Goal: Task Accomplishment & Management: Use online tool/utility

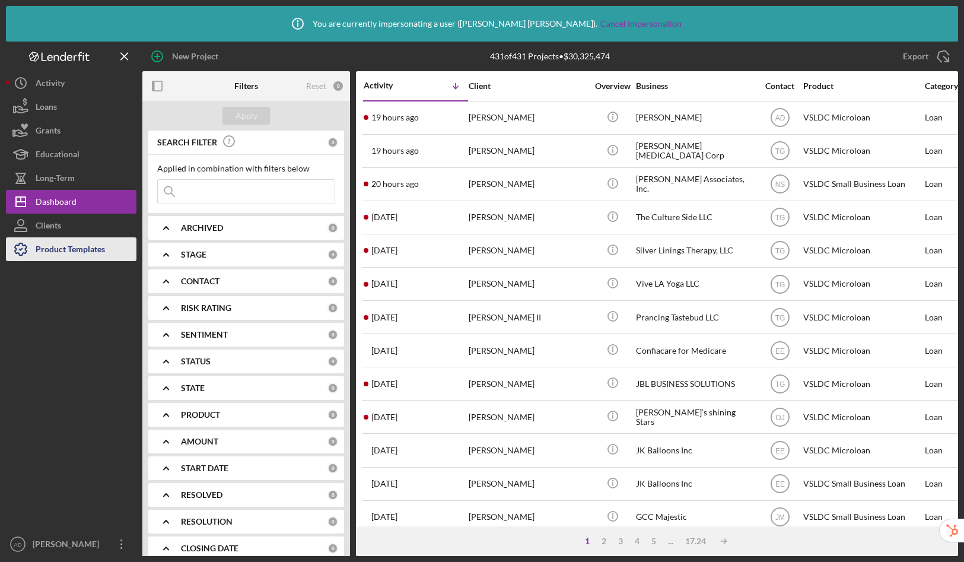
click at [110, 243] on button "Product Templates" at bounding box center [71, 249] width 131 height 24
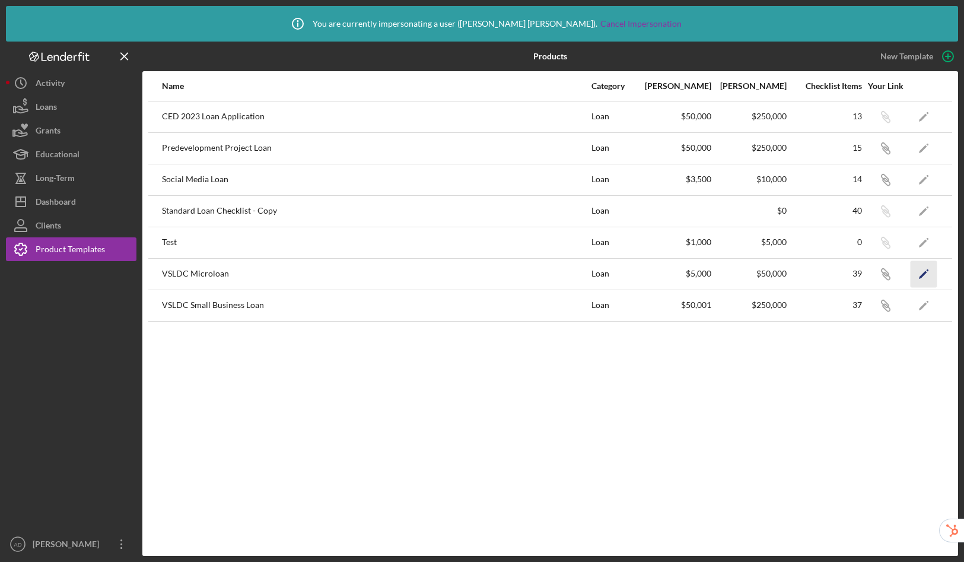
click at [923, 272] on polygon "button" at bounding box center [923, 275] width 8 height 8
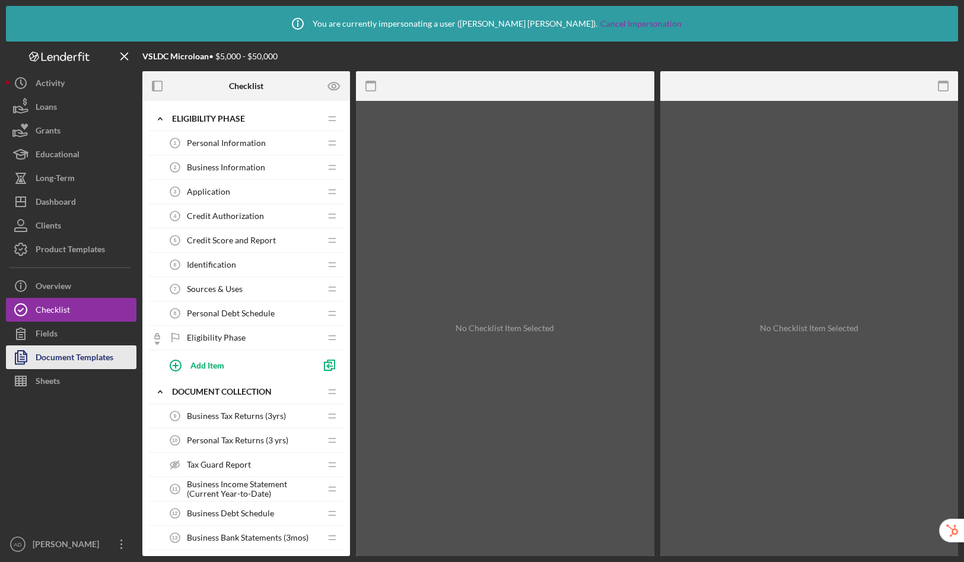
click at [68, 358] on div "Document Templates" at bounding box center [75, 358] width 78 height 27
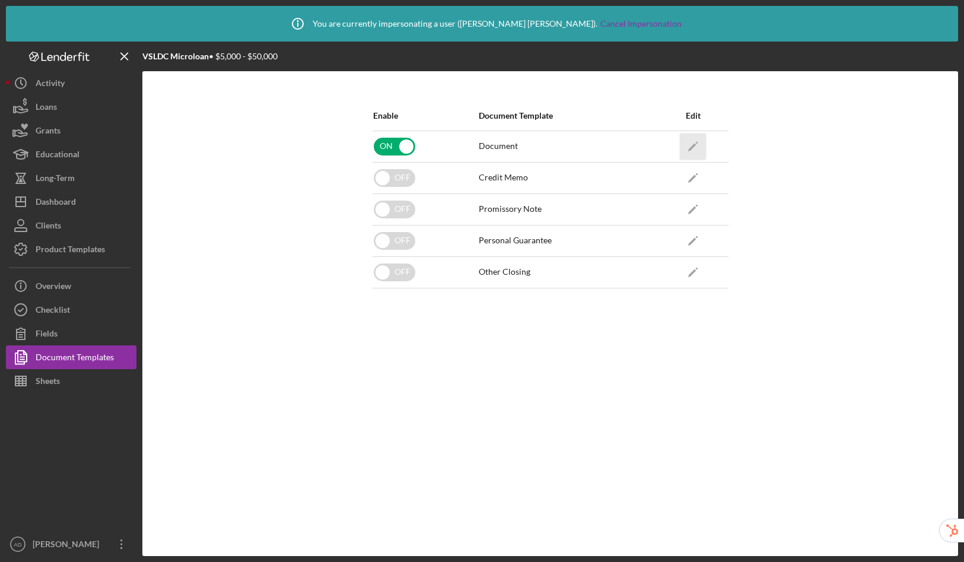
click at [691, 145] on icon "Icon/Edit" at bounding box center [693, 146] width 27 height 27
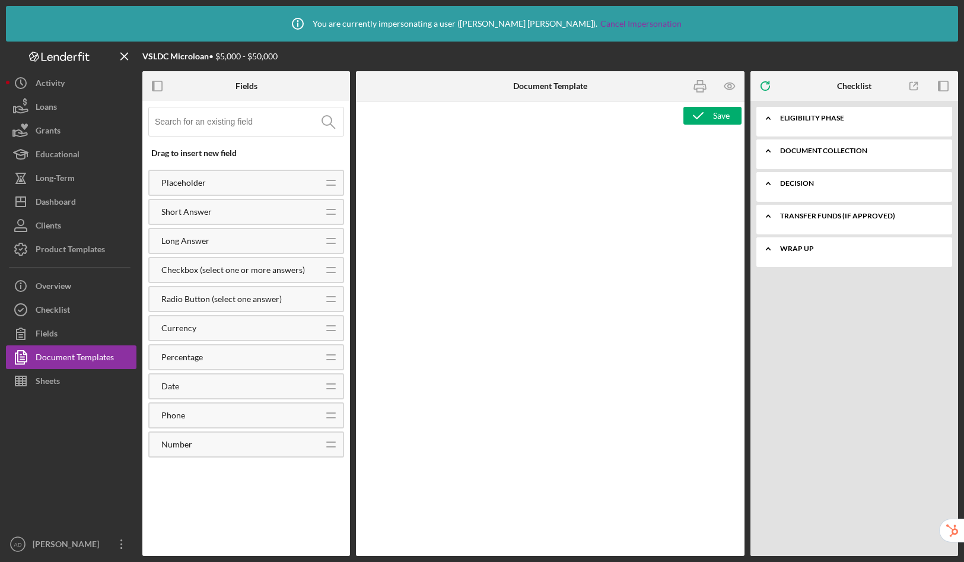
type textarea "<p style="text-align: center;"><span style="font-size: 24pt;"><strong>Business …"
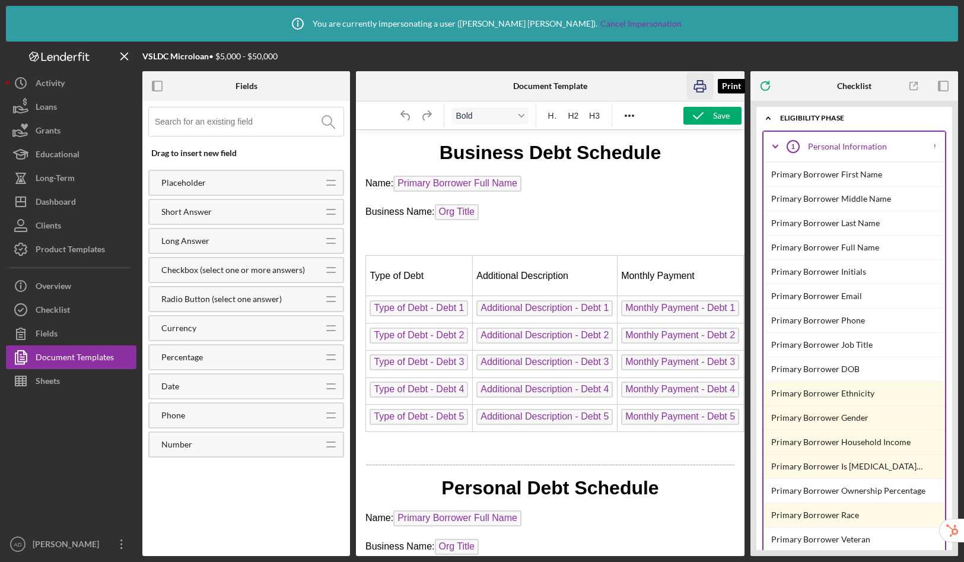
click at [701, 88] on rect "button" at bounding box center [700, 90] width 7 height 4
drag, startPoint x: 434, startPoint y: 549, endPoint x: 698, endPoint y: 632, distance: 277.1
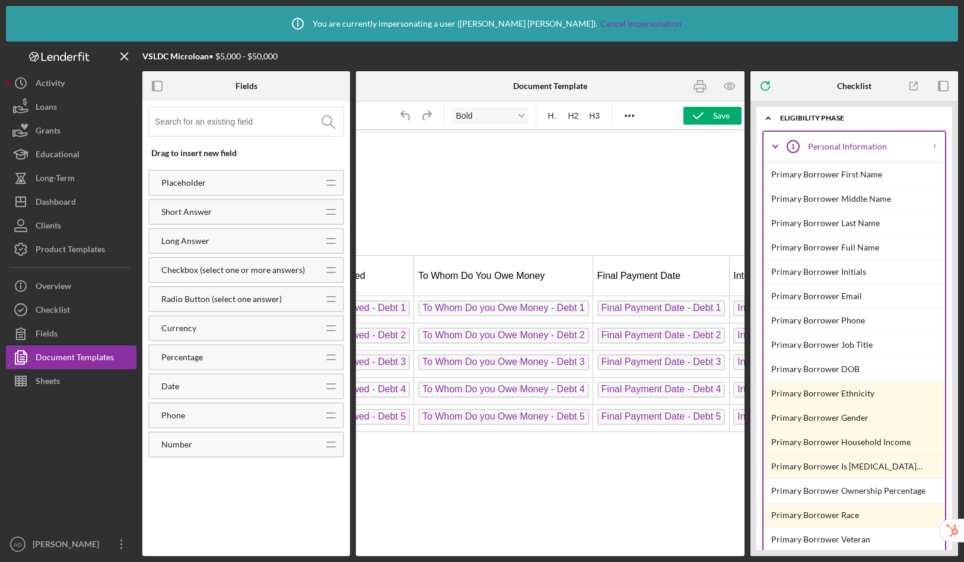
scroll to position [0, 742]
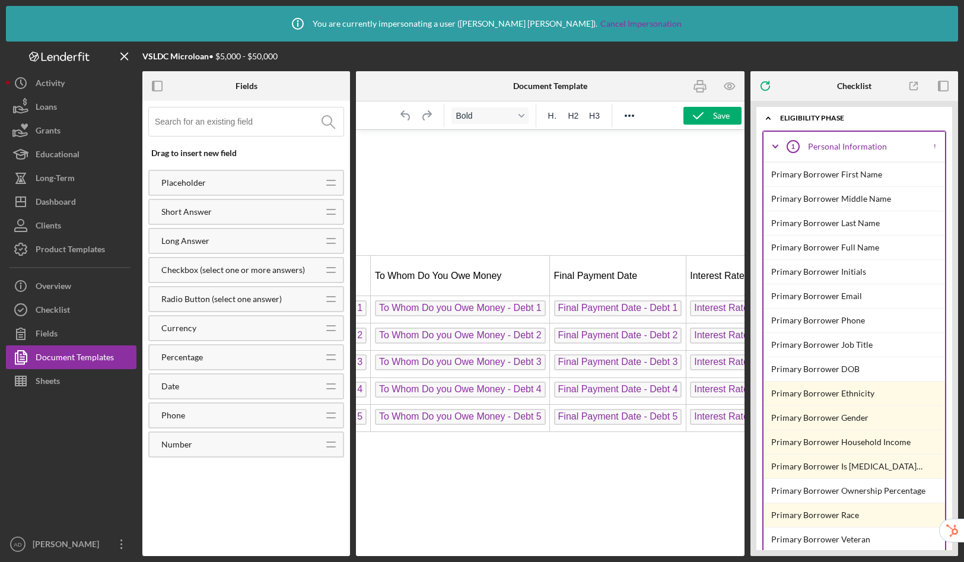
drag, startPoint x: 566, startPoint y: 551, endPoint x: 389, endPoint y: 413, distance: 224.1
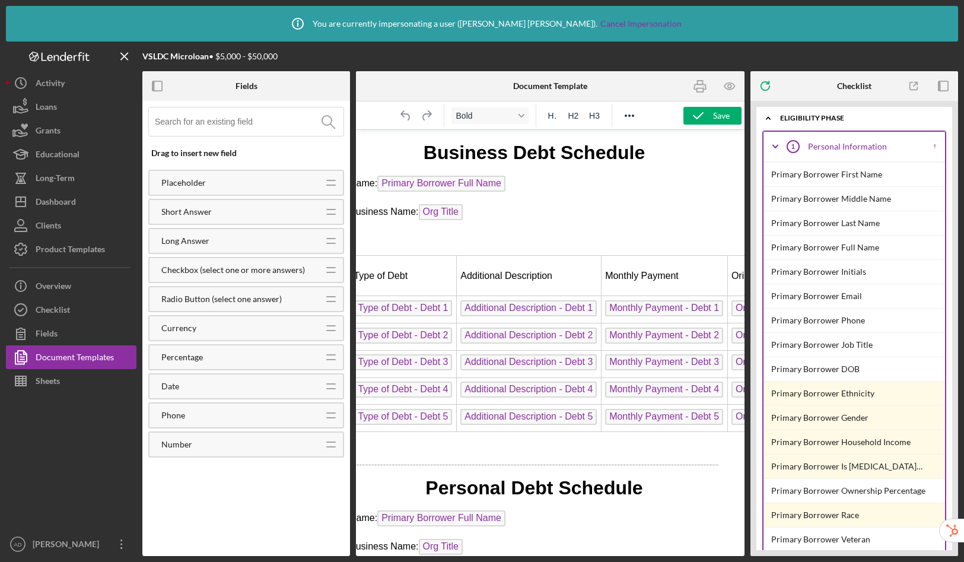
scroll to position [0, 0]
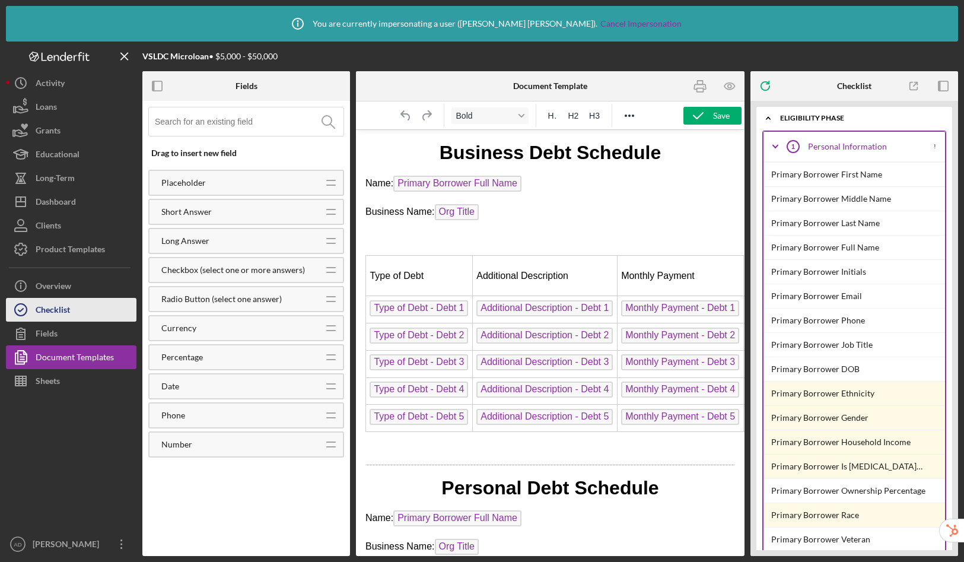
click at [37, 319] on div "Checklist" at bounding box center [53, 311] width 34 height 27
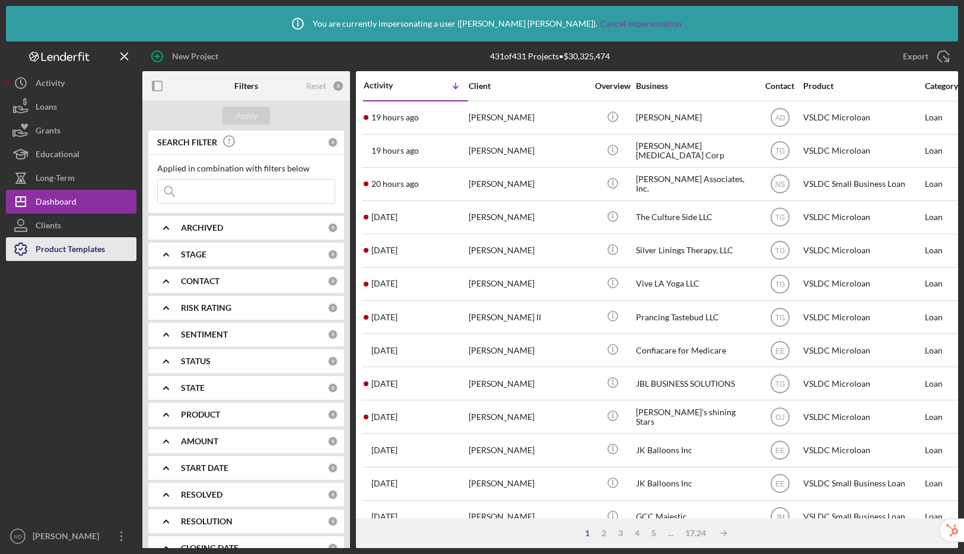
click at [61, 256] on div "Product Templates" at bounding box center [70, 250] width 69 height 27
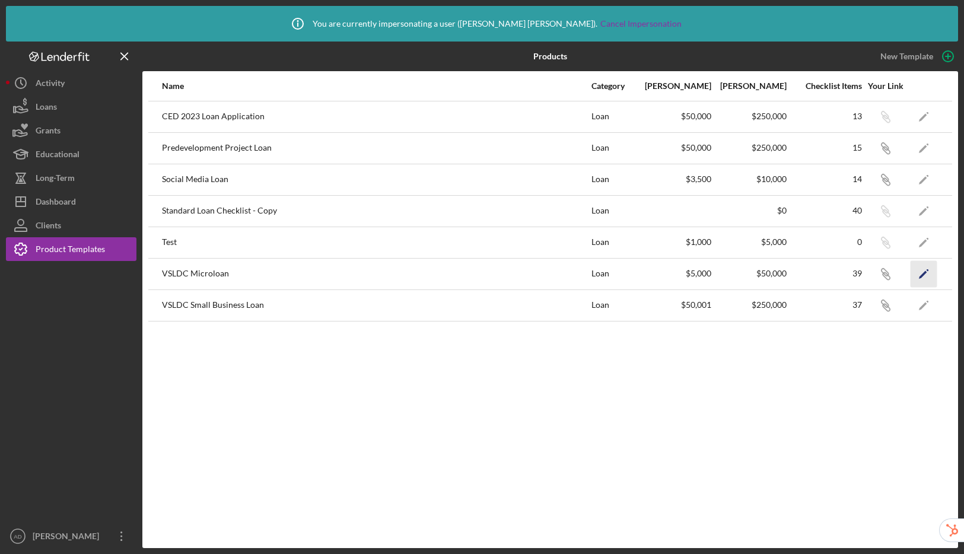
click at [927, 277] on icon "Icon/Edit" at bounding box center [924, 273] width 27 height 27
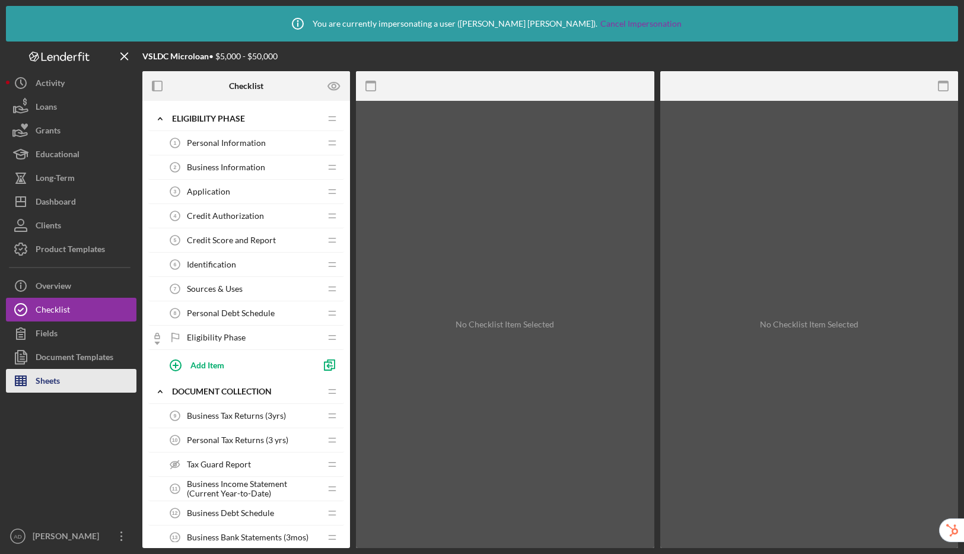
click at [68, 383] on button "Sheets" at bounding box center [71, 381] width 131 height 24
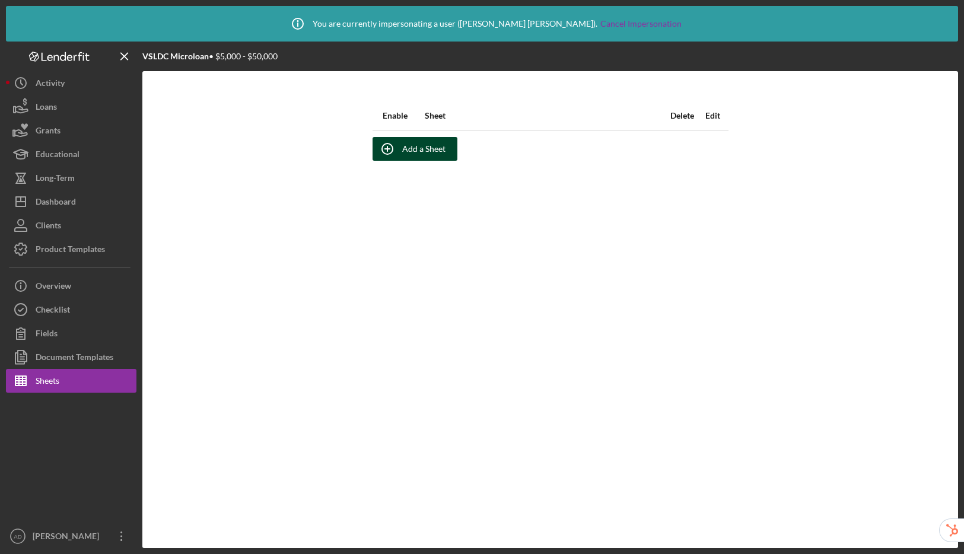
click at [412, 148] on div "Add a Sheet" at bounding box center [423, 149] width 43 height 24
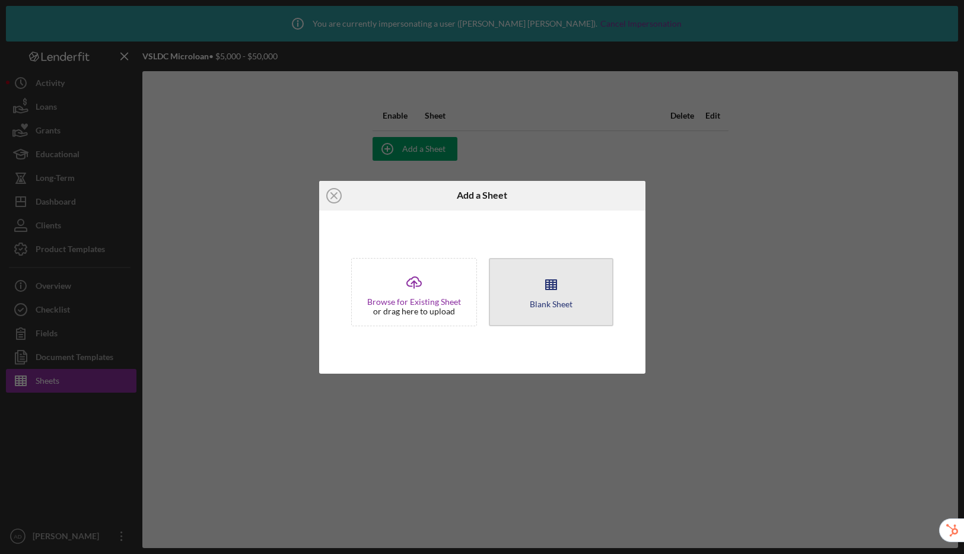
click at [555, 278] on icon "button" at bounding box center [551, 285] width 30 height 30
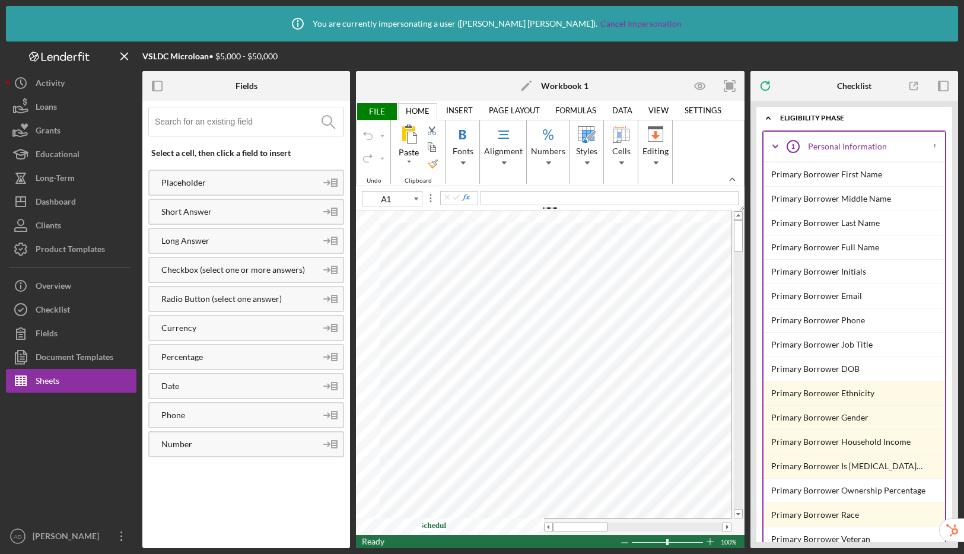
type input "Business Debt Schedule"
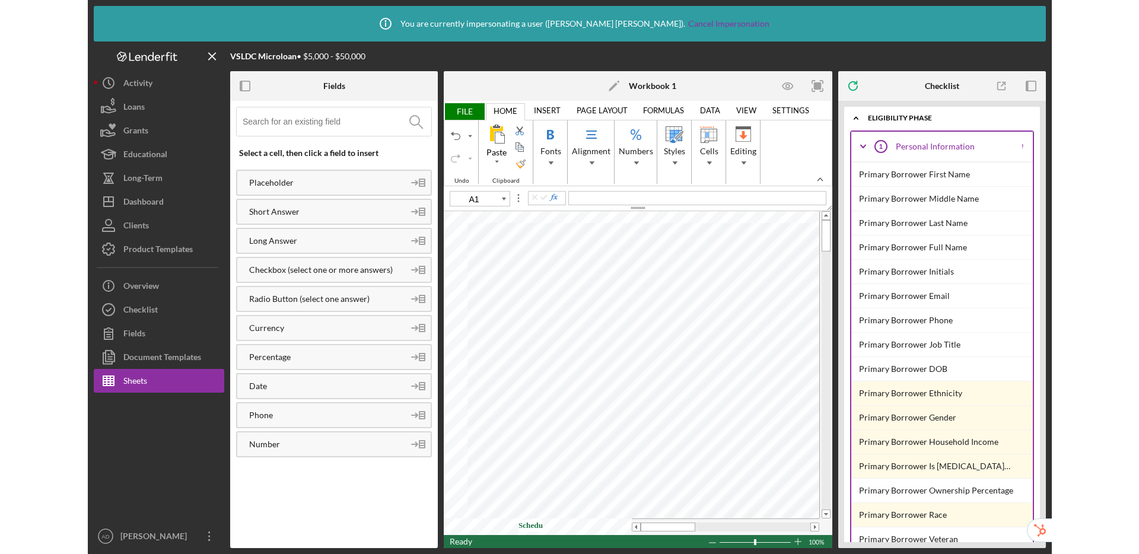
scroll to position [0, 56]
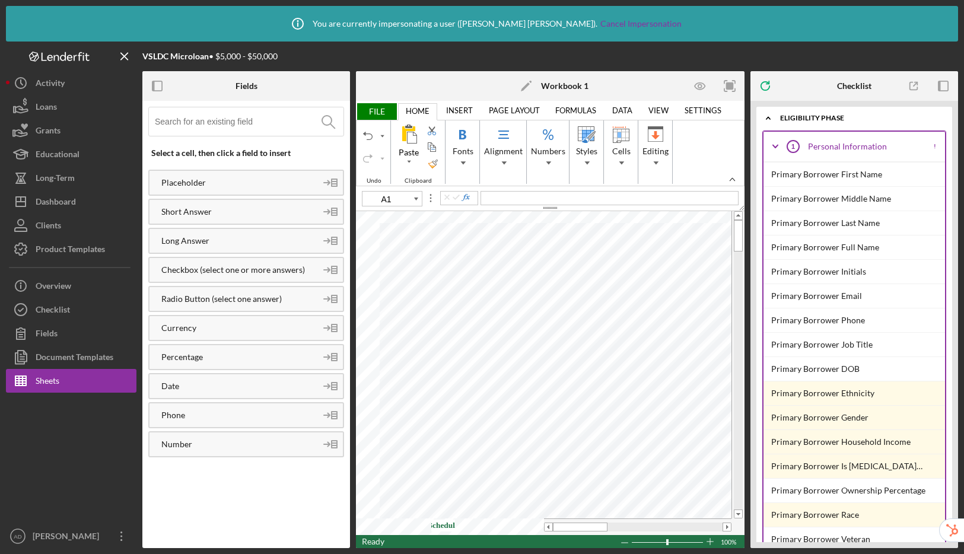
type input "Personal Debt Schedule"
type input "A2"
click at [155, 88] on icon "button" at bounding box center [157, 86] width 27 height 27
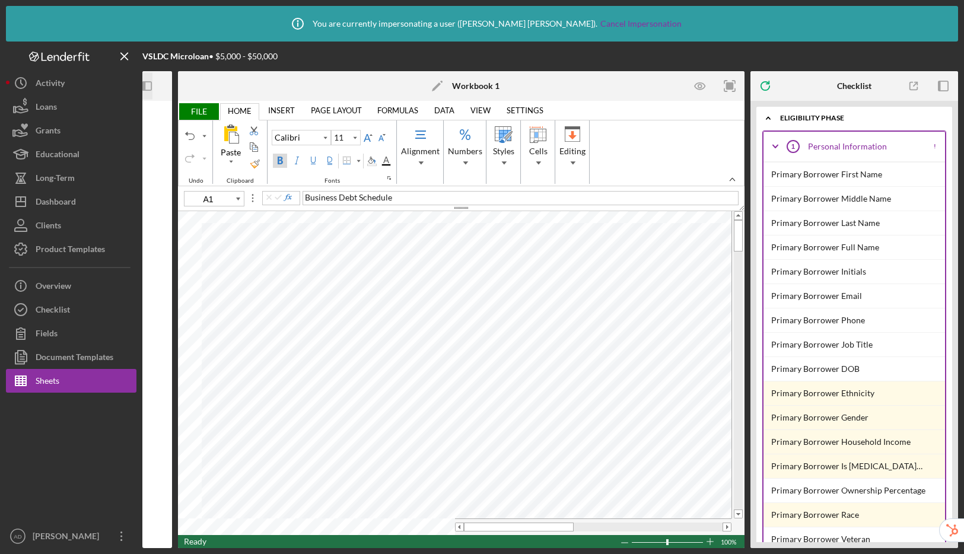
click at [277, 164] on div "Bold" at bounding box center [279, 160] width 9 height 9
type input "C1"
click at [437, 88] on icon "Icon/Edit" at bounding box center [437, 86] width 30 height 30
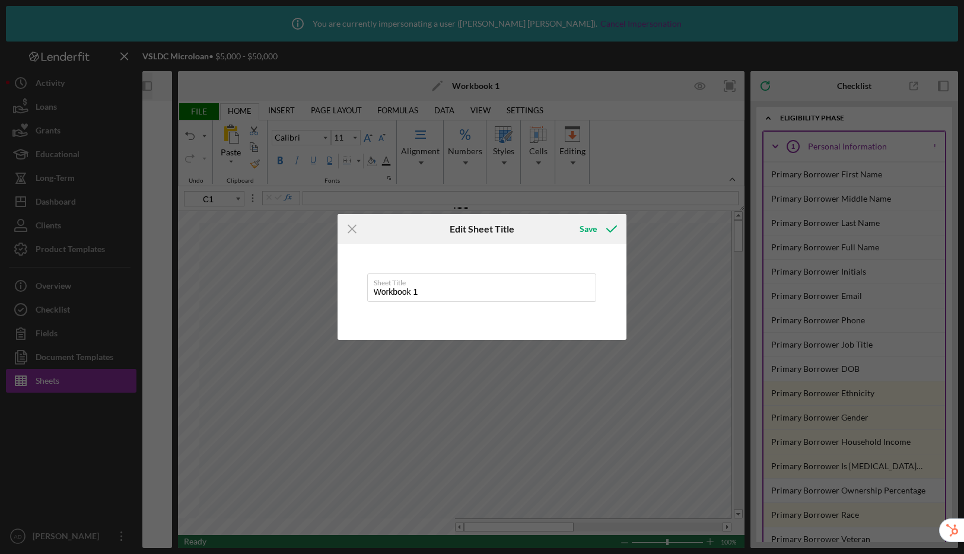
drag, startPoint x: 438, startPoint y: 295, endPoint x: 352, endPoint y: 285, distance: 86.6
click at [352, 285] on div "Sheet Title Workbook 1" at bounding box center [483, 292] width 290 height 96
click at [587, 234] on div "Save" at bounding box center [588, 229] width 17 height 24
type input "Debt Schedule"
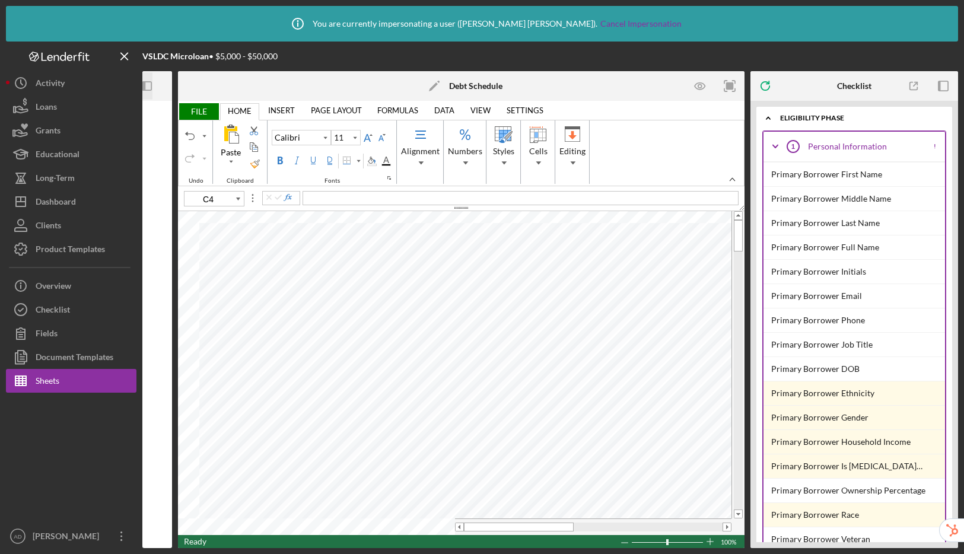
type input "A3"
type input "A4"
type input "A6"
type input "B6"
type input "C6"
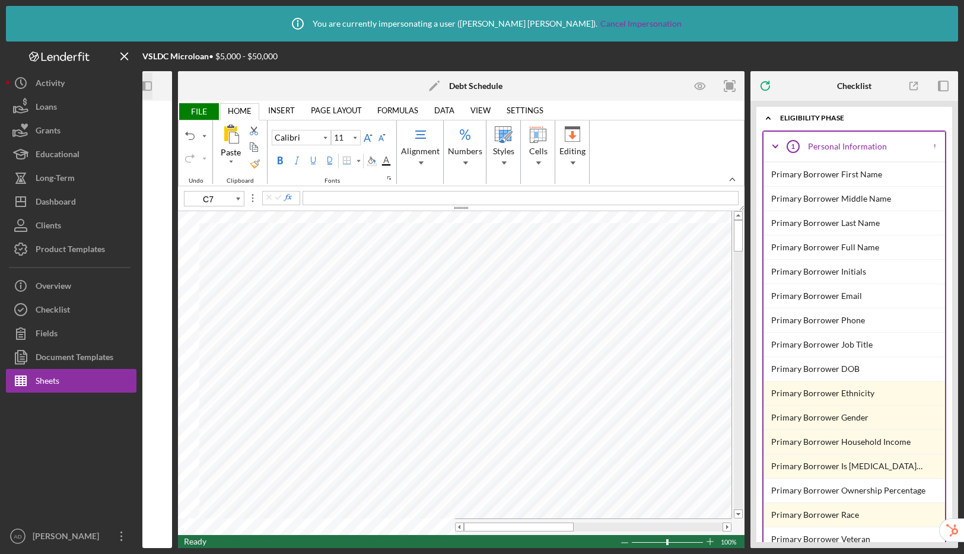
drag, startPoint x: 125, startPoint y: 55, endPoint x: 141, endPoint y: 65, distance: 19.3
click at [125, 55] on line "button" at bounding box center [124, 56] width 7 height 7
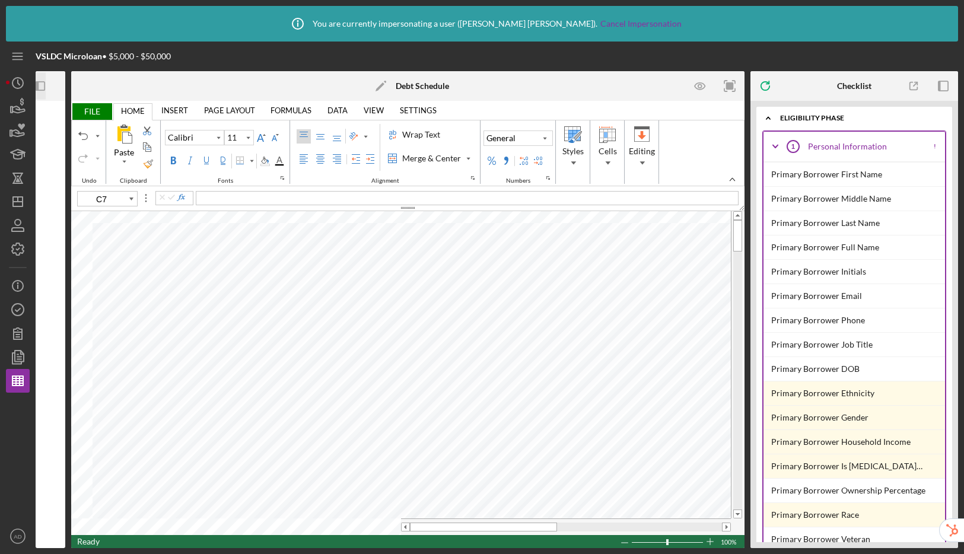
click at [41, 87] on icon "Icon/Panel Side Expand" at bounding box center [40, 86] width 27 height 27
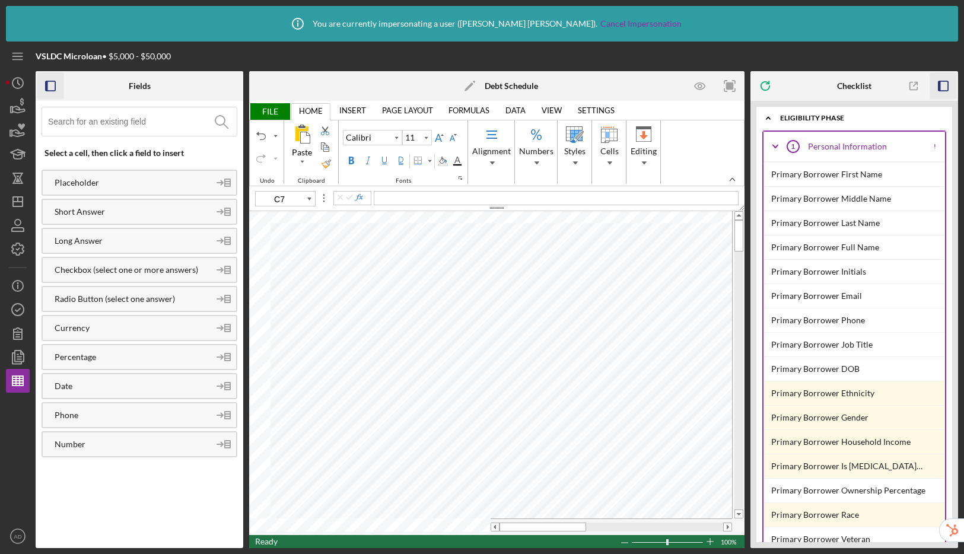
click at [947, 87] on rect "button" at bounding box center [943, 85] width 9 height 9
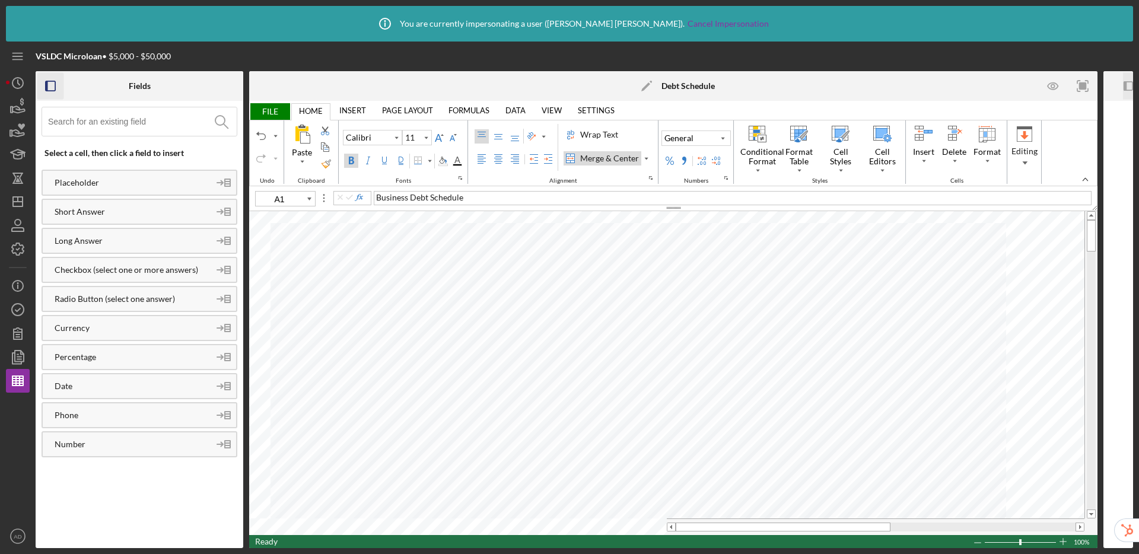
click at [591, 157] on div "Merge & Center" at bounding box center [609, 158] width 63 height 12
type input "D6"
type input "E6"
type input "F6"
type input "G6"
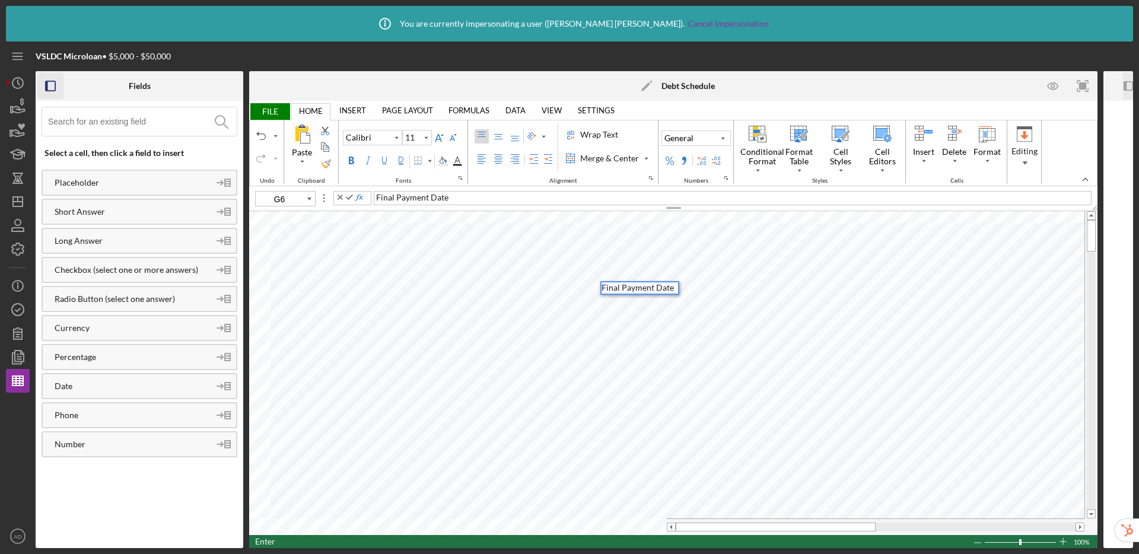
type input "H6"
click at [597, 155] on div "Merge & Center" at bounding box center [609, 158] width 63 height 12
click at [597, 156] on div "Merge & Center" at bounding box center [609, 158] width 63 height 12
click at [589, 128] on label "Wrap Text" at bounding box center [591, 134] width 59 height 17
click at [495, 134] on div "Middle Align" at bounding box center [498, 136] width 9 height 9
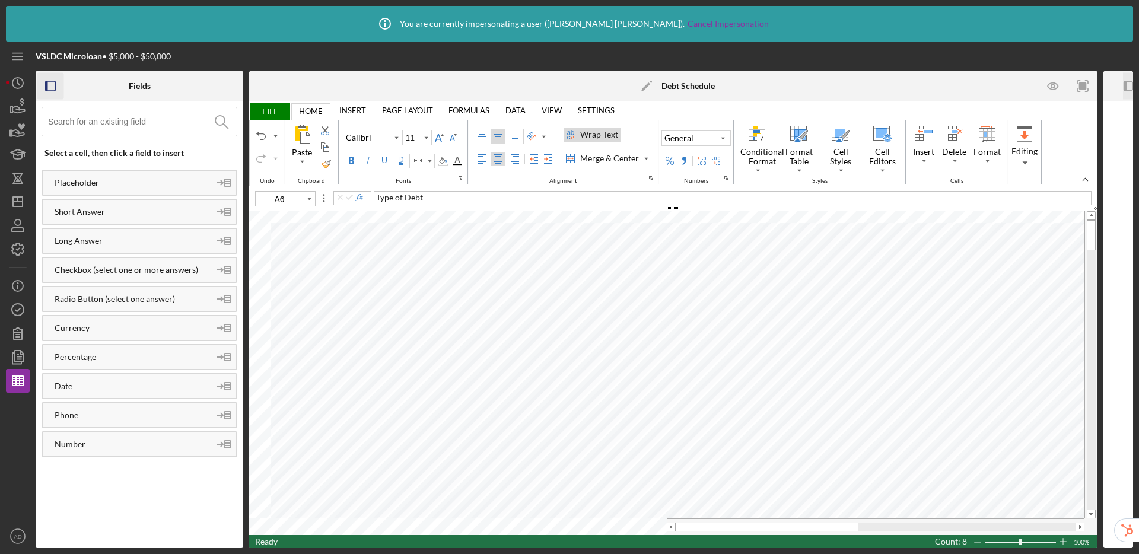
click at [498, 160] on div "Center Align" at bounding box center [498, 158] width 9 height 9
click at [355, 161] on div "Bold" at bounding box center [350, 160] width 9 height 9
type input "A7"
click at [140, 122] on input at bounding box center [142, 121] width 189 height 28
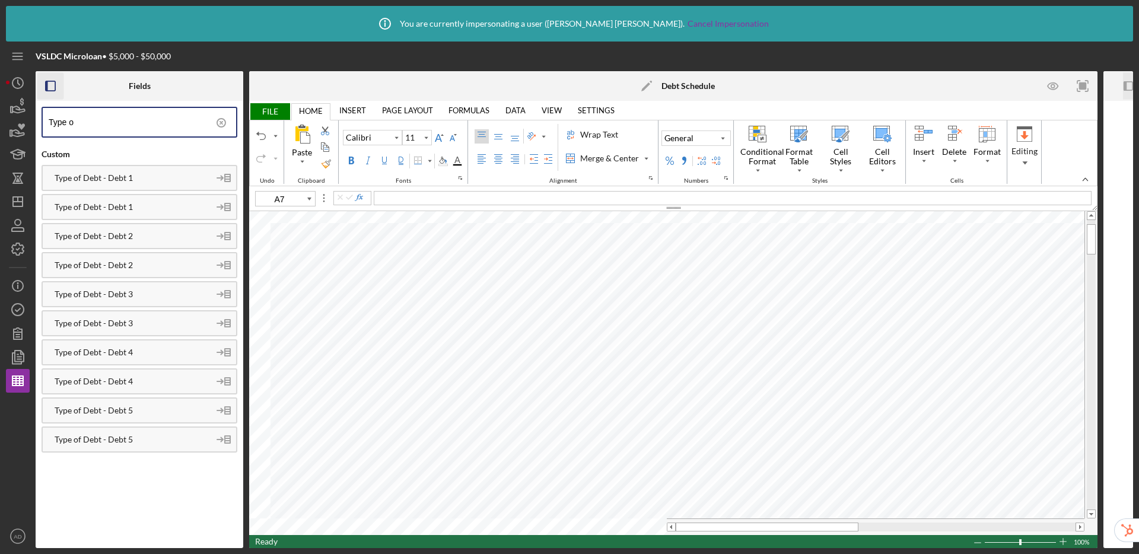
type input "Type o"
click at [141, 179] on div "Type of Debt - Debt 1" at bounding box center [126, 177] width 167 height 9
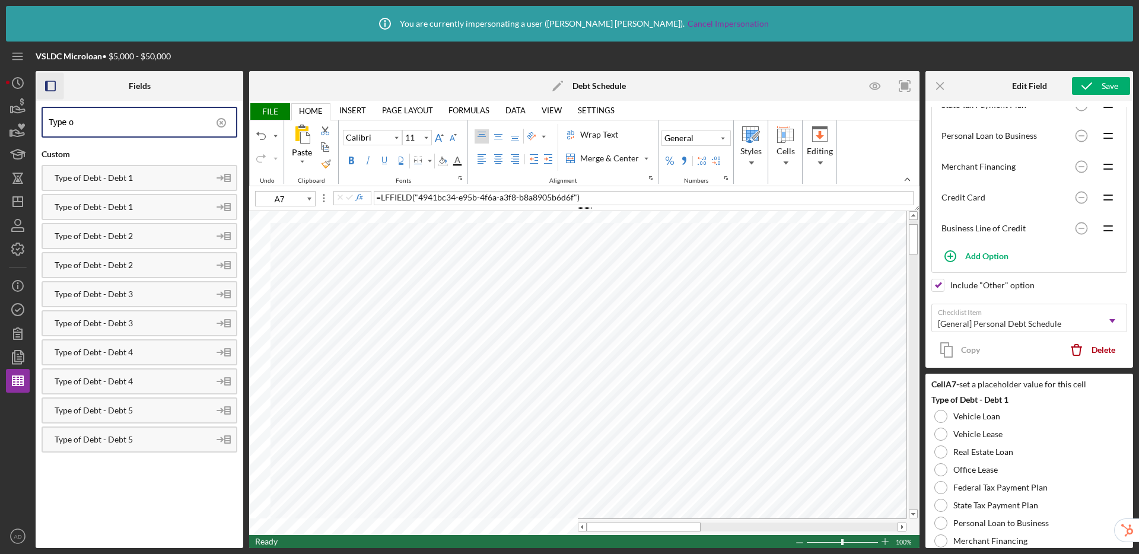
scroll to position [355, 0]
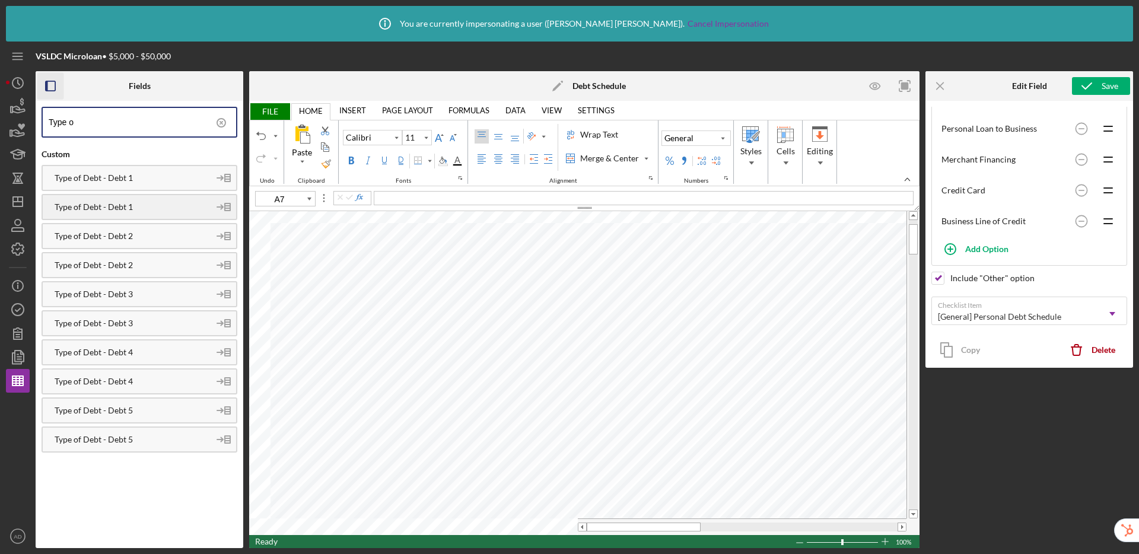
click at [116, 203] on div "Type of Debt - Debt 1" at bounding box center [126, 206] width 167 height 9
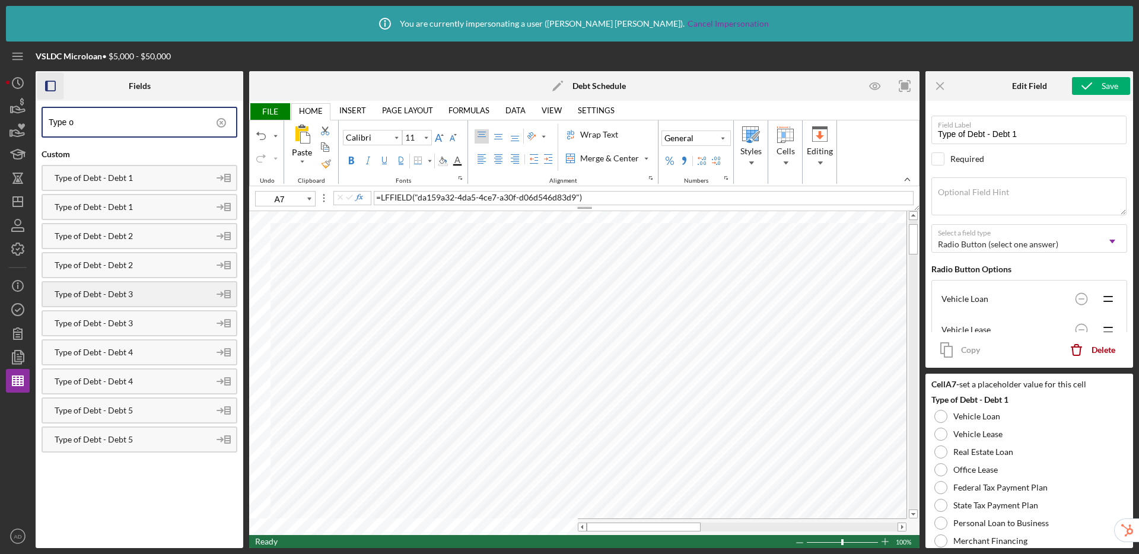
type input "A8"
click at [147, 266] on div "Type of Debt - Debt 2" at bounding box center [126, 264] width 167 height 9
click at [117, 320] on div "Type of Debt - Debt 3" at bounding box center [126, 323] width 167 height 9
click at [131, 263] on div "Type of Debt - Debt 2" at bounding box center [126, 264] width 167 height 9
type input "Type of Debt - Debt 2"
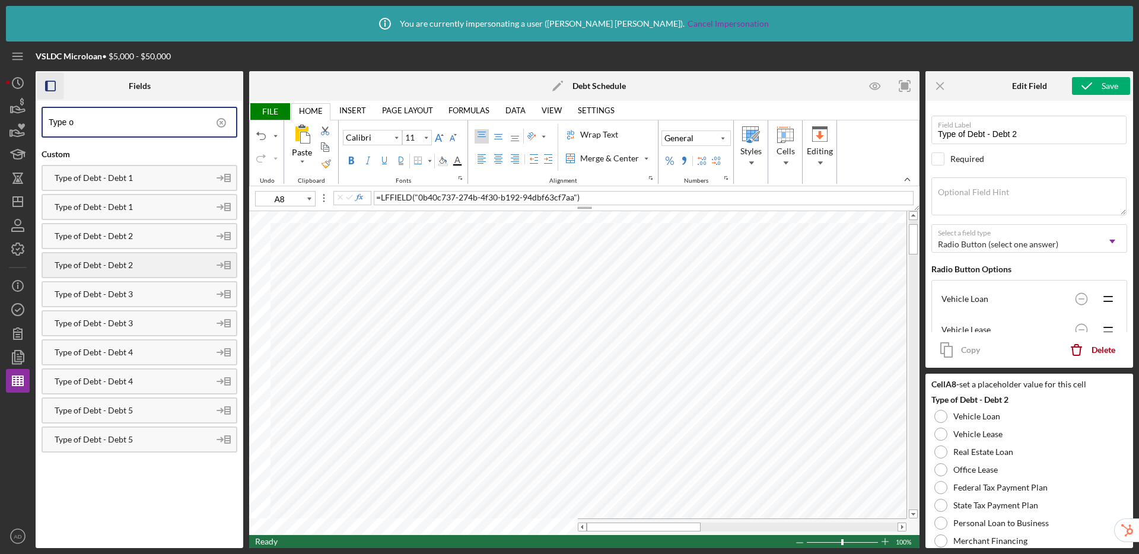
type input "A9"
click at [131, 319] on div "Type of Debt - Debt 3" at bounding box center [126, 323] width 167 height 9
type input "Type of Debt - Debt 3"
click at [134, 378] on div "Type of Debt - Debt 4" at bounding box center [126, 381] width 167 height 9
click at [117, 433] on div "Type of Debt - Debt 5" at bounding box center [140, 440] width 196 height 26
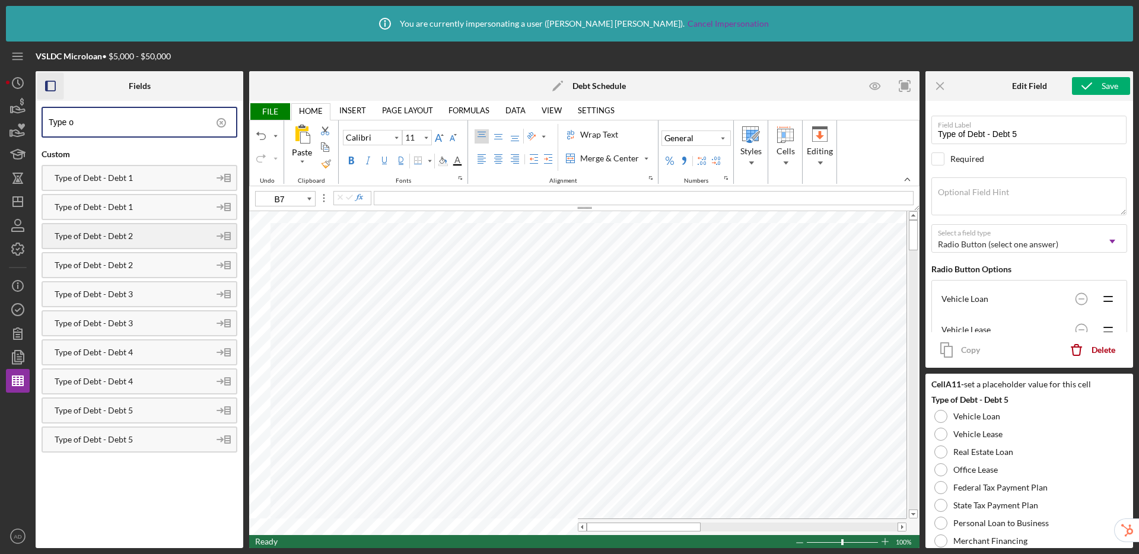
type input "B3"
drag, startPoint x: 134, startPoint y: 123, endPoint x: 0, endPoint y: 115, distance: 134.3
click at [0, 115] on div "Icon/Info You are currently impersonating a user ( Adam Dominguez ). Cancel Imp…" at bounding box center [569, 277] width 1139 height 554
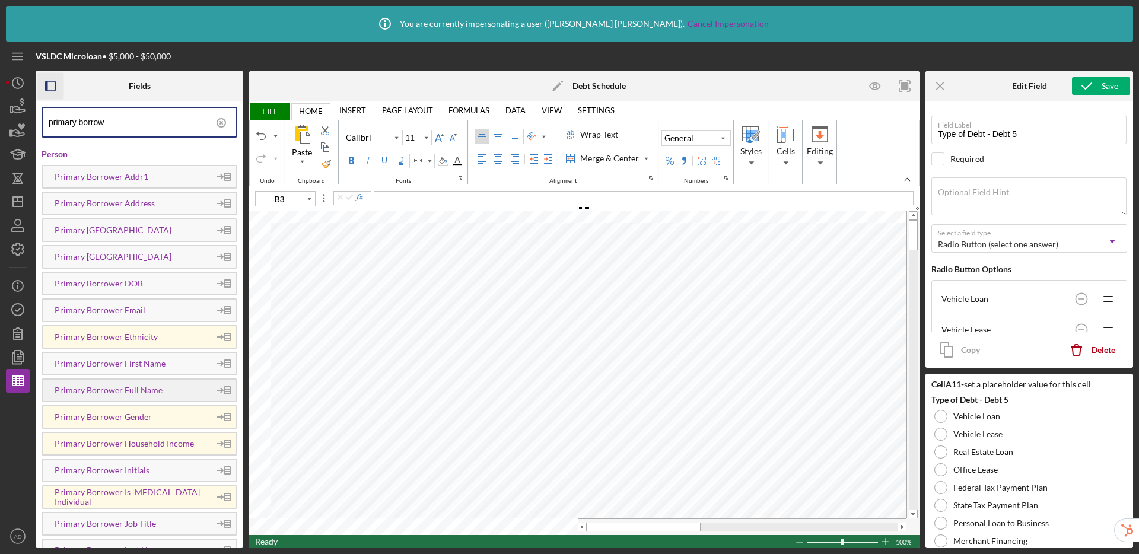
click at [109, 387] on div "Primary Borrower Full Name" at bounding box center [126, 390] width 167 height 9
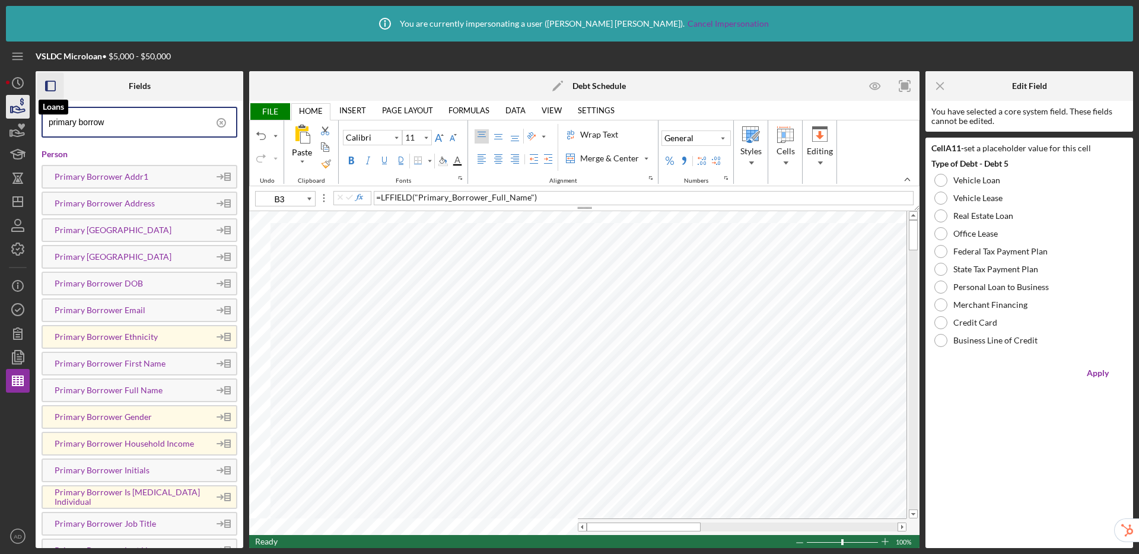
drag, startPoint x: 136, startPoint y: 122, endPoint x: 12, endPoint y: 110, distance: 124.0
click at [12, 110] on div "VSLDC Microloan • $5,000 - $50,000 Fields primary borrow Person Primary Borrowe…" at bounding box center [569, 295] width 1127 height 507
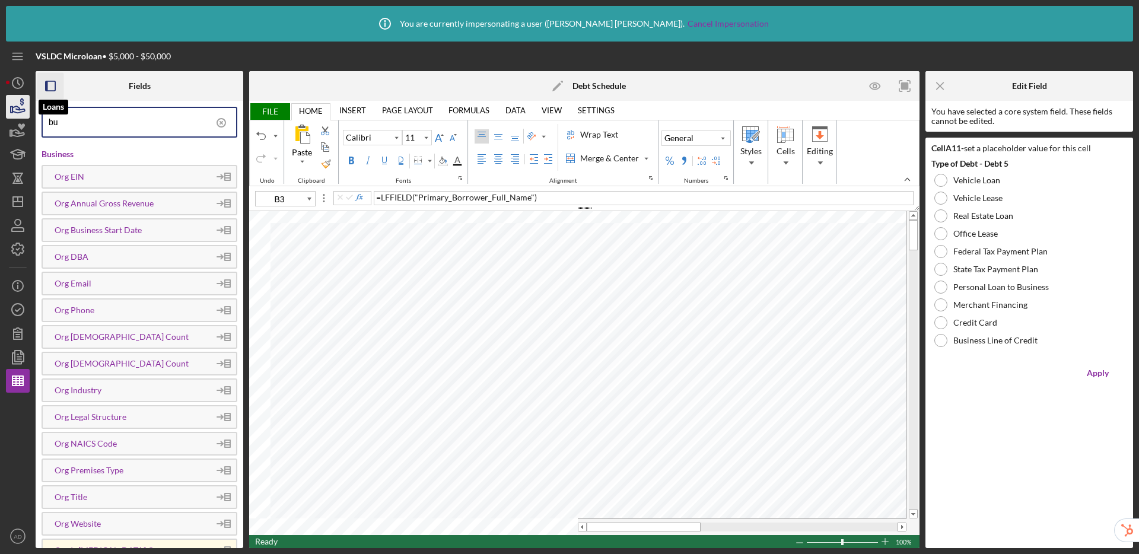
type input "b"
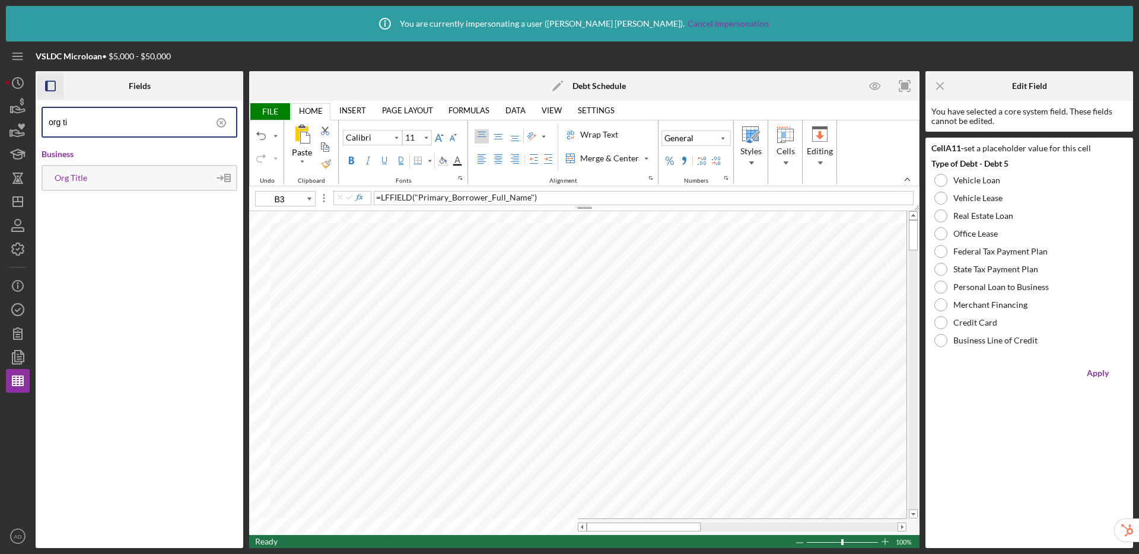
type input "org ti"
click at [132, 183] on div "Org Title" at bounding box center [140, 178] width 196 height 26
type input "B7"
drag, startPoint x: 162, startPoint y: 125, endPoint x: 25, endPoint y: 121, distance: 137.1
click at [25, 121] on div "VSLDC Microloan • $5,000 - $50,000 Fields org ti Business Org Title Icon/Edit D…" at bounding box center [569, 295] width 1127 height 507
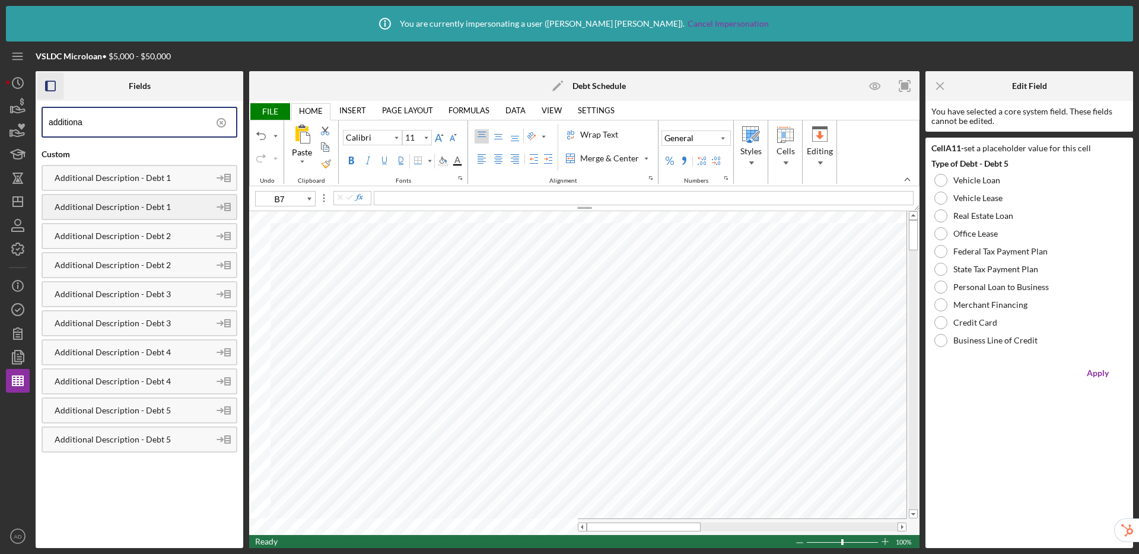
type input "additiona"
click at [147, 205] on div "Additional Description - Debt 1" at bounding box center [126, 206] width 167 height 9
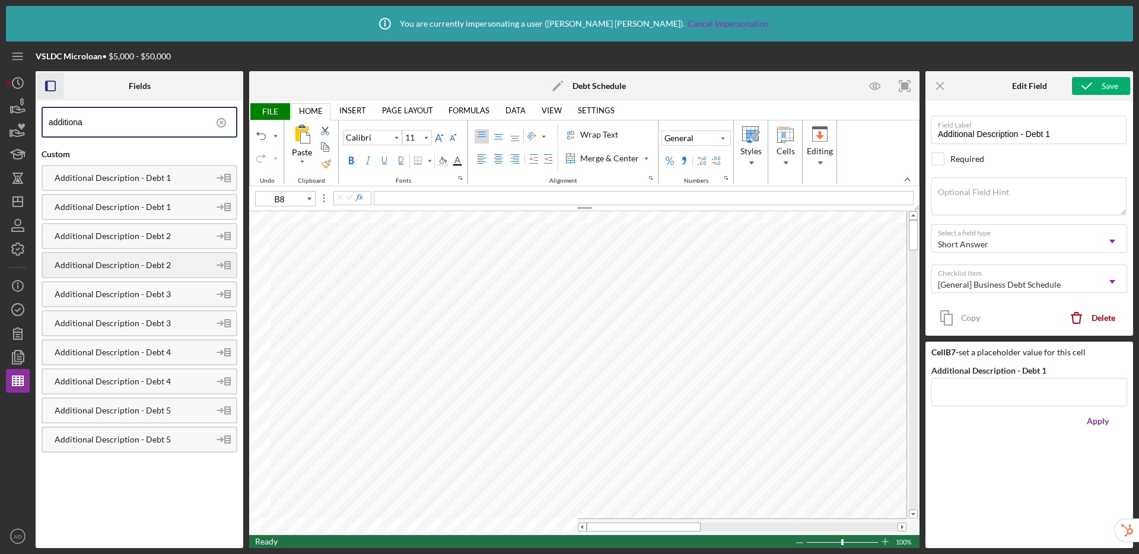
click at [140, 263] on div "Additional Description - Debt 2" at bounding box center [126, 264] width 167 height 9
drag, startPoint x: 164, startPoint y: 323, endPoint x: 183, endPoint y: 326, distance: 18.5
click at [164, 323] on div "Additional Description - Debt 3" at bounding box center [126, 323] width 167 height 9
click at [161, 379] on div "Additional Description - Debt 4" at bounding box center [126, 381] width 167 height 9
type input "B11"
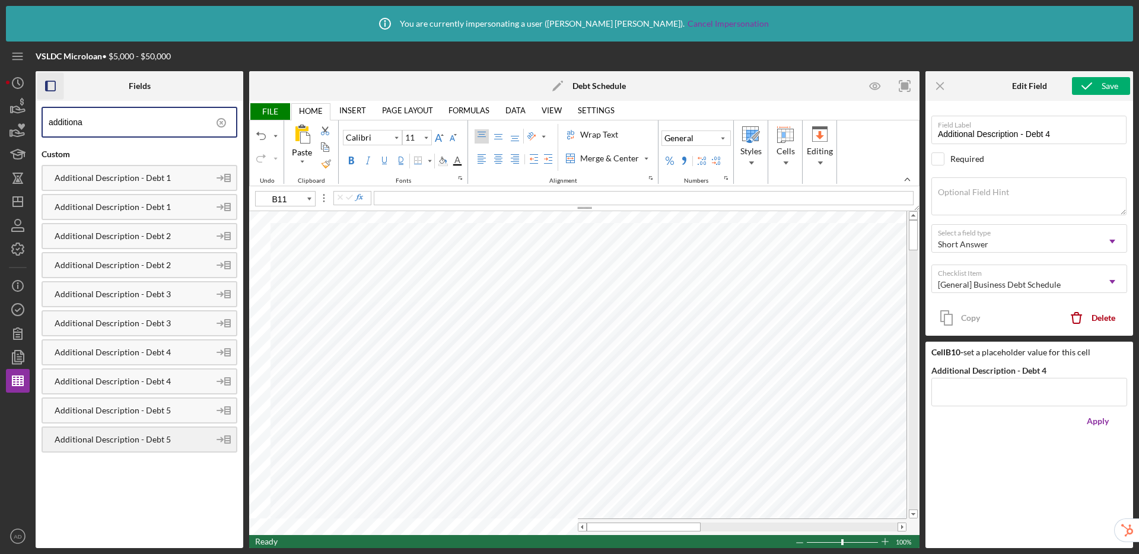
click at [160, 437] on div "Additional Description - Debt 5" at bounding box center [126, 439] width 167 height 9
drag, startPoint x: 158, startPoint y: 132, endPoint x: 0, endPoint y: 104, distance: 160.7
click at [0, 104] on div "Icon/Info You are currently impersonating a user ( Adam Dominguez ). Cancel Imp…" at bounding box center [569, 277] width 1139 height 554
type input "monthly pa"
click at [125, 203] on div "Monthly Payment - Debt 1" at bounding box center [126, 206] width 167 height 9
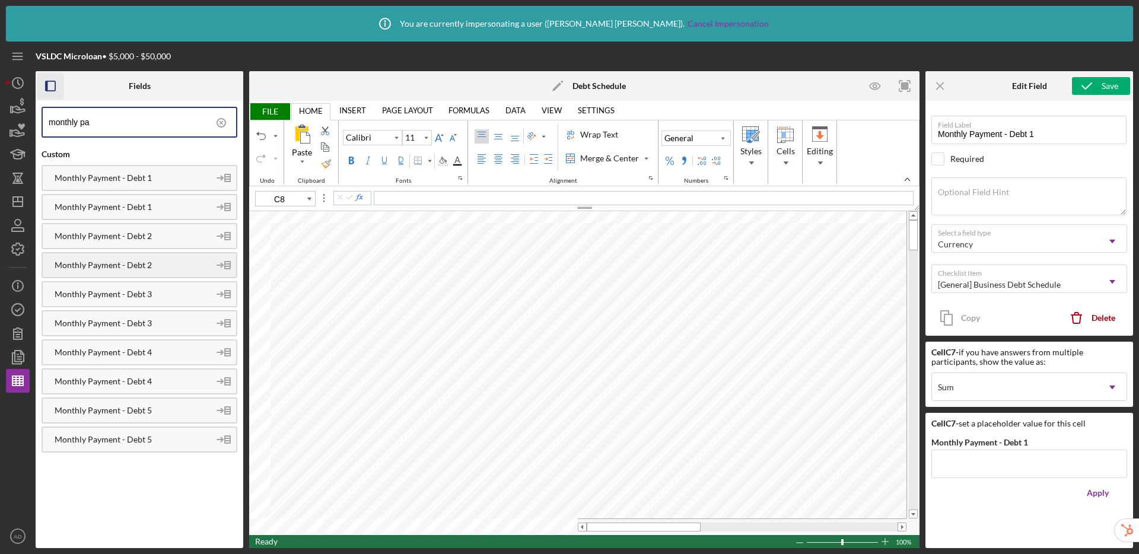
click at [146, 264] on div "Monthly Payment - Debt 2" at bounding box center [126, 264] width 167 height 9
click at [134, 322] on div "Monthly Payment - Debt 3" at bounding box center [126, 323] width 167 height 9
drag, startPoint x: 149, startPoint y: 377, endPoint x: 166, endPoint y: 377, distance: 17.2
click at [149, 377] on div "Monthly Payment - Debt 4" at bounding box center [126, 381] width 167 height 9
click at [138, 439] on div "Monthly Payment - Debt 5" at bounding box center [126, 439] width 167 height 9
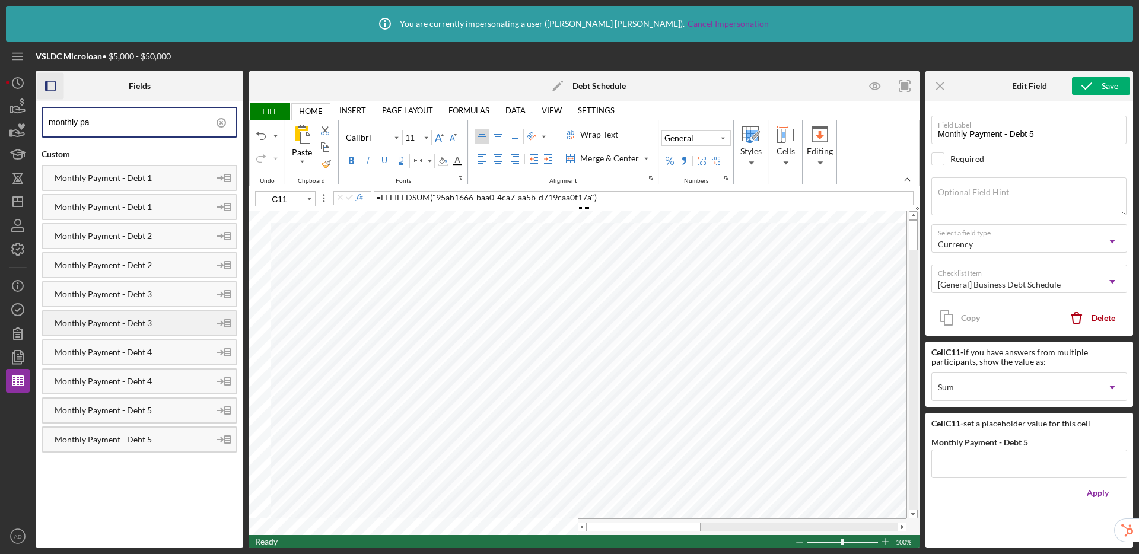
type input "D7"
drag, startPoint x: 123, startPoint y: 123, endPoint x: 0, endPoint y: 116, distance: 123.0
click at [0, 116] on div "Icon/Info You are currently impersonating a user ( Adam Dominguez ). Cancel Imp…" at bounding box center [569, 277] width 1139 height 554
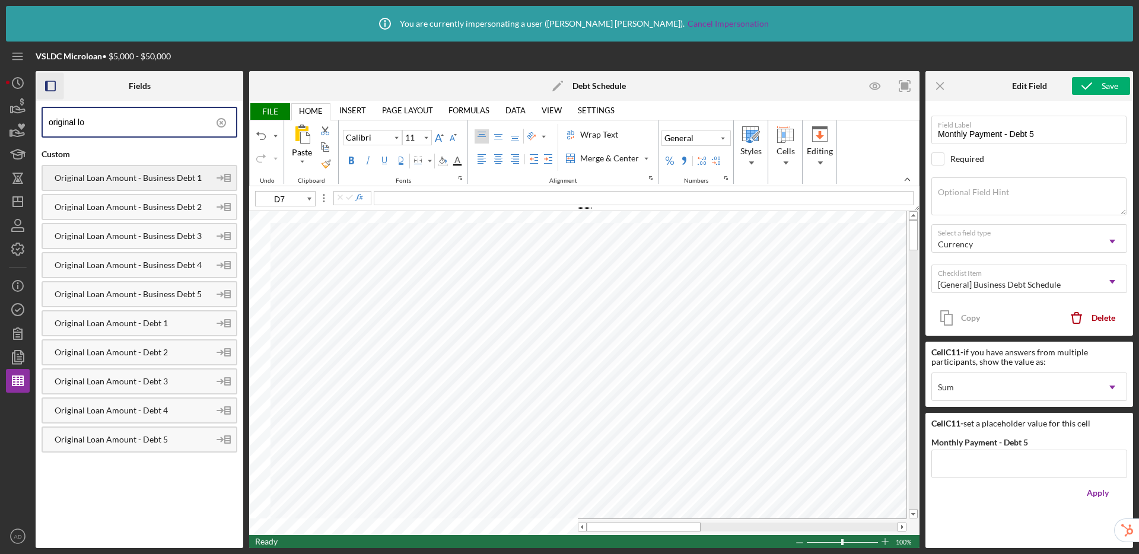
type input "original lo"
click at [166, 174] on div "Original Loan Amount - Business Debt 1" at bounding box center [126, 177] width 167 height 9
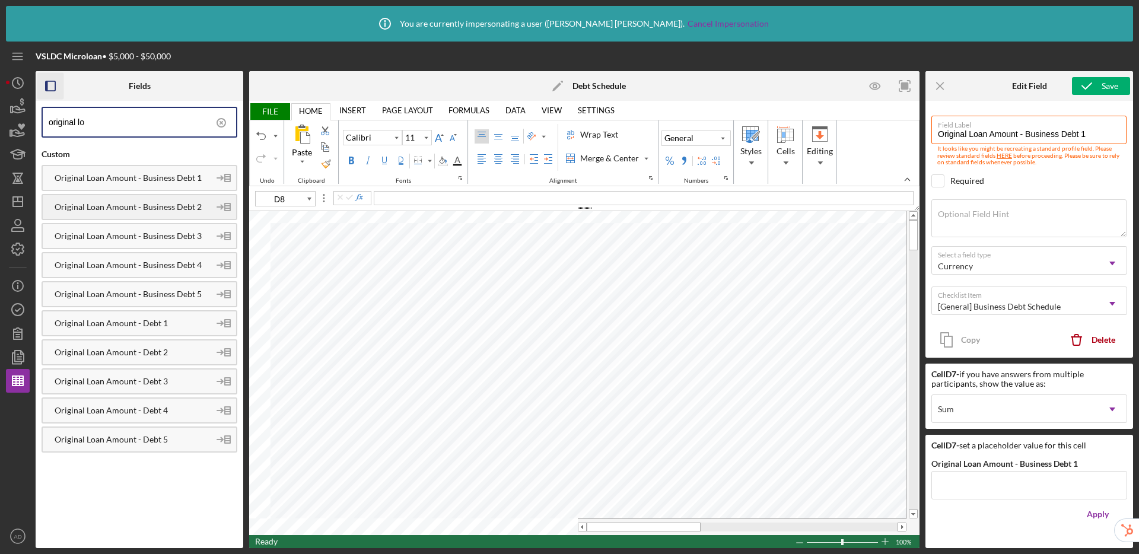
click at [190, 212] on div "Original Loan Amount - Business Debt 2" at bounding box center [140, 207] width 196 height 26
click at [151, 236] on div "Original Loan Amount - Business Debt 3" at bounding box center [126, 235] width 167 height 9
click at [179, 266] on div "Original Loan Amount - Business Debt 4" at bounding box center [126, 264] width 167 height 9
click at [148, 290] on div "Original Loan Amount - Business Debt 5" at bounding box center [126, 294] width 167 height 9
type input "E7"
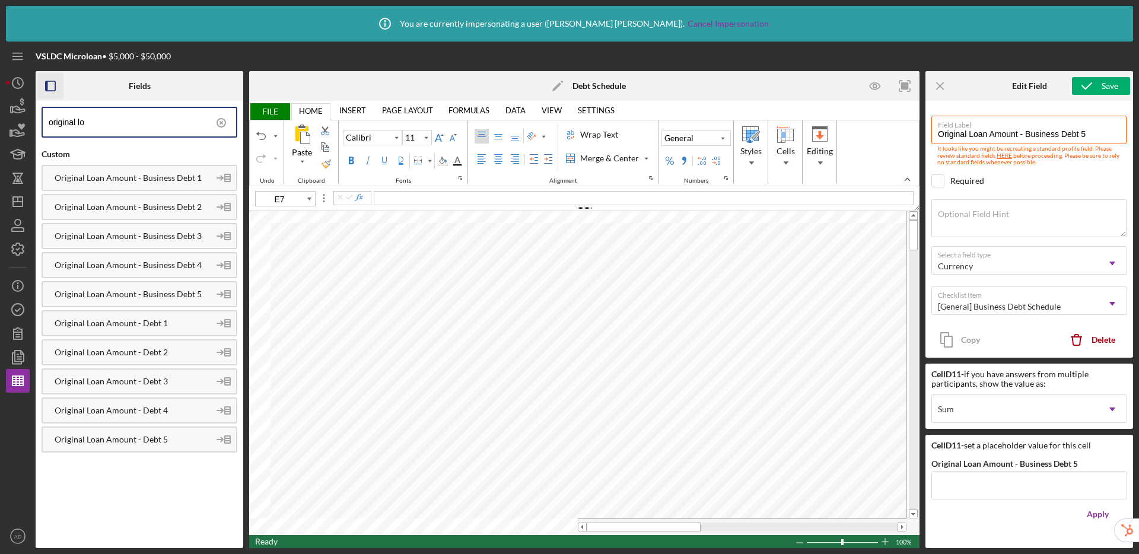
drag, startPoint x: 109, startPoint y: 122, endPoint x: 0, endPoint y: 112, distance: 109.7
click at [0, 112] on div "Icon/Info You are currently impersonating a user ( Adam Dominguez ). Cancel Imp…" at bounding box center [569, 277] width 1139 height 554
type input "current balance"
click at [138, 208] on div "Current Balance/Amount Owed - Debt 1" at bounding box center [126, 206] width 167 height 9
click at [161, 259] on div "Current Balance/Amount Owed - Debt 2" at bounding box center [140, 265] width 196 height 26
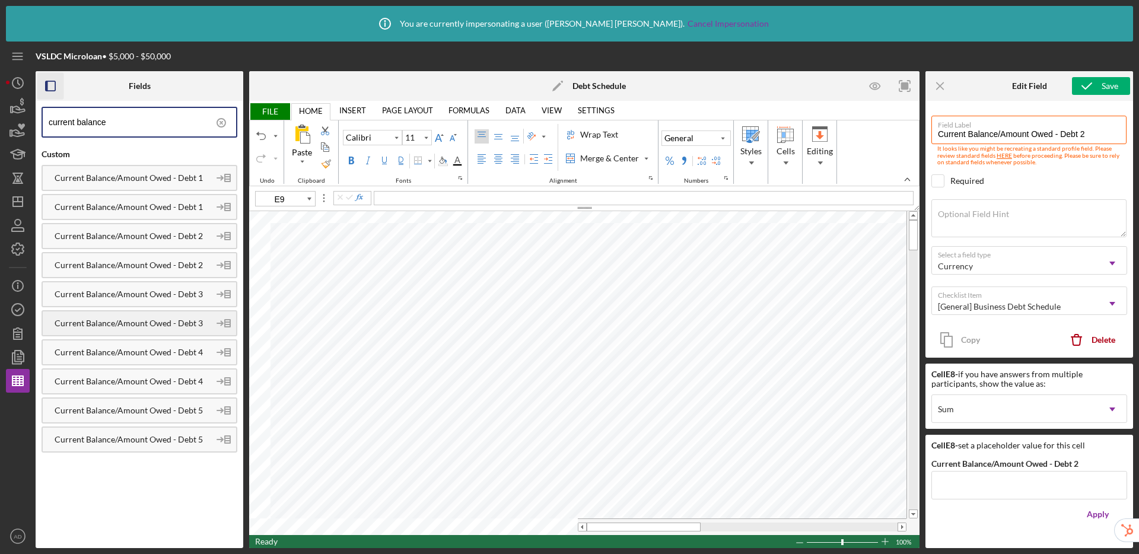
click at [142, 319] on div "Current Balance/Amount Owed - Debt 3" at bounding box center [126, 323] width 167 height 9
click at [161, 377] on div "Current Balance/Amount Owed - Debt 4" at bounding box center [126, 381] width 167 height 9
click at [141, 441] on div "Current Balance/Amount Owed - Debt 5" at bounding box center [126, 439] width 167 height 9
type input "F7"
drag, startPoint x: 127, startPoint y: 117, endPoint x: 6, endPoint y: 113, distance: 121.1
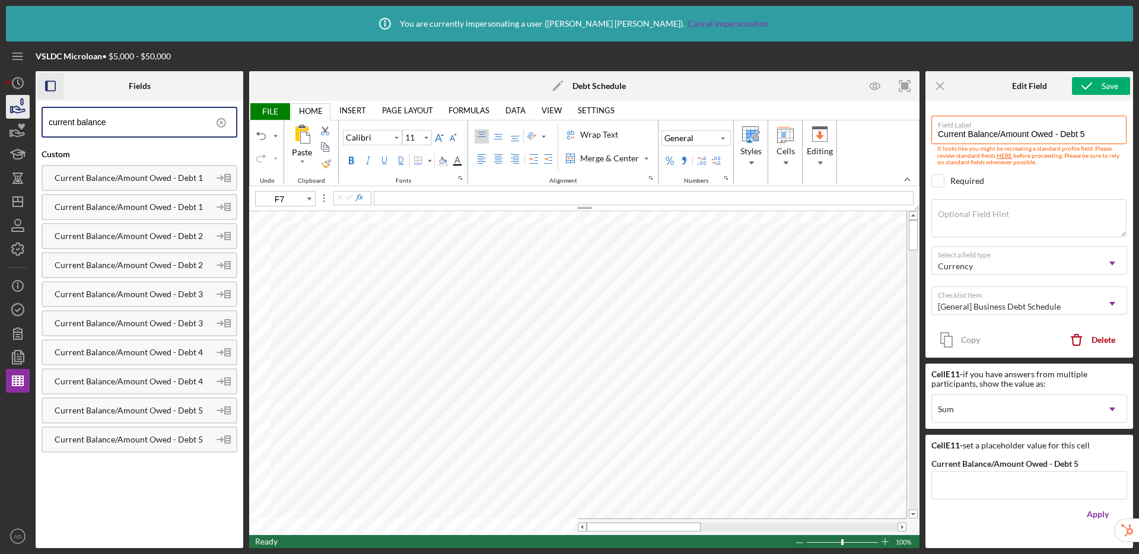
click at [6, 113] on div "VSLDC Microloan • $5,000 - $50,000 Fields current balance Custom Current Balanc…" at bounding box center [569, 295] width 1127 height 507
type input "whom"
click at [174, 211] on div "To Whom Do you Owe Money - Debt 1" at bounding box center [126, 206] width 167 height 9
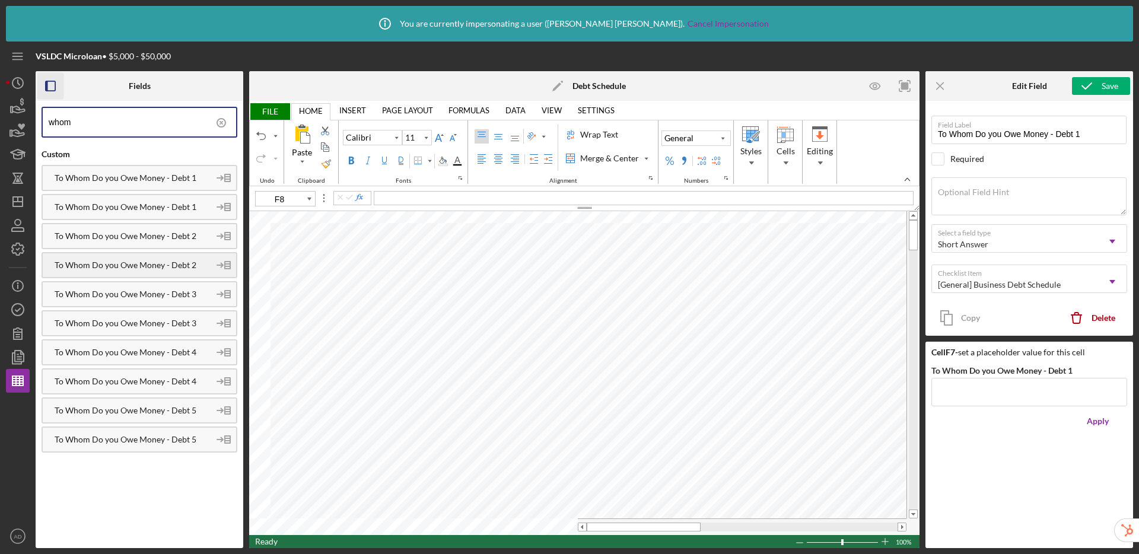
click at [149, 257] on div "To Whom Do you Owe Money - Debt 2" at bounding box center [140, 265] width 196 height 26
click at [177, 322] on div "To Whom Do you Owe Money - Debt 3" at bounding box center [126, 323] width 167 height 9
click at [158, 377] on div "To Whom Do you Owe Money - Debt 4" at bounding box center [126, 381] width 167 height 9
click at [125, 439] on div "To Whom Do you Owe Money - Debt 5" at bounding box center [126, 439] width 167 height 9
type input "G7"
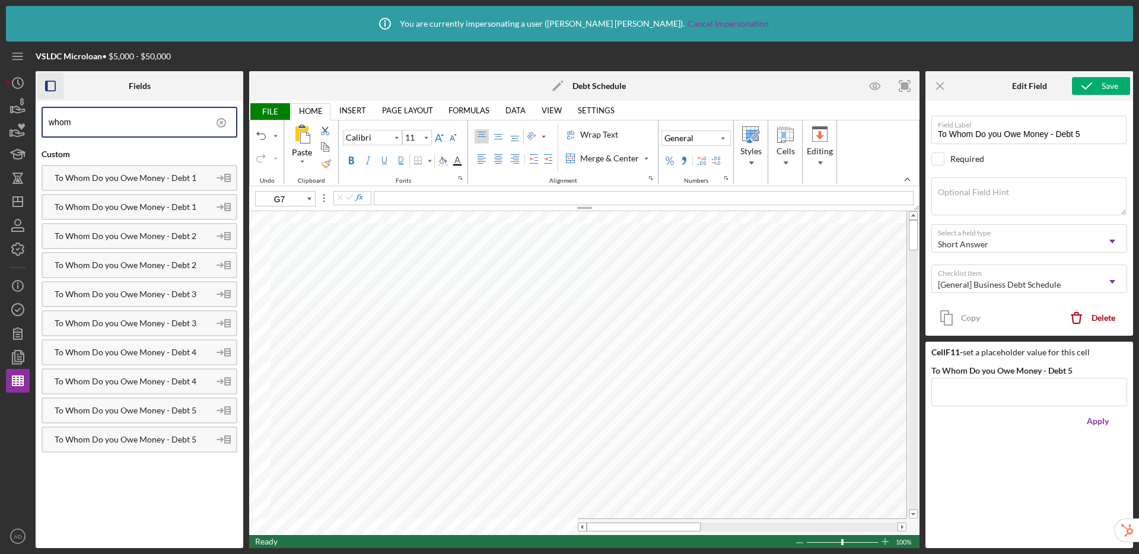
drag, startPoint x: 160, startPoint y: 131, endPoint x: 0, endPoint y: 116, distance: 160.9
click at [0, 116] on div "Icon/Info You are currently impersonating a user ( Adam Dominguez ). Cancel Imp…" at bounding box center [569, 277] width 1139 height 554
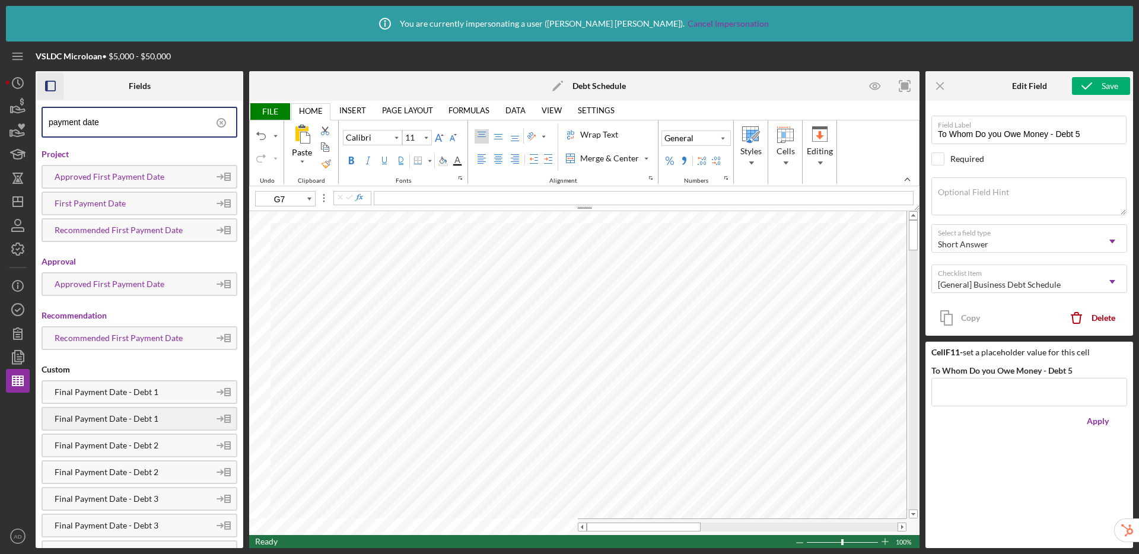
type input "payment date"
click at [116, 418] on div "Final Payment Date - Debt 1" at bounding box center [126, 418] width 167 height 9
click at [164, 447] on div "Final Payment Date - Debt 2" at bounding box center [126, 445] width 167 height 9
click at [157, 469] on div "Final Payment Date - Debt 2" at bounding box center [126, 471] width 167 height 9
click at [132, 530] on div "Final Payment Date - Debt 3" at bounding box center [126, 525] width 167 height 9
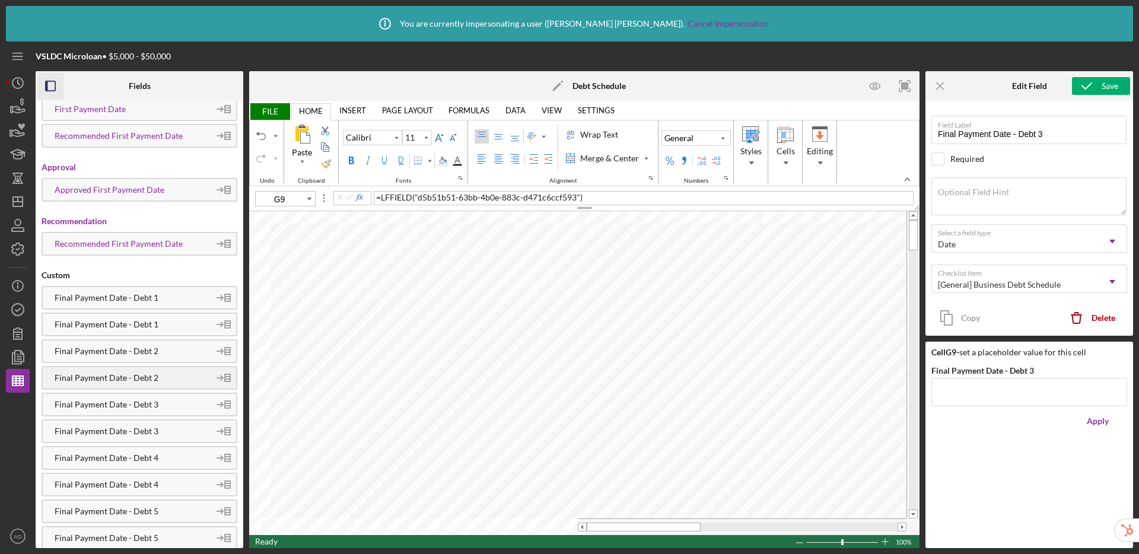
scroll to position [105, 0]
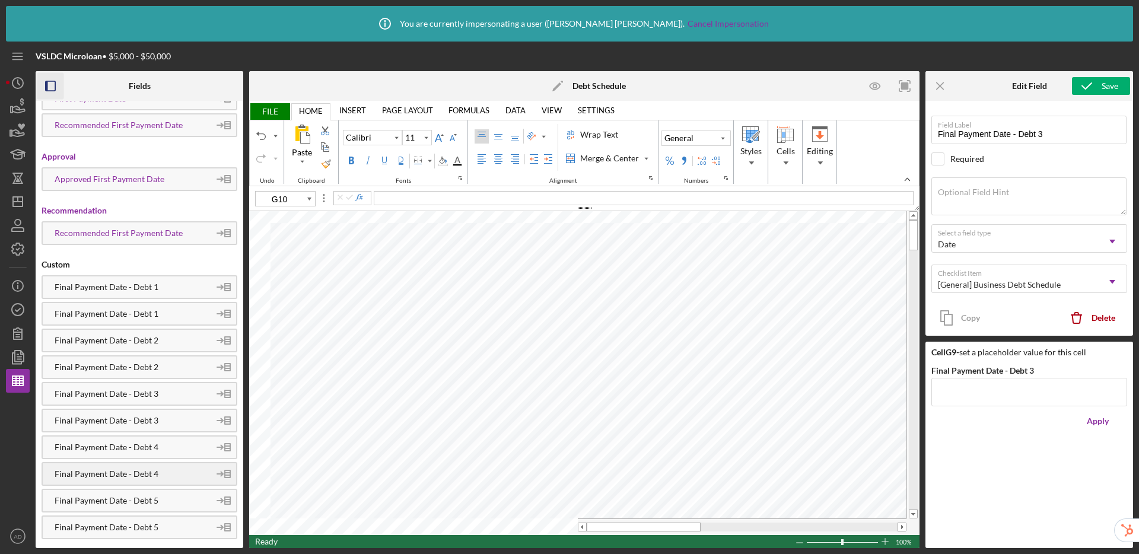
drag, startPoint x: 136, startPoint y: 475, endPoint x: 144, endPoint y: 466, distance: 11.4
click at [136, 475] on div "Final Payment Date - Debt 4" at bounding box center [126, 473] width 167 height 9
click at [141, 523] on div "Final Payment Date - Debt 5" at bounding box center [126, 527] width 167 height 9
type input "H7"
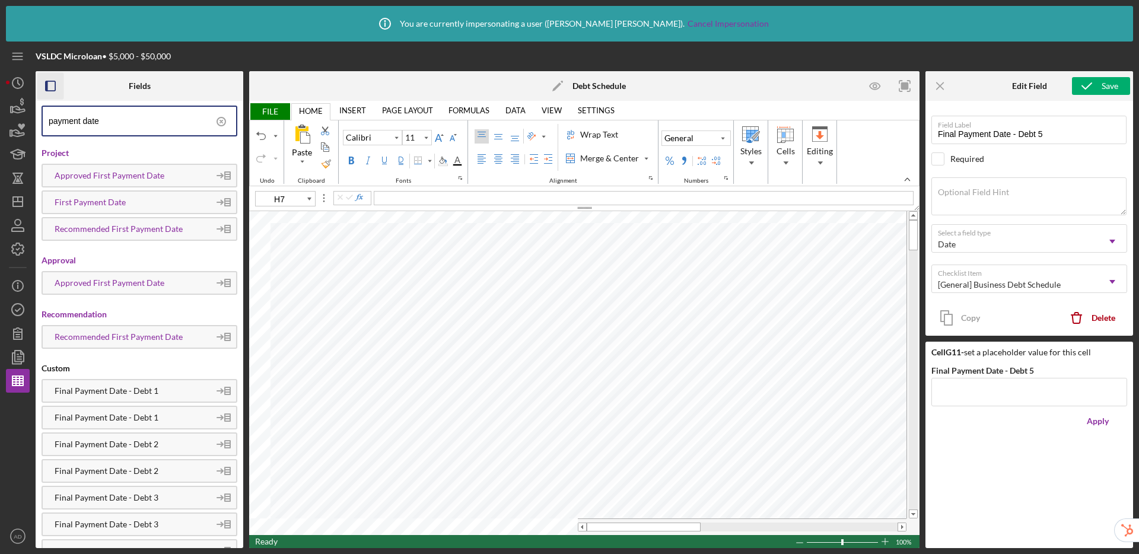
scroll to position [0, 0]
drag, startPoint x: 121, startPoint y: 123, endPoint x: 11, endPoint y: 110, distance: 110.5
click at [11, 110] on div "VSLDC Microloan • $5,000 - $50,000 Fields payment date Project Approved First P…" at bounding box center [569, 295] width 1127 height 507
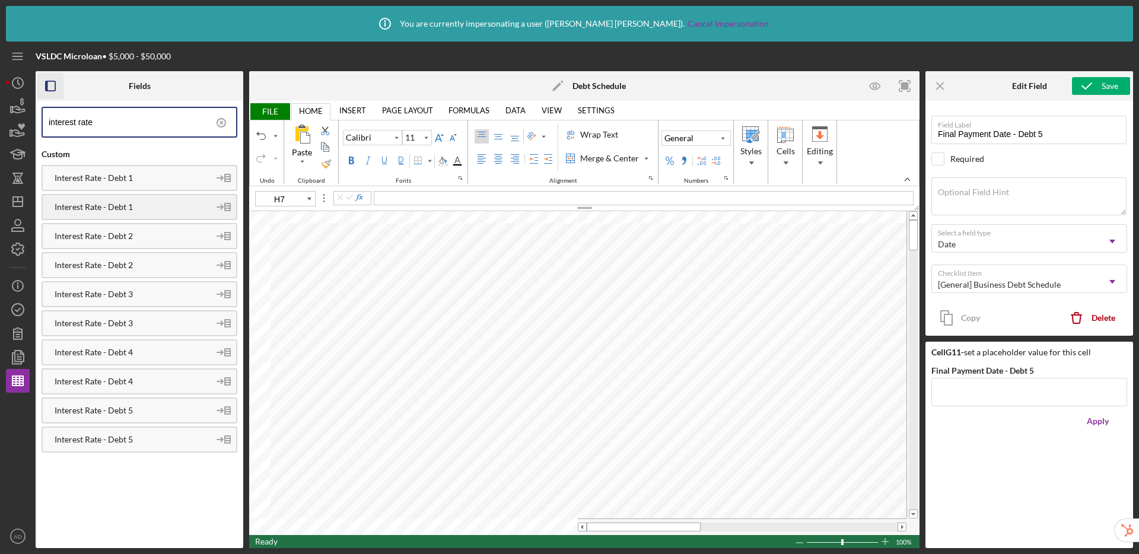
type input "interest rate"
click at [139, 206] on div "Interest Rate - Debt 1" at bounding box center [126, 206] width 167 height 9
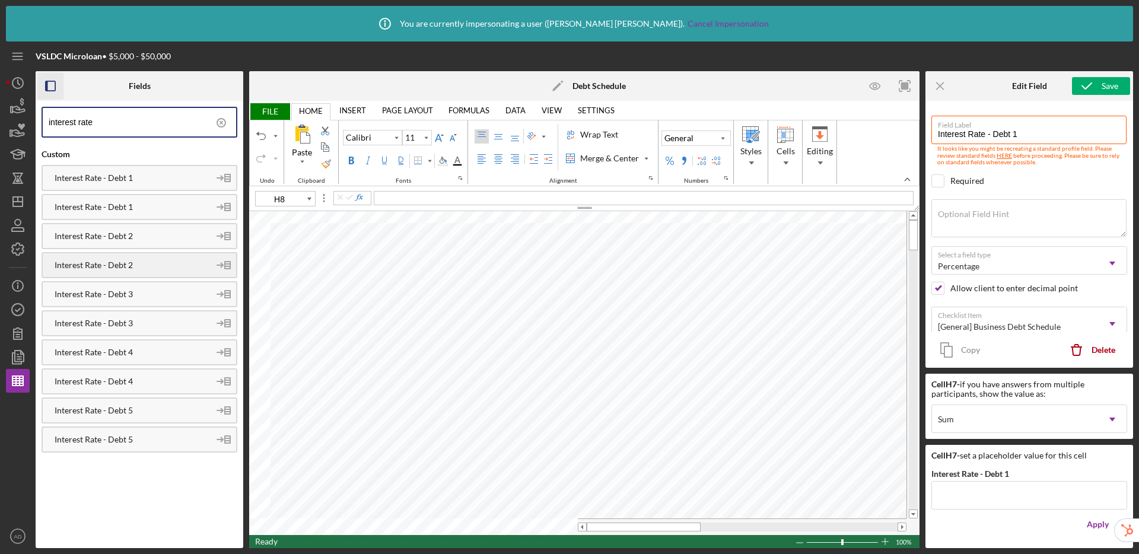
click at [138, 268] on div "Interest Rate - Debt 2" at bounding box center [126, 264] width 167 height 9
click at [123, 329] on div "Interest Rate - Debt 3" at bounding box center [140, 323] width 196 height 26
click at [120, 382] on div "Interest Rate - Debt 4" at bounding box center [126, 381] width 167 height 9
click at [118, 440] on div "Interest Rate - Debt 5" at bounding box center [126, 439] width 167 height 9
click at [431, 160] on div "Border" at bounding box center [430, 160] width 6 height 17
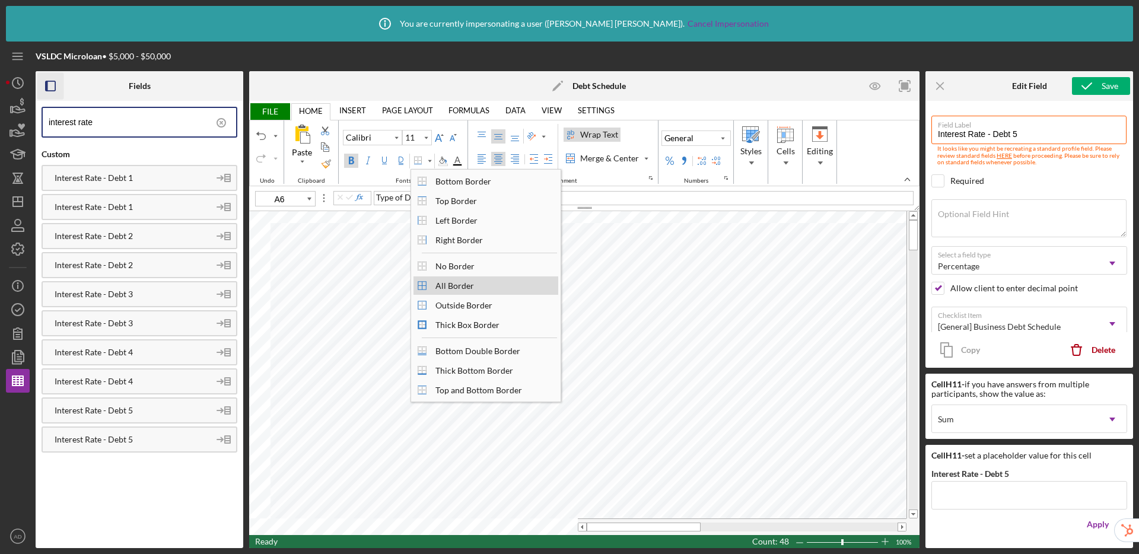
click at [451, 287] on div "All Border" at bounding box center [455, 286] width 50 height 16
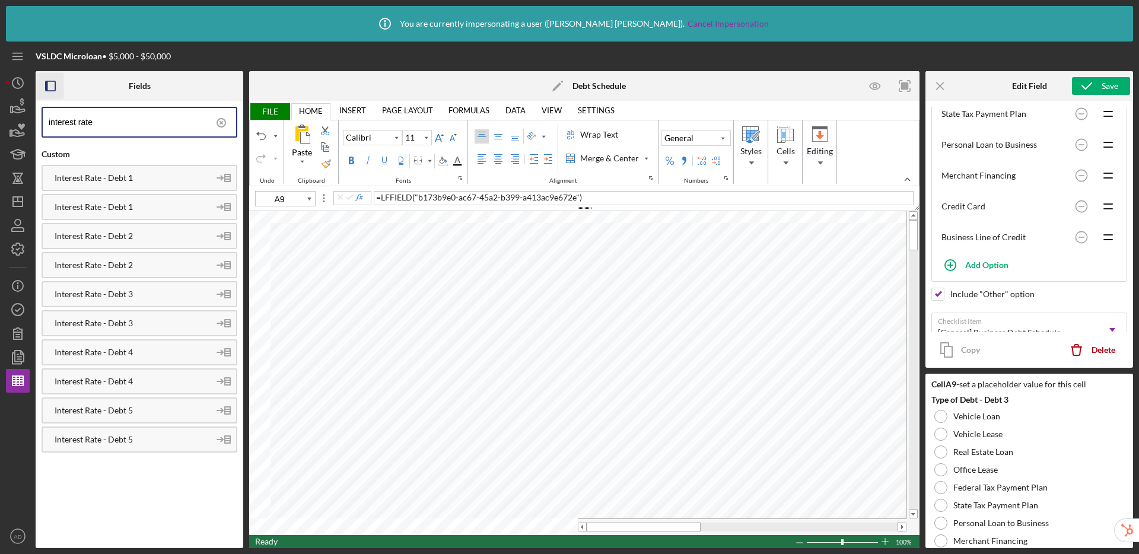
scroll to position [355, 0]
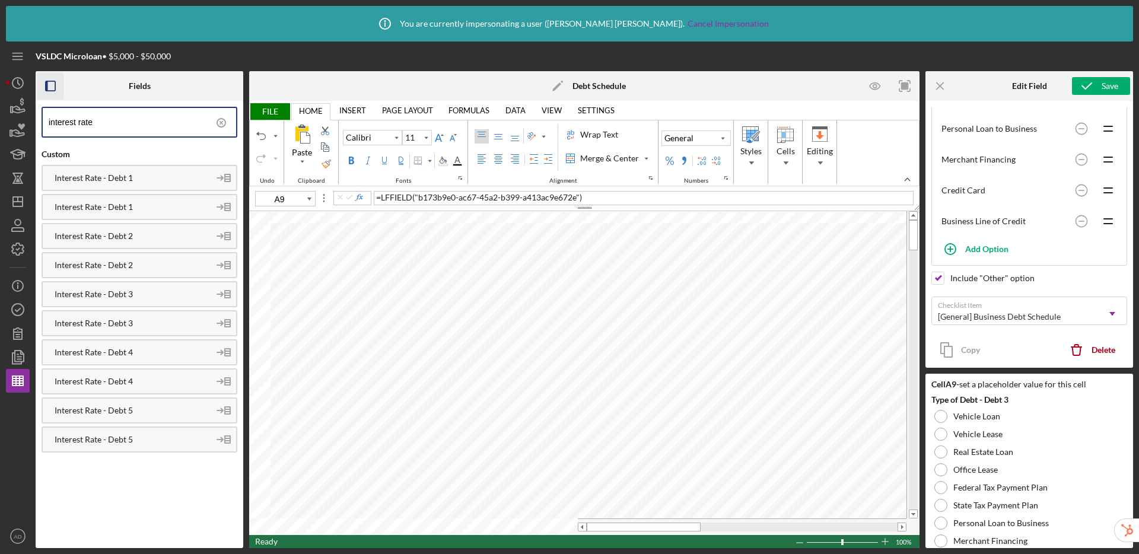
type input "D7"
type input "Original Loan Amount - Business Debt 1"
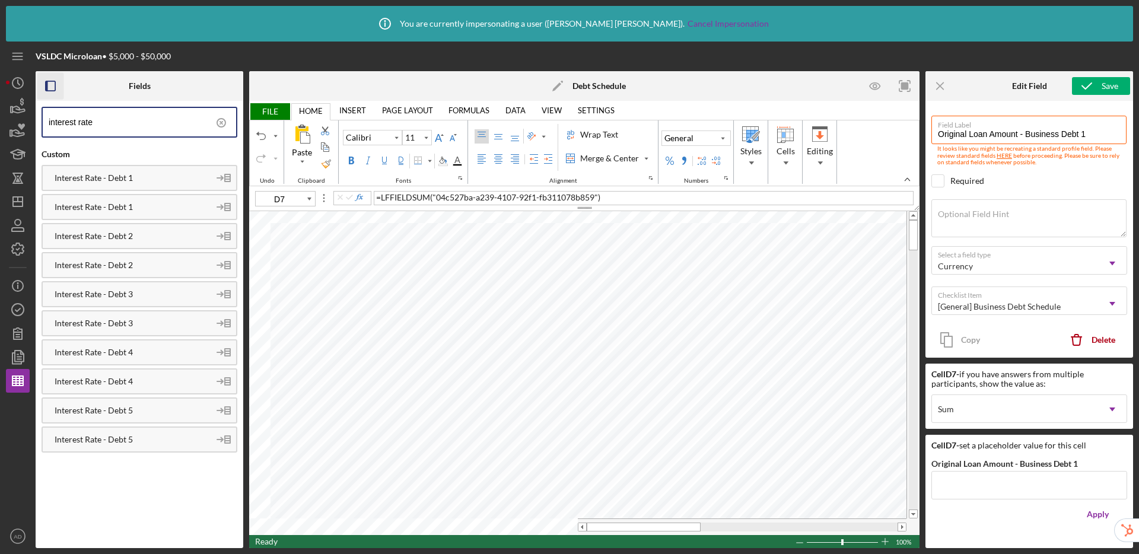
scroll to position [0, 0]
type input "D8"
type input "Original Loan Amount - Business Debt 2"
type input "D9"
type input "Original Loan Amount - Business Debt 3"
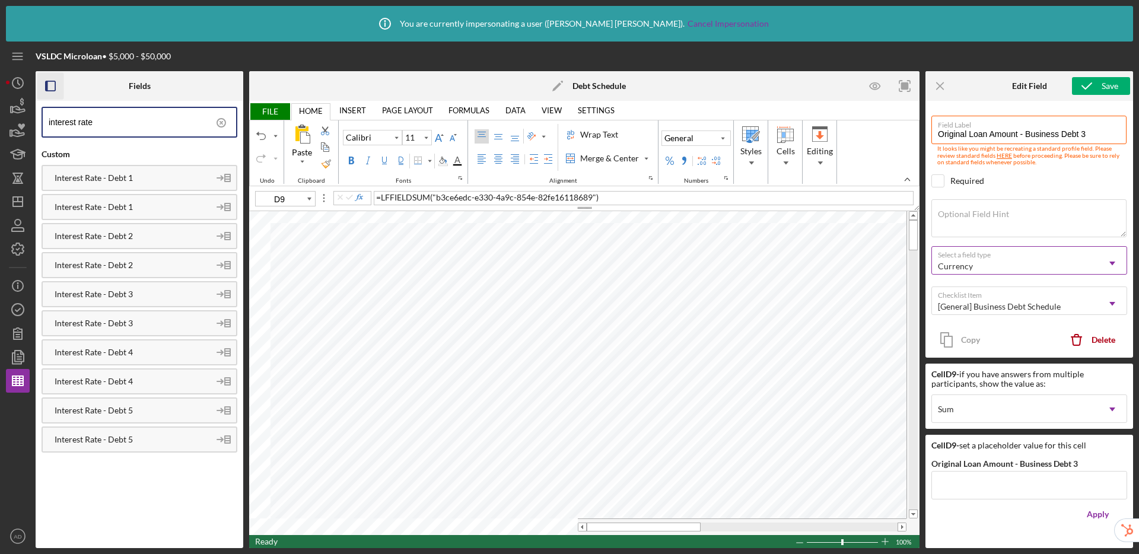
type input "D10"
type input "Original Loan Amount - Business Debt 4"
type input "D11"
type input "Original Loan Amount - Business Debt 5"
type input "E8"
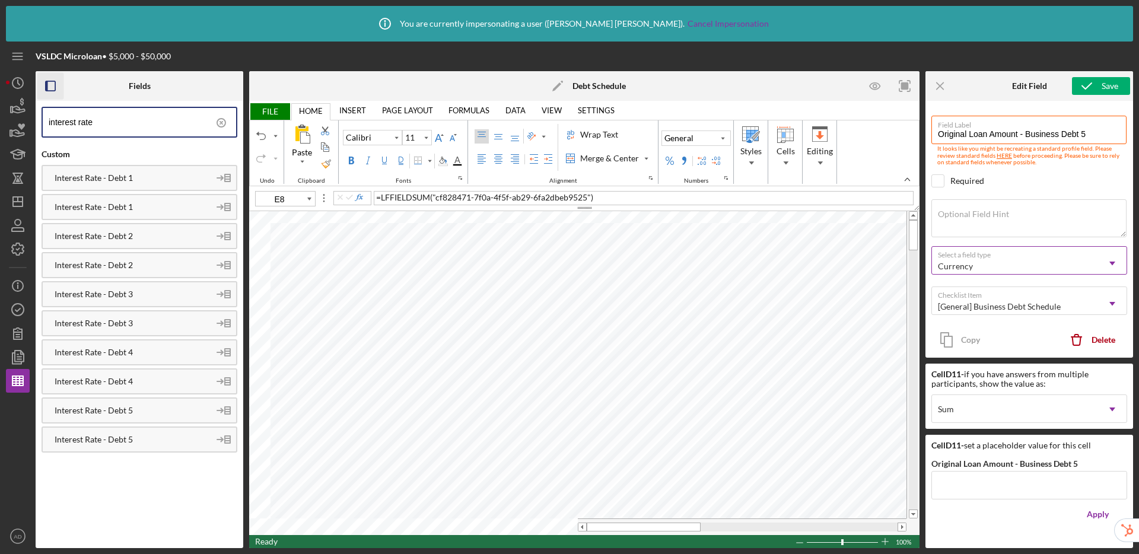
type input "Current Balance/Amount Owed - Debt 2"
type input "E9"
type input "Current Balance/Amount Owed - Debt 3"
type input "E10"
type input "Current Balance/Amount Owed - Debt 4"
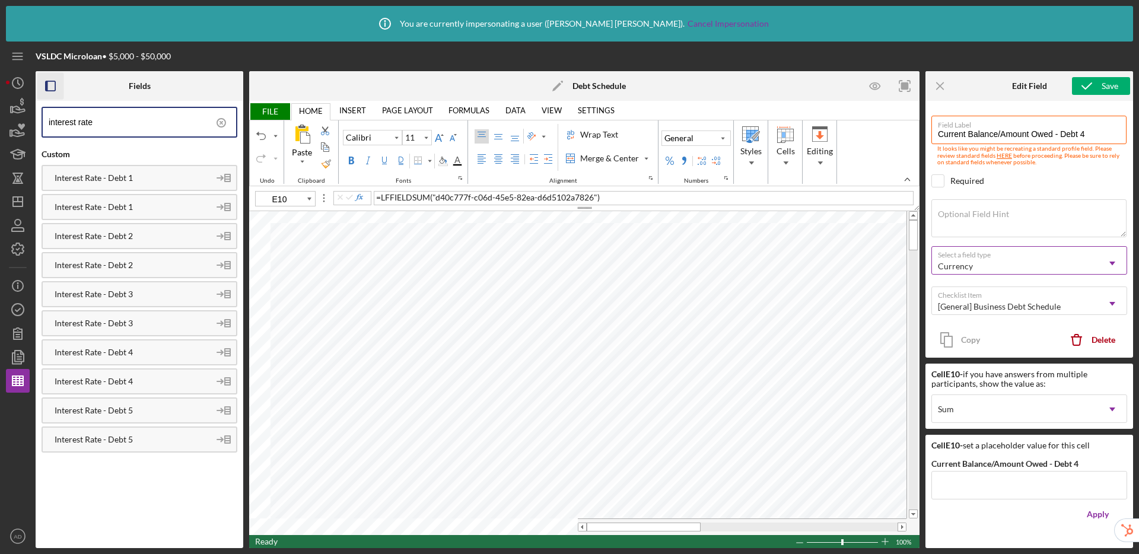
type input "E11"
type input "Current Balance/Amount Owed - Debt 5"
type input "E7"
type input "Current Balance/Amount Owed - Debt 1"
type input "F7"
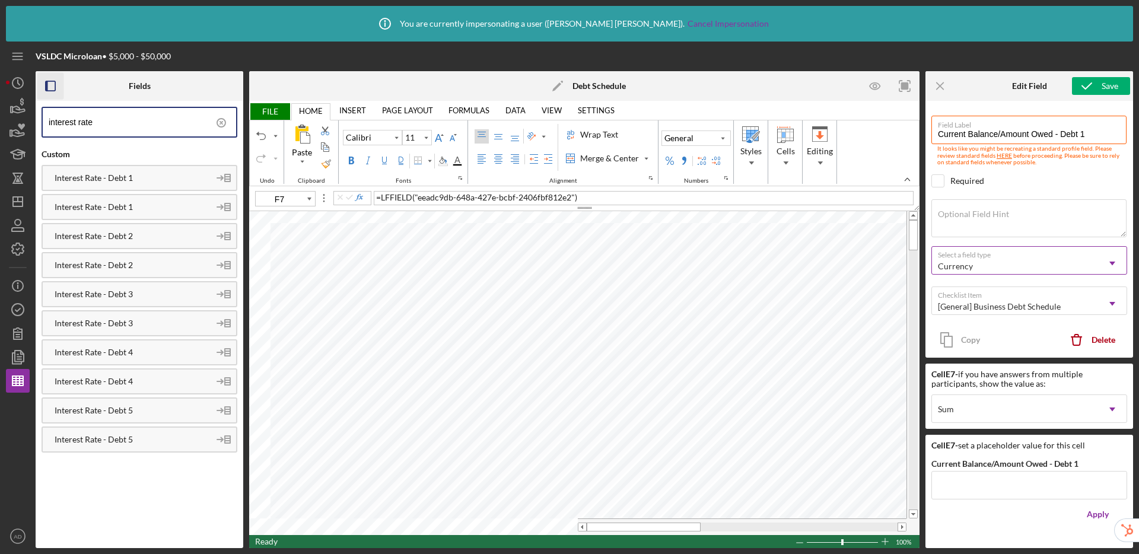
type input "To Whom Do you Owe Money - Debt 1"
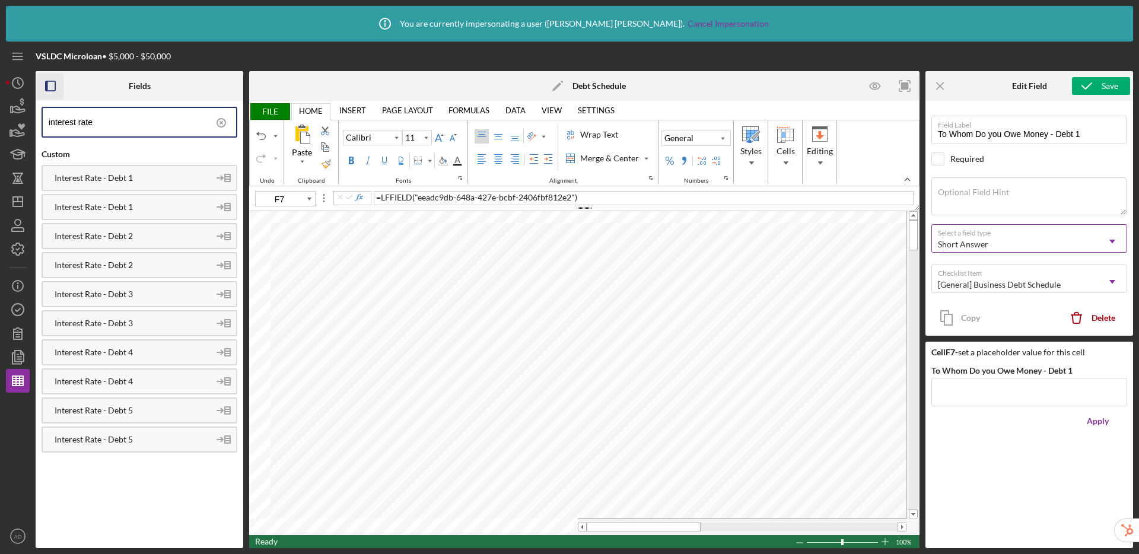
type input "F8"
type input "To Whom Do you Owe Money - Debt 2"
type input "F9"
type input "To Whom Do you Owe Money - Debt 3"
type input "F10"
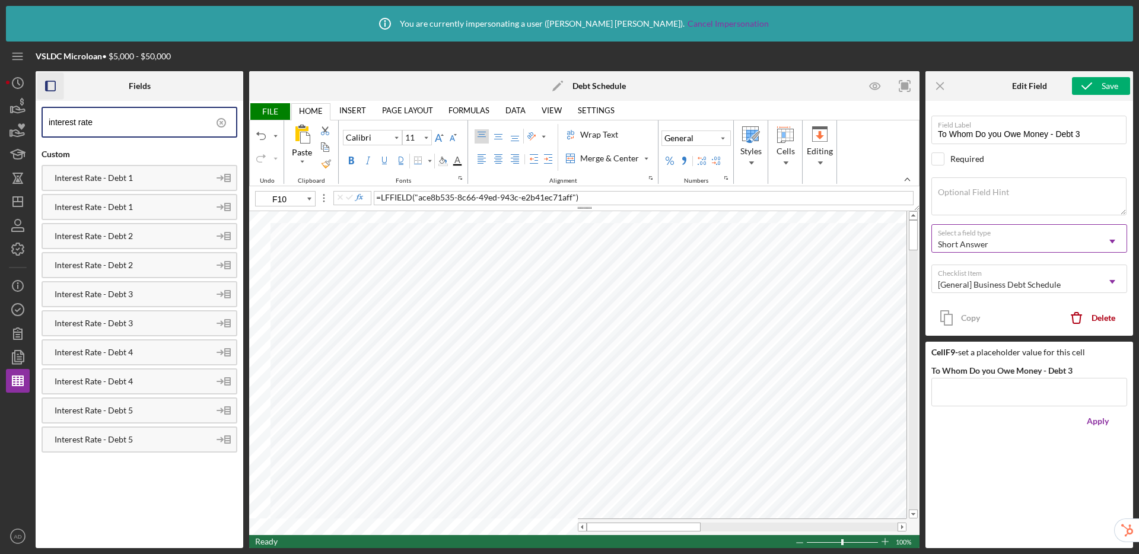
type input "To Whom Do you Owe Money - Debt 4"
type input "G7"
type input "Final Payment Date - Debt 1"
type input "G8"
type input "Final Payment Date - Debt 2"
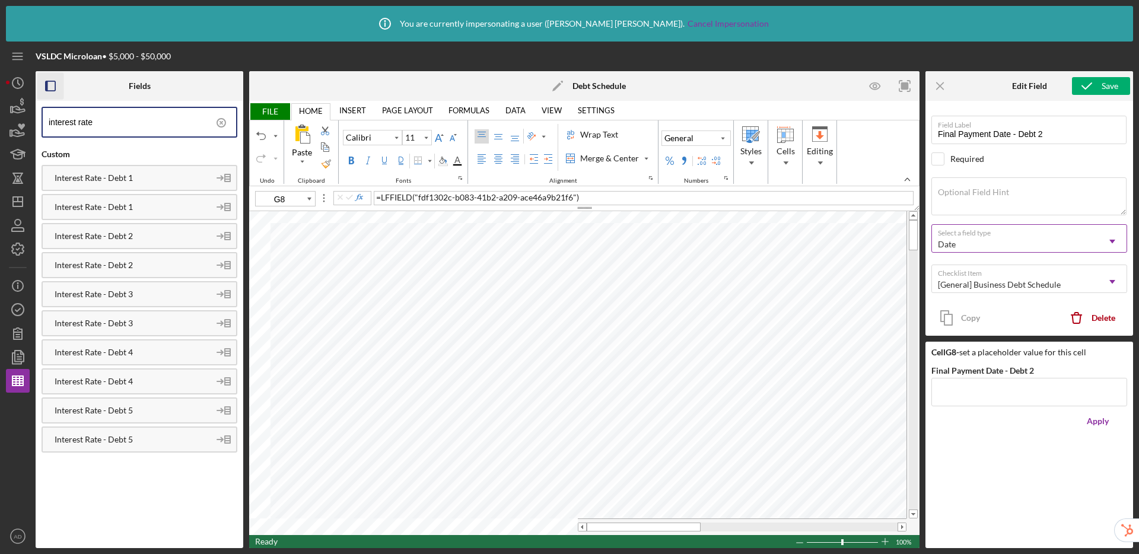
type input "G9"
type input "Final Payment Date - Debt 3"
type input "G10"
type input "Final Payment Date - Debt 4"
type input "G11"
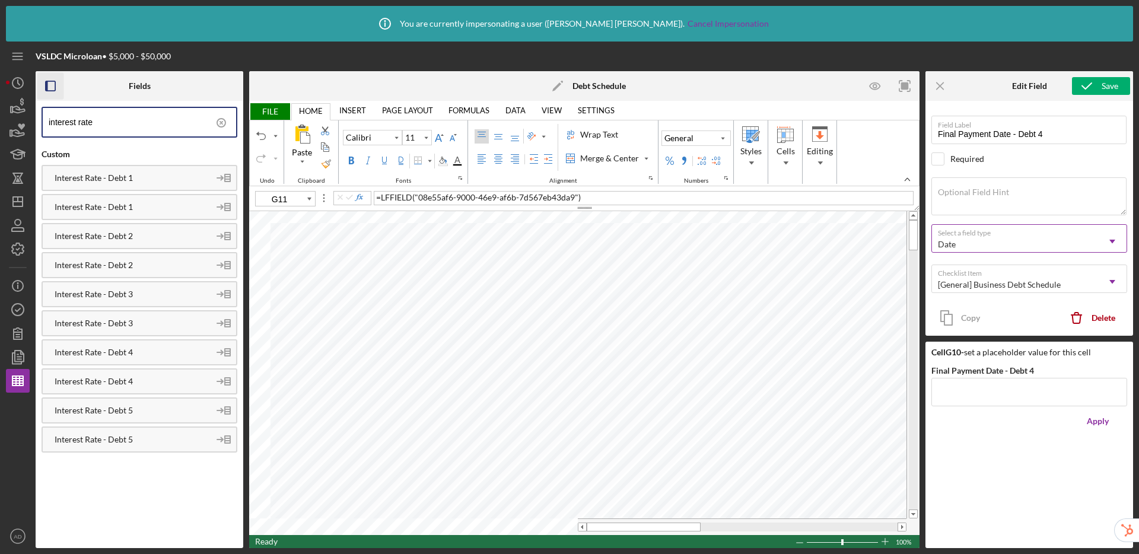
type input "Final Payment Date - Debt 5"
type input "H7"
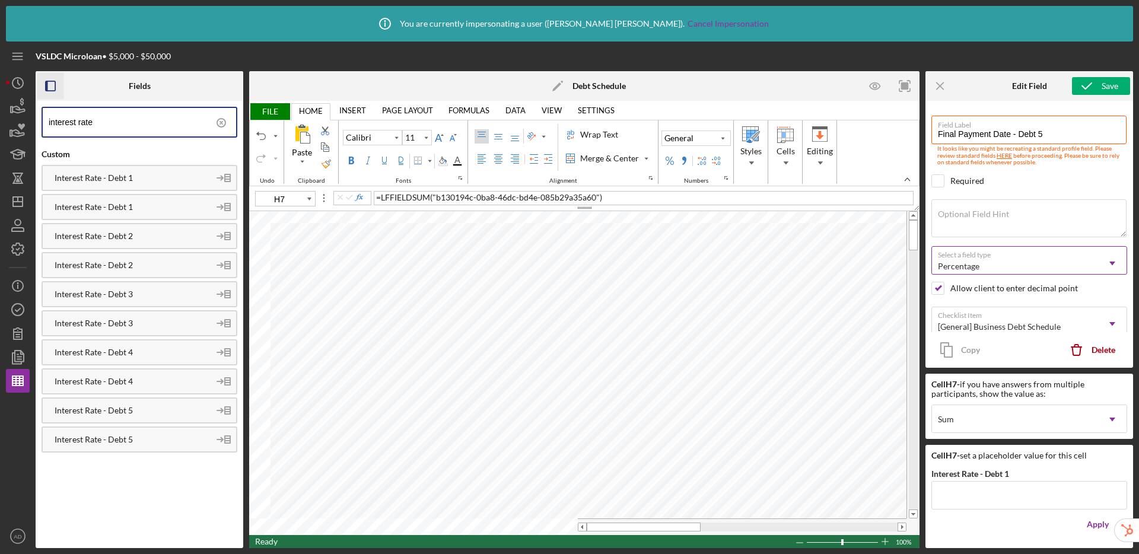
type input "Interest Rate - Debt 1"
type input "H8"
type input "Interest Rate - Debt 2"
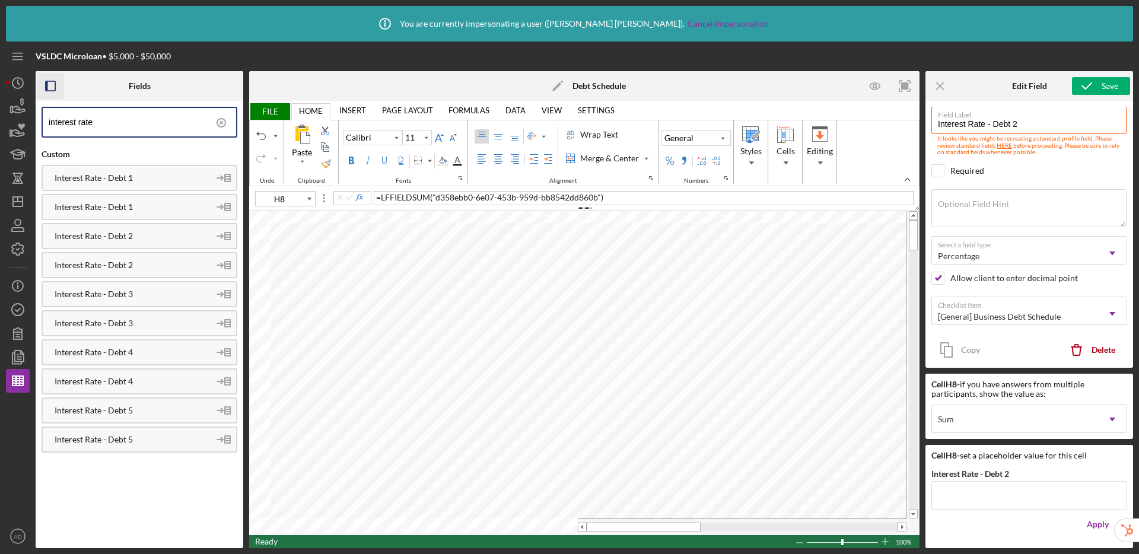
type input "H9"
type input "Interest Rate - Debt 3"
type input "H10"
type input "Interest Rate - Debt 4"
type input "H11"
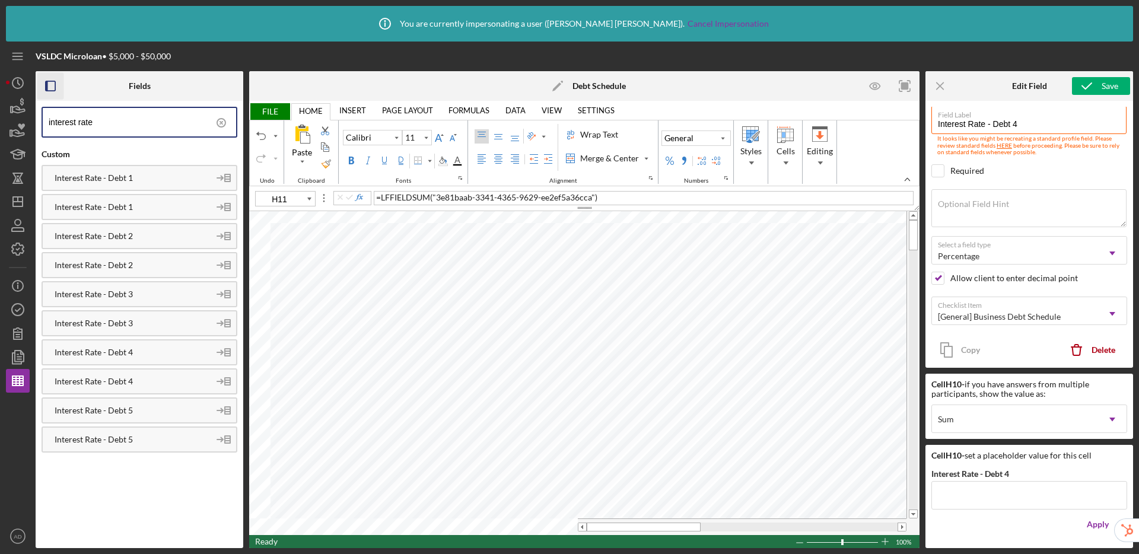
type input "Interest Rate - Debt 5"
type input "A1"
click at [435, 139] on div "Increase Font Size" at bounding box center [438, 137] width 9 height 9
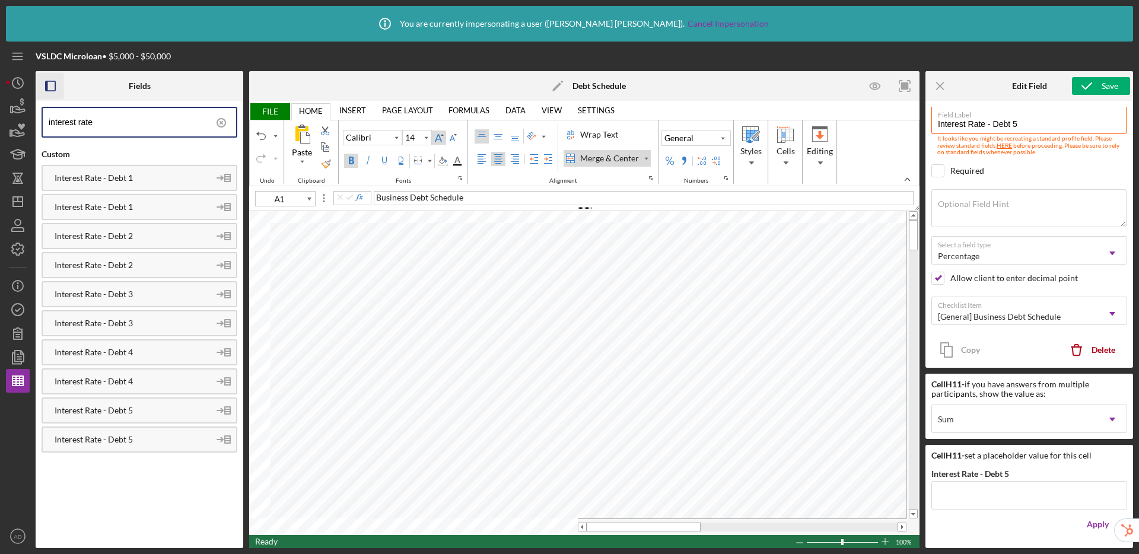
type input "16"
type input "D20"
type input "11"
type input "1R x 8C"
type input "16"
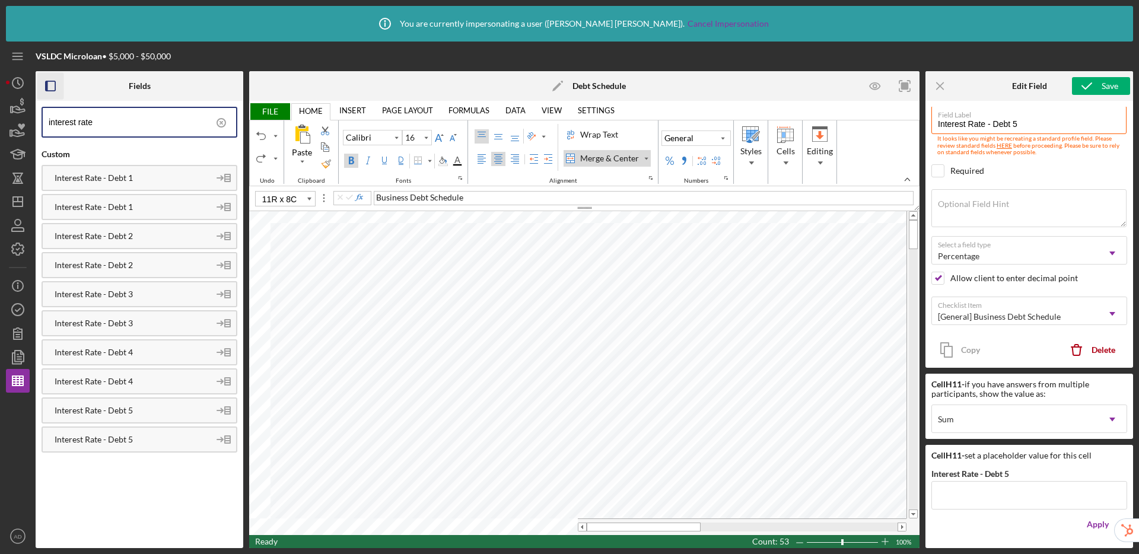
type input "A1"
type input "11"
type input "A1"
type input "16"
type input "A1"
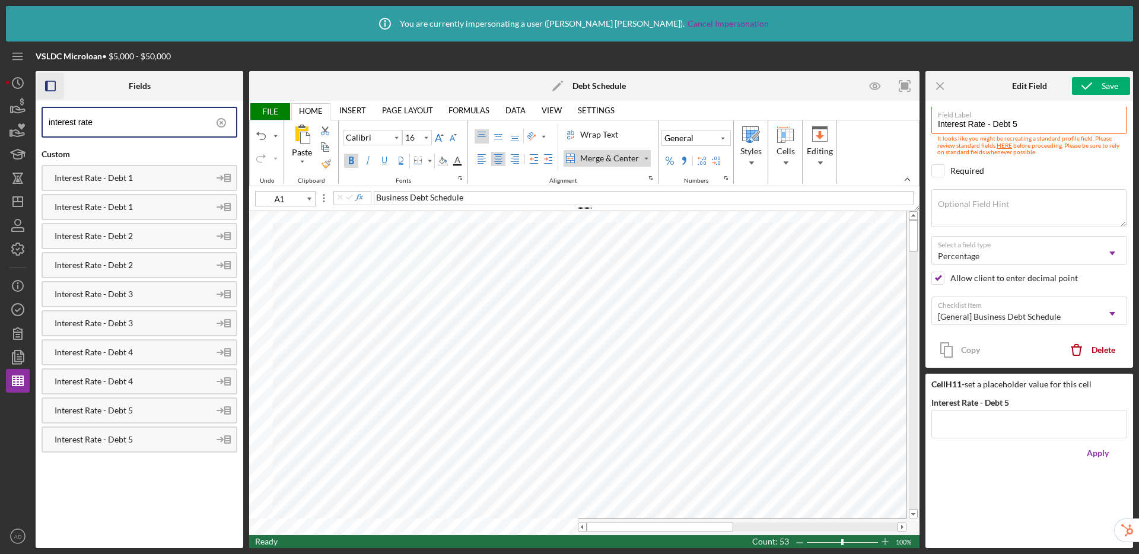
type input "11"
type input "E14"
type input "16"
type input "A1"
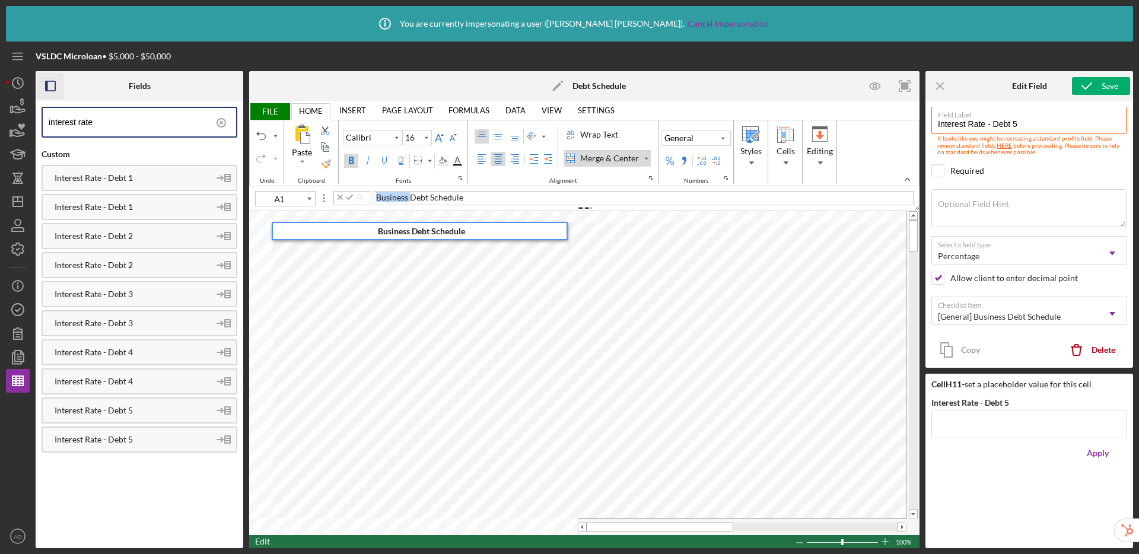
click at [358, 196] on div "A1 Business Debt Schedule" at bounding box center [587, 197] width 664 height 14
click at [384, 200] on span "PErsonal Debt Schedule" at bounding box center [420, 197] width 88 height 10
type input "A2"
type input "11"
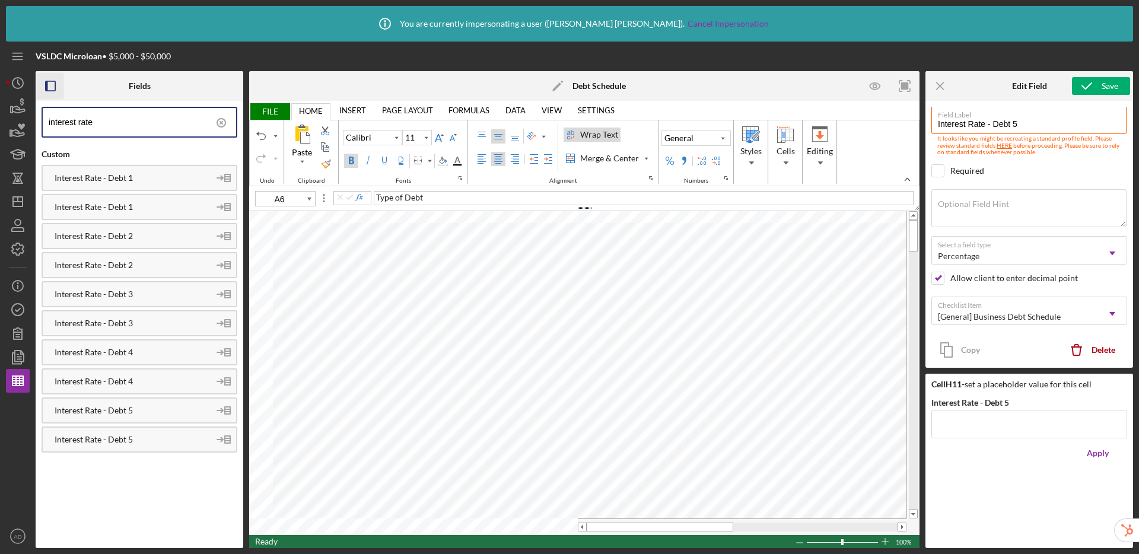
type input "A7"
click at [223, 122] on icon at bounding box center [221, 123] width 30 height 30
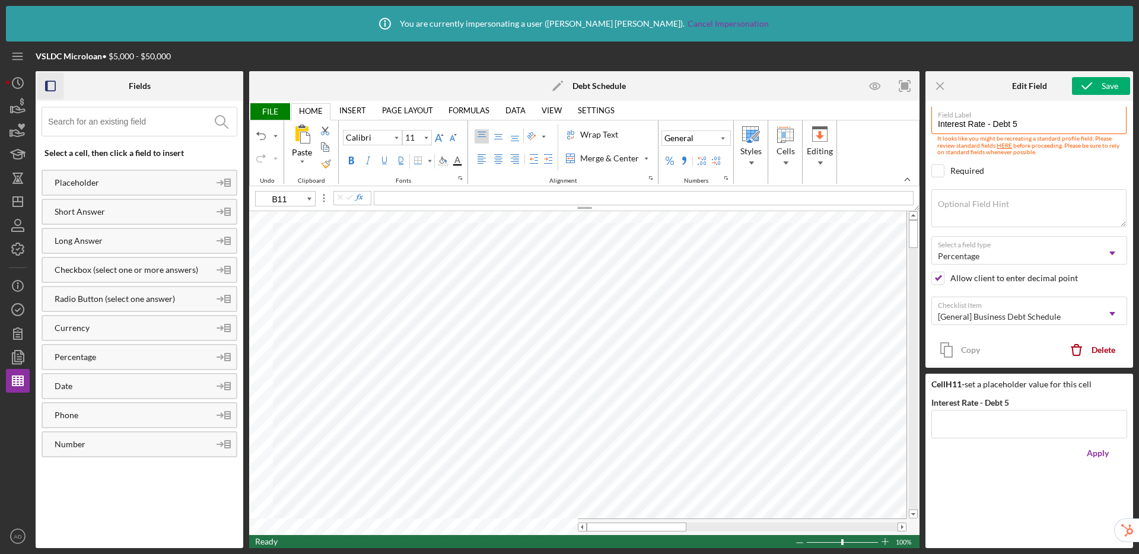
type input "A7"
click at [135, 125] on input at bounding box center [142, 121] width 189 height 28
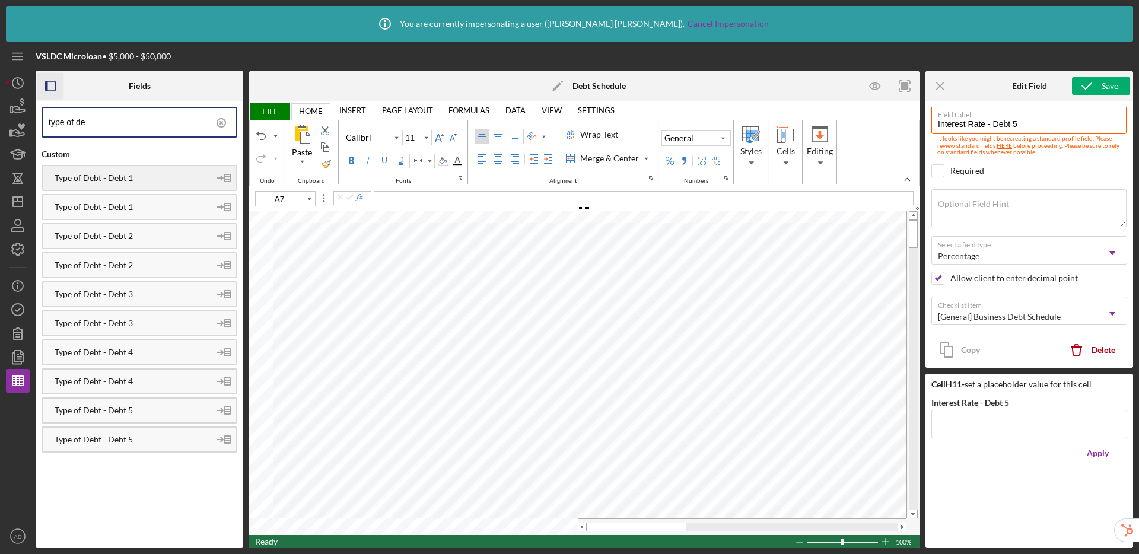
type input "type of de"
click at [154, 180] on div "Type of Debt - Debt 1" at bounding box center [126, 177] width 167 height 9
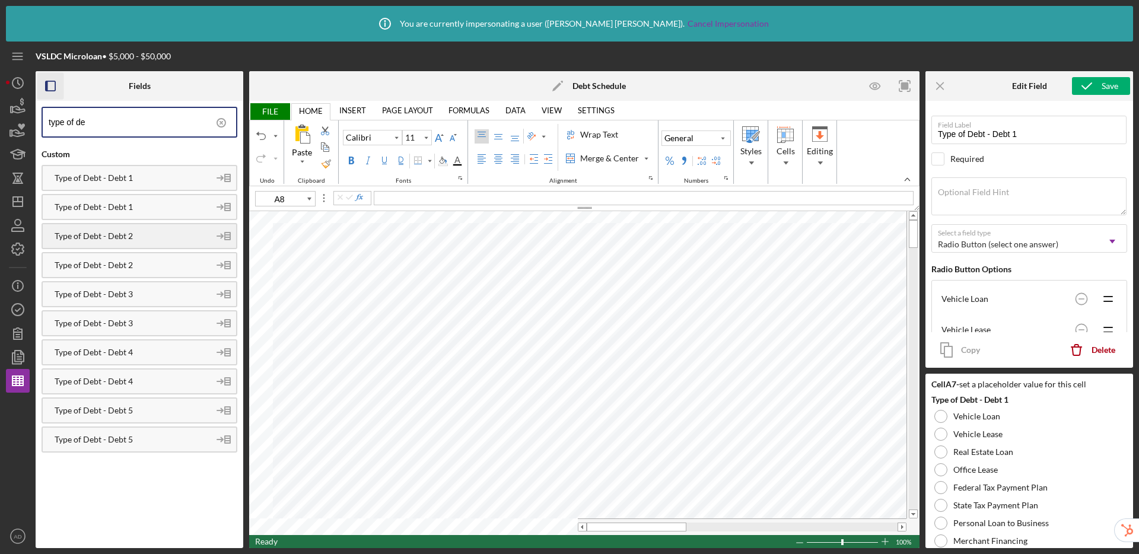
click at [128, 237] on div "Type of Debt - Debt 2" at bounding box center [126, 235] width 167 height 9
click at [164, 297] on div "Type of Debt - Debt 3" at bounding box center [126, 294] width 167 height 9
click at [151, 349] on div "Type of Debt - Debt 4" at bounding box center [126, 352] width 167 height 9
click at [139, 409] on div "Type of Debt - Debt 5" at bounding box center [126, 410] width 167 height 9
type input "B7"
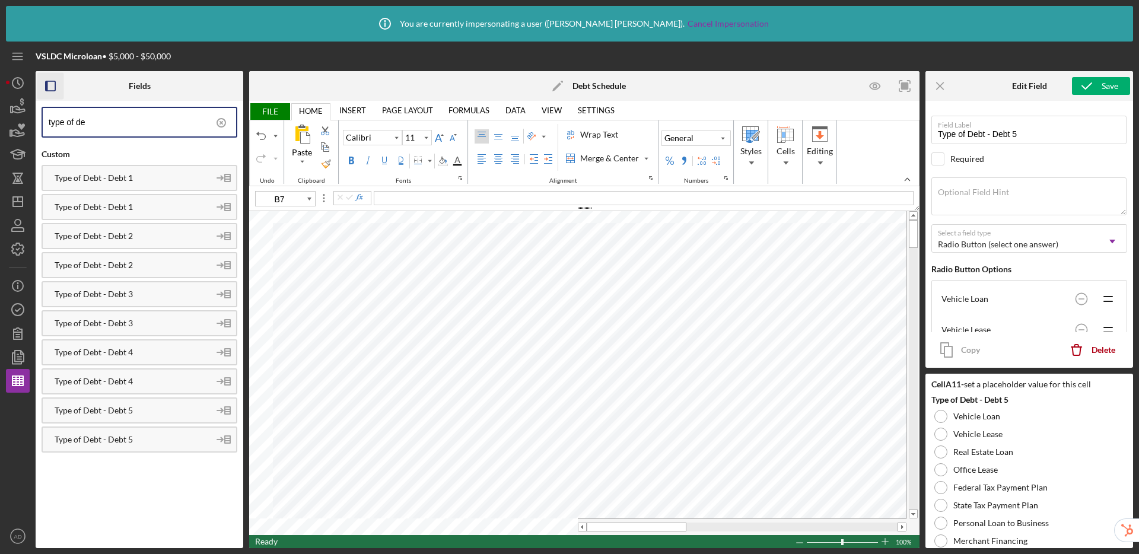
click at [220, 122] on icon at bounding box center [221, 123] width 2 height 2
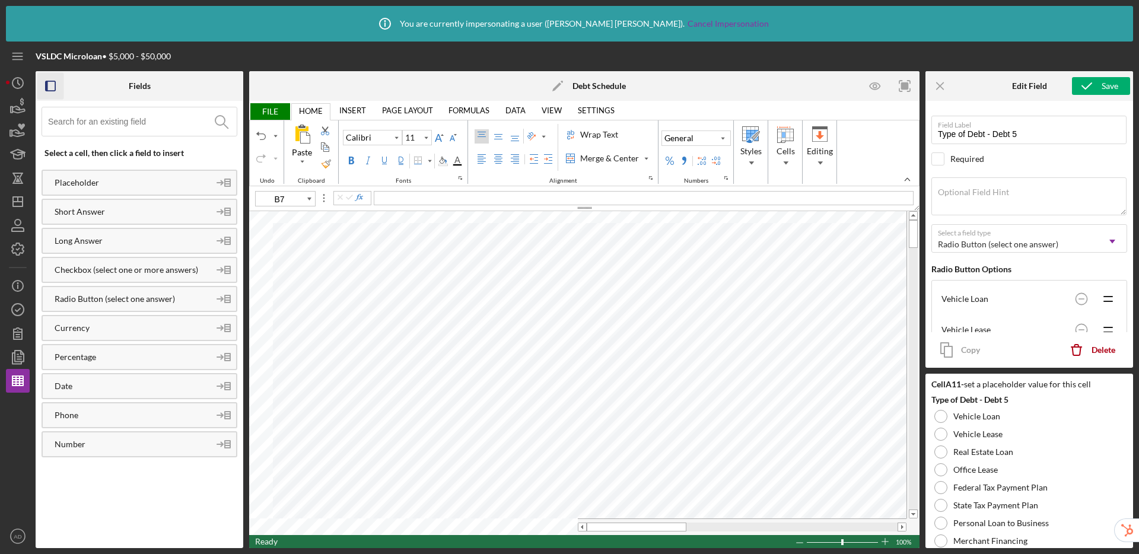
click at [164, 121] on input at bounding box center [142, 121] width 189 height 28
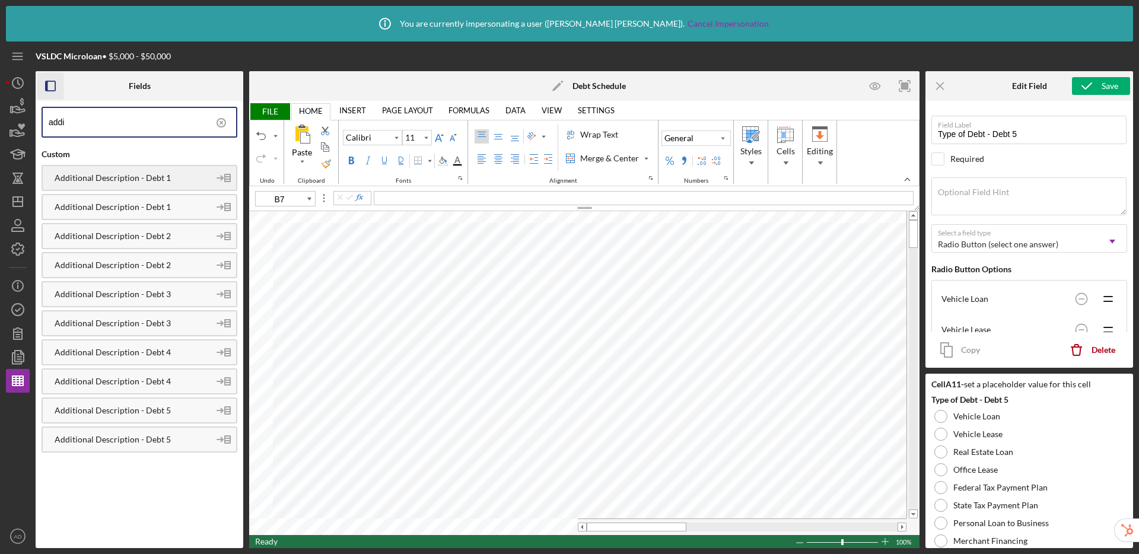
type input "addi"
click at [174, 178] on div "Additional Description - Debt 1" at bounding box center [126, 177] width 167 height 9
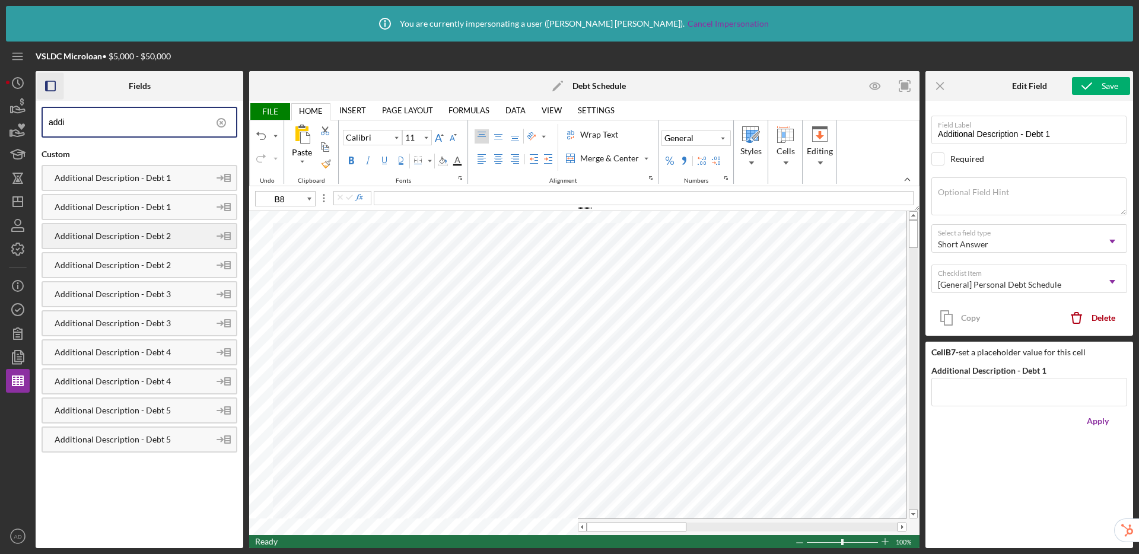
click at [152, 233] on div "Additional Description - Debt 2" at bounding box center [126, 235] width 167 height 9
drag, startPoint x: 142, startPoint y: 297, endPoint x: 163, endPoint y: 295, distance: 20.8
click at [142, 297] on div "Additional Description - Debt 3" at bounding box center [126, 294] width 167 height 9
click at [162, 359] on div "Additional Description - Debt 4" at bounding box center [140, 352] width 196 height 26
click at [145, 408] on div "Additional Description - Debt 5" at bounding box center [126, 410] width 167 height 9
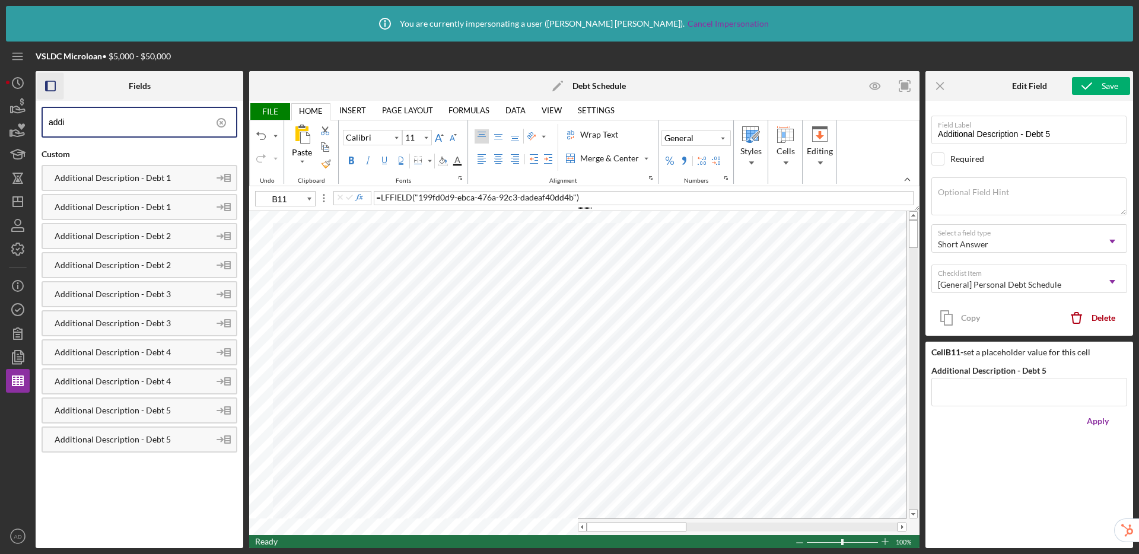
type input "C7"
drag, startPoint x: 138, startPoint y: 131, endPoint x: 38, endPoint y: 112, distance: 102.0
click at [38, 112] on div "addi Custom Additional Description - Debt 1 Additional Description - Debt 1 Add…" at bounding box center [140, 324] width 208 height 447
type input "monthly pa"
click at [106, 168] on div "Monthly Payment - Debt 1" at bounding box center [140, 178] width 196 height 26
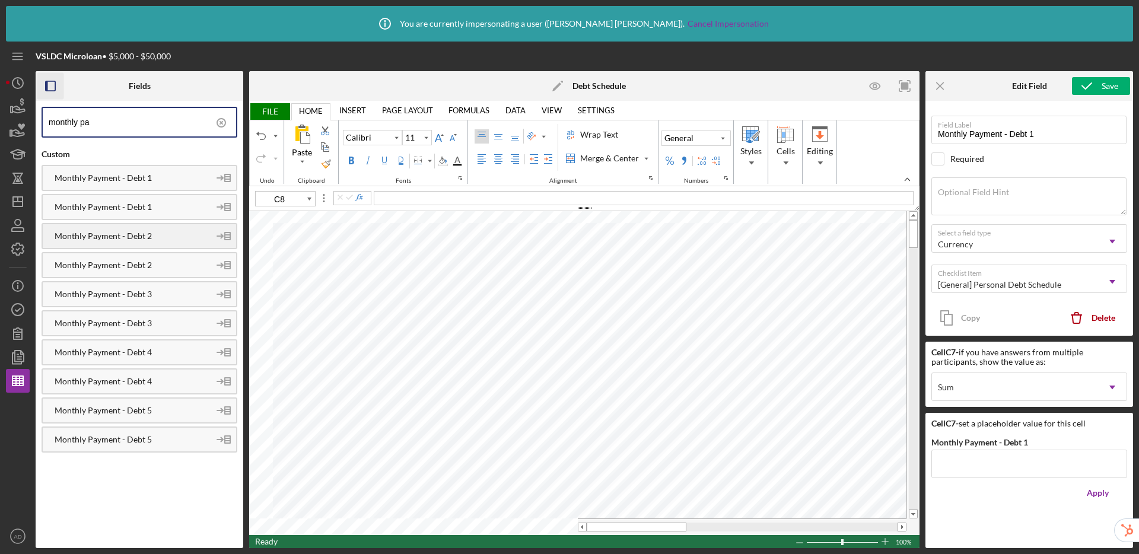
click at [167, 239] on div "Monthly Payment - Debt 2" at bounding box center [126, 235] width 167 height 9
click at [163, 294] on div "Monthly Payment - Debt 3" at bounding box center [126, 294] width 167 height 9
click at [147, 358] on div "Monthly Payment - Debt 4" at bounding box center [140, 352] width 196 height 26
click at [168, 414] on div "Monthly Payment - Debt 5" at bounding box center [126, 410] width 167 height 9
type input "D7"
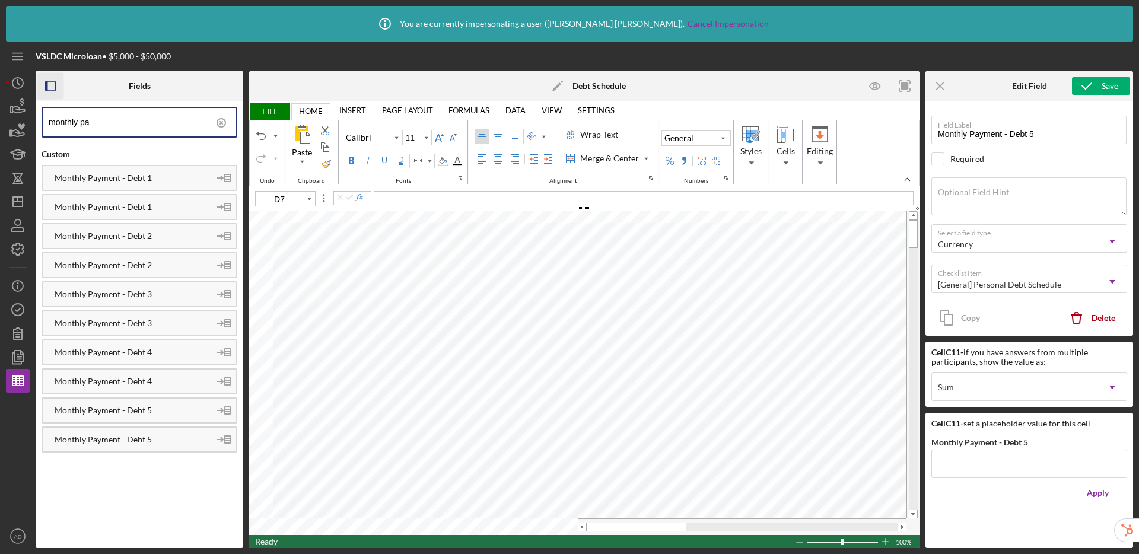
drag, startPoint x: 136, startPoint y: 119, endPoint x: 0, endPoint y: 104, distance: 137.3
click at [0, 104] on div "Icon/Info You are currently impersonating a user ( Adam Dominguez ). Cancel Imp…" at bounding box center [569, 277] width 1139 height 554
type input "original"
click at [129, 327] on div "Original Loan Amount - Debt 1" at bounding box center [126, 323] width 167 height 9
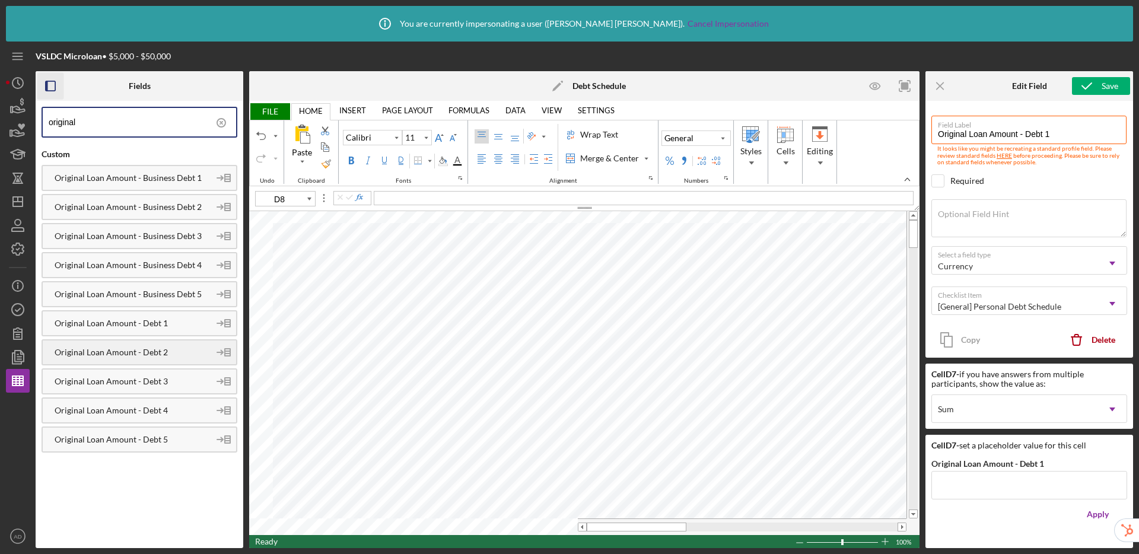
drag, startPoint x: 138, startPoint y: 351, endPoint x: 162, endPoint y: 347, distance: 24.6
click at [138, 351] on div "Original Loan Amount - Debt 2" at bounding box center [126, 352] width 167 height 9
drag, startPoint x: 163, startPoint y: 384, endPoint x: 239, endPoint y: 379, distance: 76.8
click at [163, 384] on div "Original Loan Amount - Debt 3" at bounding box center [126, 381] width 167 height 9
click at [161, 414] on div "Original Loan Amount - Debt 4" at bounding box center [126, 410] width 167 height 9
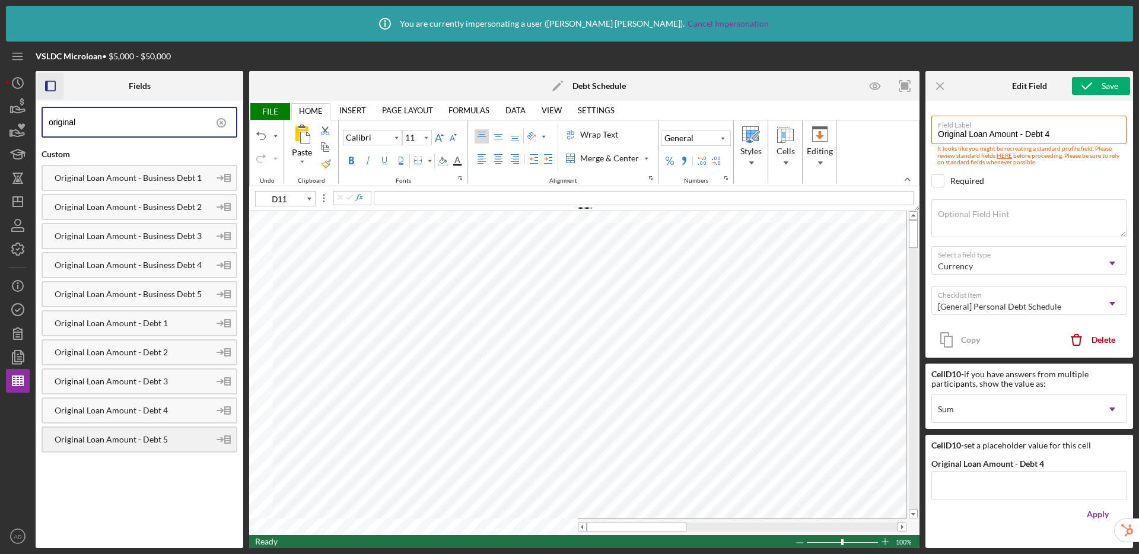
click at [145, 436] on div "Original Loan Amount - Debt 5" at bounding box center [126, 439] width 167 height 9
type input "E7"
drag, startPoint x: 140, startPoint y: 118, endPoint x: 24, endPoint y: 113, distance: 116.4
click at [24, 113] on div "VSLDC Microloan • $5,000 - $50,000 Fields original Custom Original Loan Amount …" at bounding box center [569, 295] width 1127 height 507
type input "current balan"
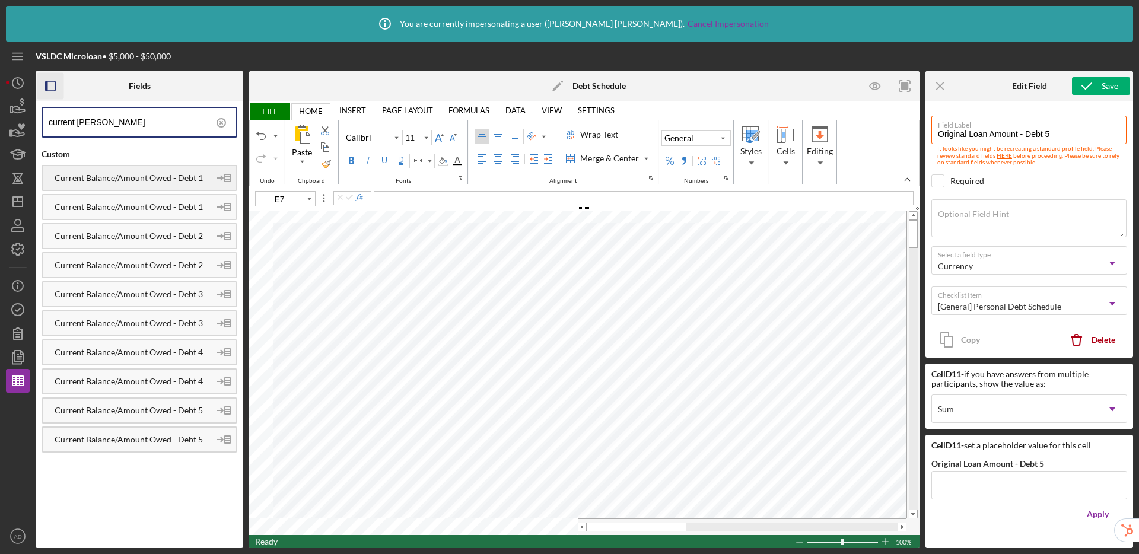
click at [85, 182] on div "Current Balance/Amount Owed - Debt 1" at bounding box center [126, 177] width 167 height 9
click at [177, 232] on div "Current Balance/Amount Owed - Debt 2" at bounding box center [126, 235] width 167 height 9
click at [168, 298] on div "Current Balance/Amount Owed - Debt 3" at bounding box center [126, 294] width 167 height 9
click at [129, 352] on div "Current Balance/Amount Owed - Debt 4" at bounding box center [126, 352] width 167 height 9
click at [170, 412] on div "Current Balance/Amount Owed - Debt 5" at bounding box center [126, 410] width 167 height 9
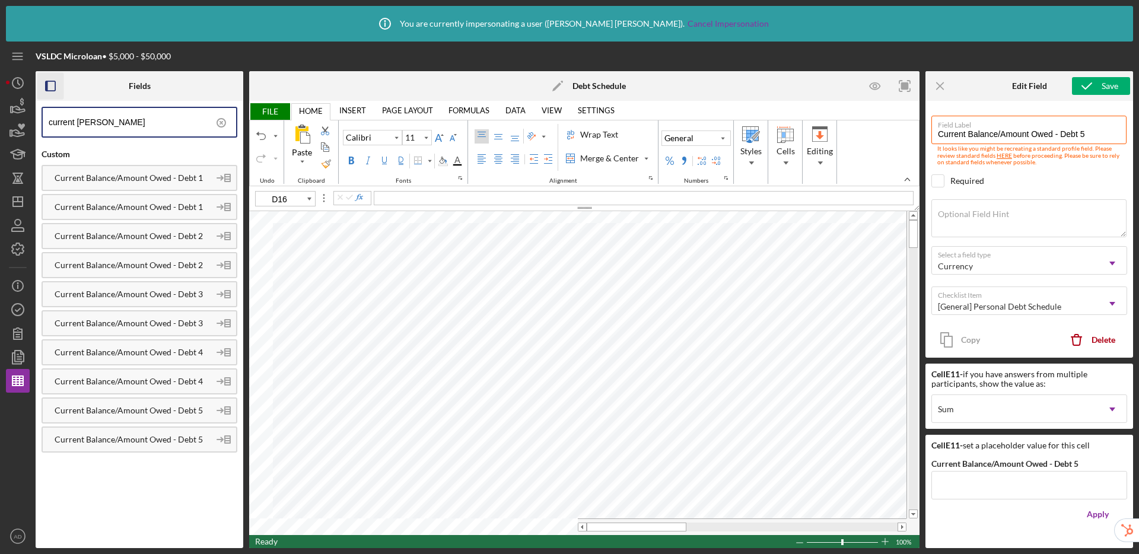
type input "E7"
type input "Current Balance/Amount Owed - Debt 1"
type input "E8"
type input "Current Balance/Amount Owed - Debt 2"
type input "F7"
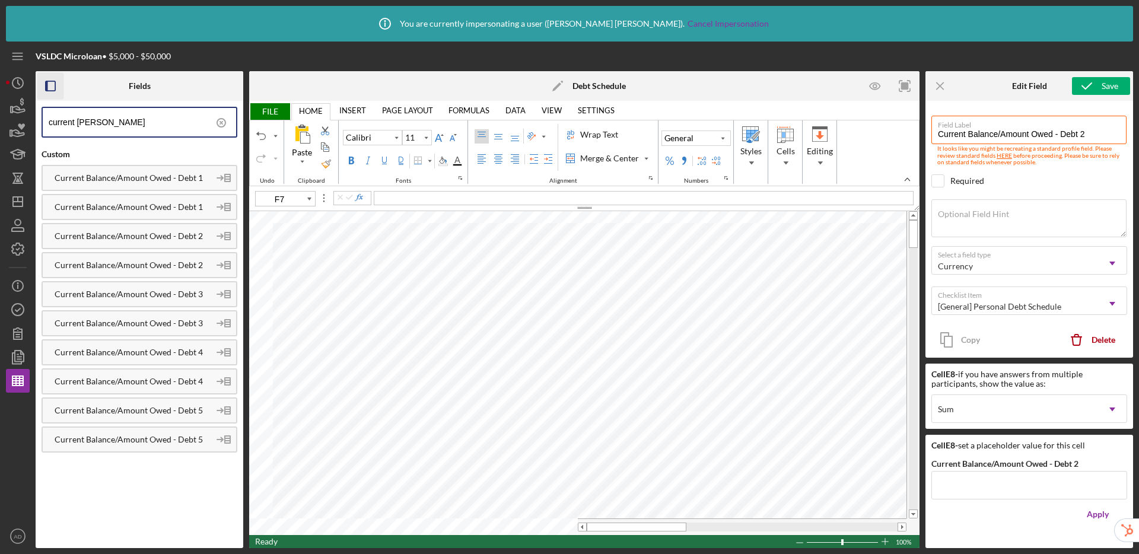
drag, startPoint x: 132, startPoint y: 124, endPoint x: 0, endPoint y: 84, distance: 138.1
click at [0, 84] on div "Icon/Info You are currently impersonating a user ( Adam Dominguez ). Cancel Imp…" at bounding box center [569, 277] width 1139 height 554
type input "to whom"
drag, startPoint x: 68, startPoint y: 175, endPoint x: 136, endPoint y: 186, distance: 68.6
click at [68, 175] on div "To Whom Do you Owe Money - Debt 1" at bounding box center [126, 177] width 167 height 9
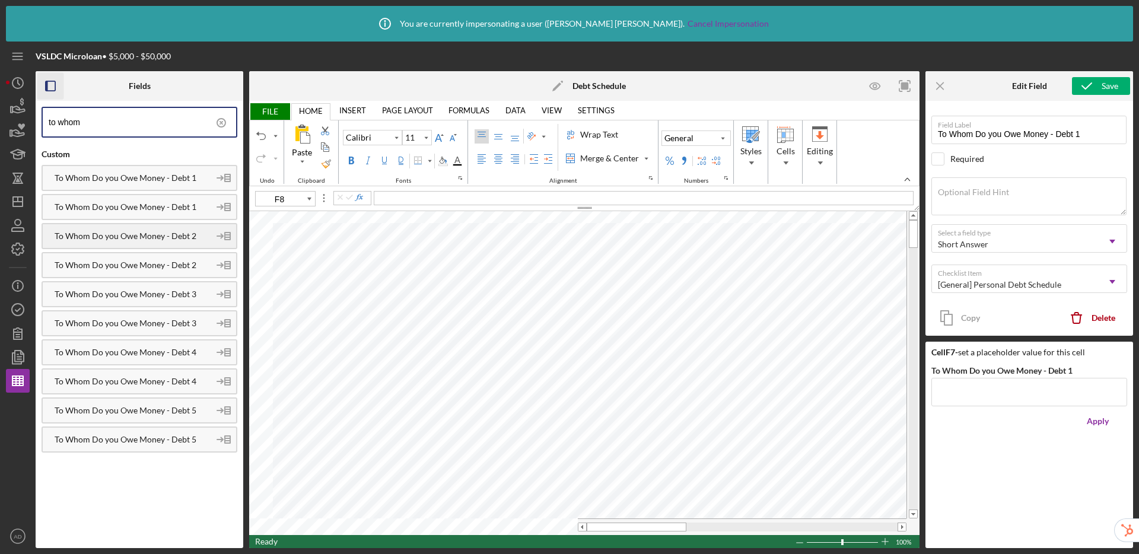
click at [163, 231] on div "To Whom Do you Owe Money - Debt 2" at bounding box center [126, 235] width 167 height 9
click at [156, 292] on div "To Whom Do you Owe Money - Debt 3" at bounding box center [126, 294] width 167 height 9
click at [175, 360] on div "To Whom Do you Owe Money - Debt 4" at bounding box center [140, 352] width 196 height 26
click at [167, 412] on div "To Whom Do you Owe Money - Debt 5" at bounding box center [126, 410] width 167 height 9
type input "G7"
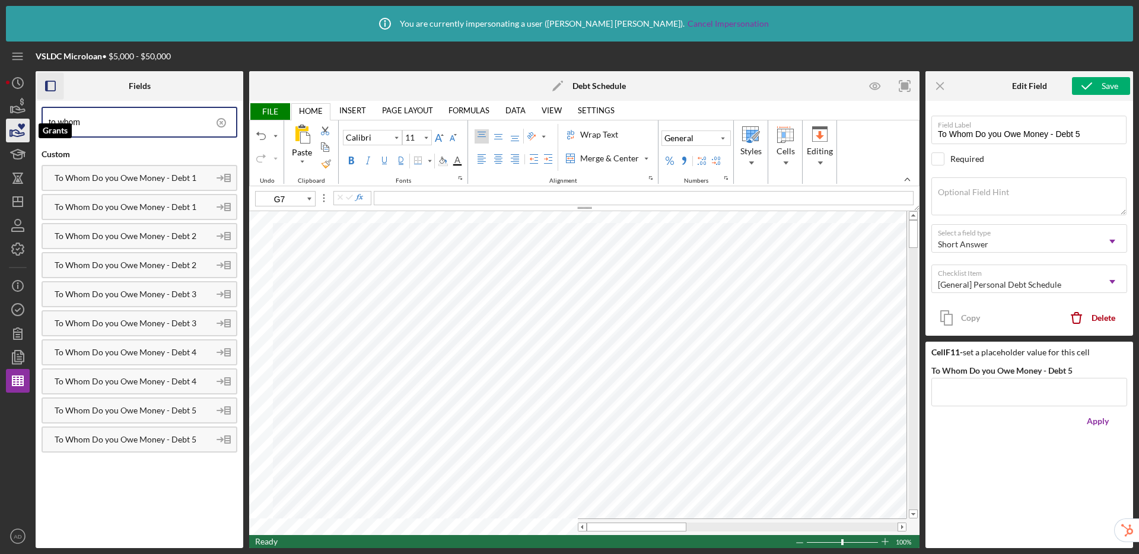
drag, startPoint x: 98, startPoint y: 130, endPoint x: 8, endPoint y: 127, distance: 90.2
click at [8, 127] on div "VSLDC Microloan • $5,000 - $50,000 Fields to whom Custom To Whom Do you Owe Mon…" at bounding box center [569, 295] width 1127 height 507
drag, startPoint x: 106, startPoint y: 122, endPoint x: 25, endPoint y: 122, distance: 80.7
click at [25, 122] on div "VSLDC Microloan • $5,000 - $50,000 Fields to whom Custom To Whom Do you Owe Mon…" at bounding box center [569, 295] width 1127 height 507
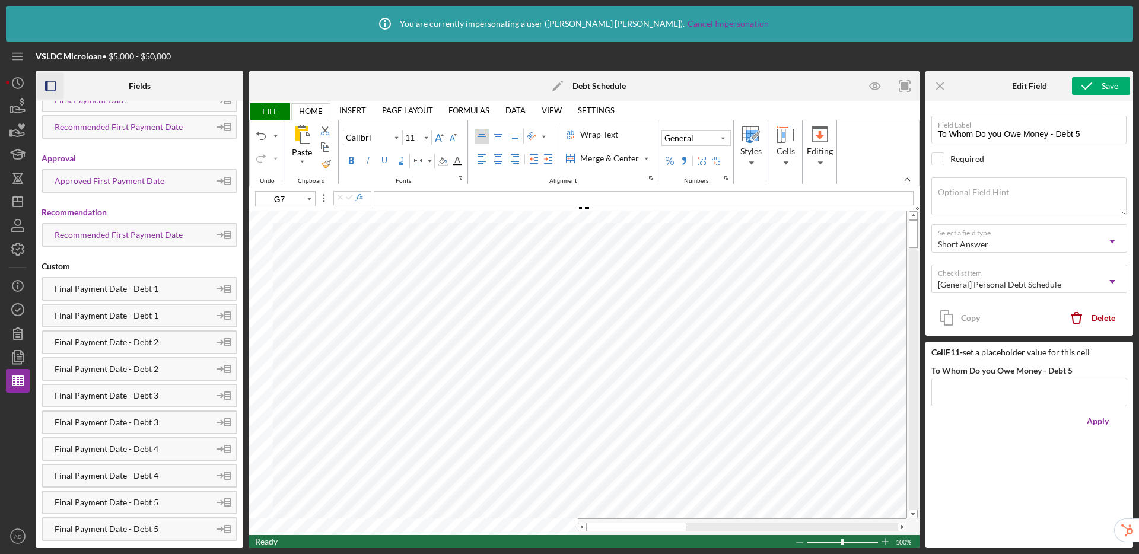
scroll to position [105, 0]
type input "payment date"
click at [158, 291] on div "Final Payment Date - Debt 1" at bounding box center [126, 286] width 167 height 9
click at [163, 345] on div "Final Payment Date - Debt 2" at bounding box center [140, 341] width 196 height 24
click at [145, 392] on div "Final Payment Date - Debt 3" at bounding box center [126, 393] width 167 height 9
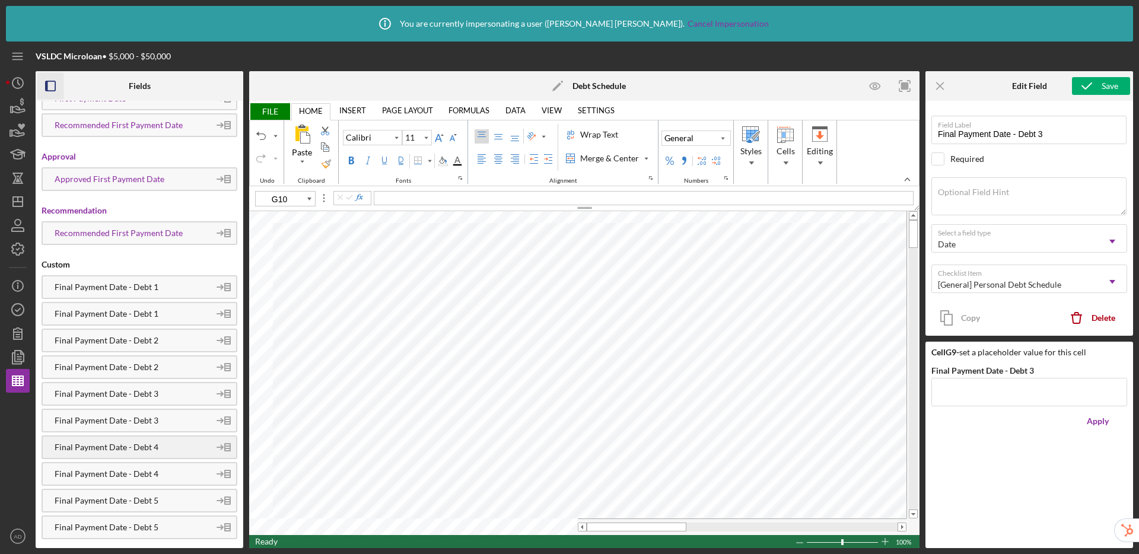
click at [135, 448] on div "Final Payment Date - Debt 4" at bounding box center [126, 447] width 167 height 9
click at [147, 502] on div "Final Payment Date - Debt 5" at bounding box center [126, 500] width 167 height 9
type input "H7"
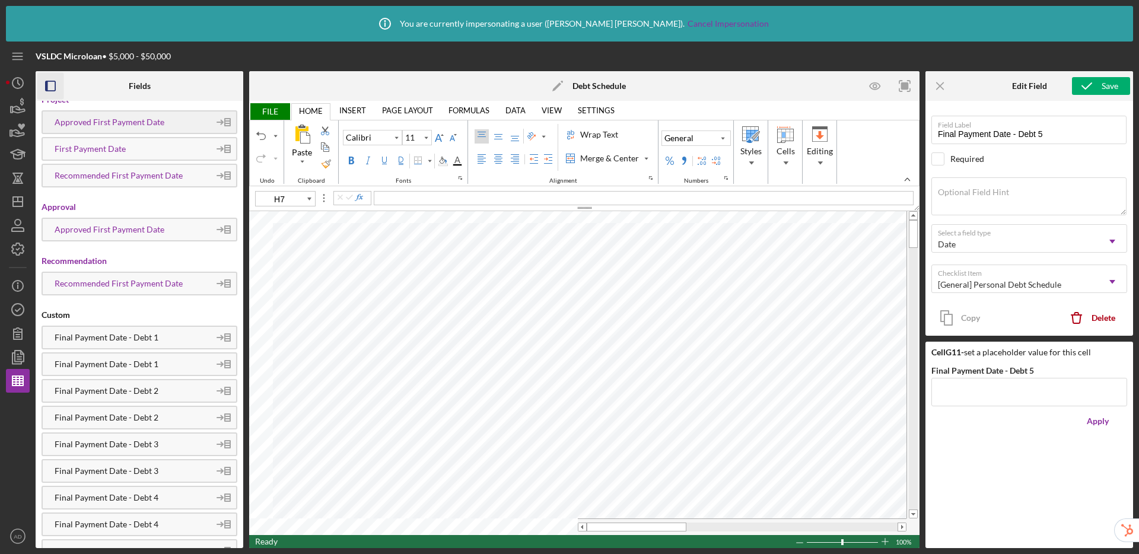
scroll to position [0, 0]
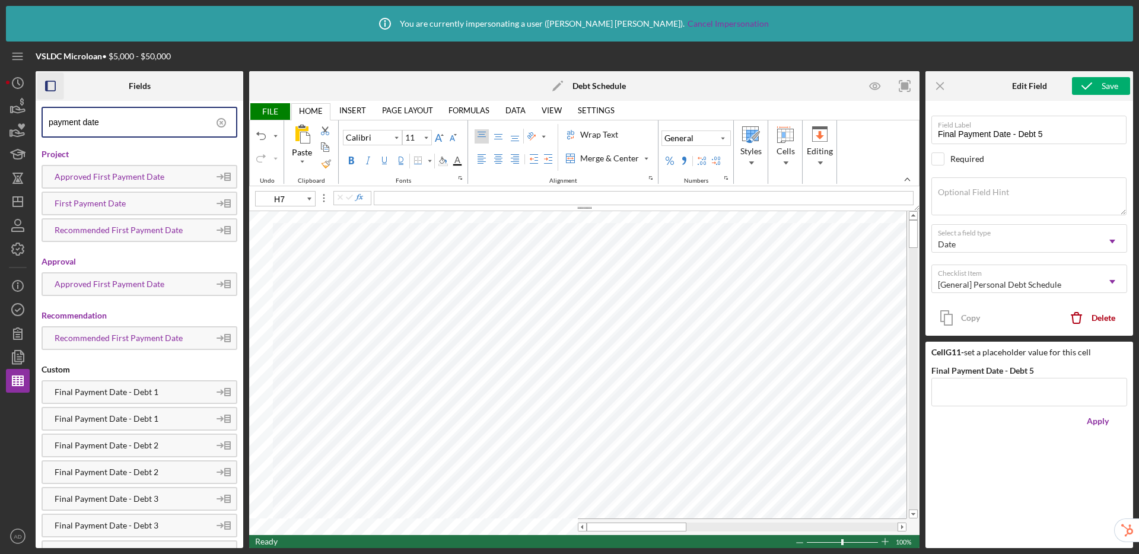
click at [216, 120] on icon at bounding box center [221, 123] width 30 height 30
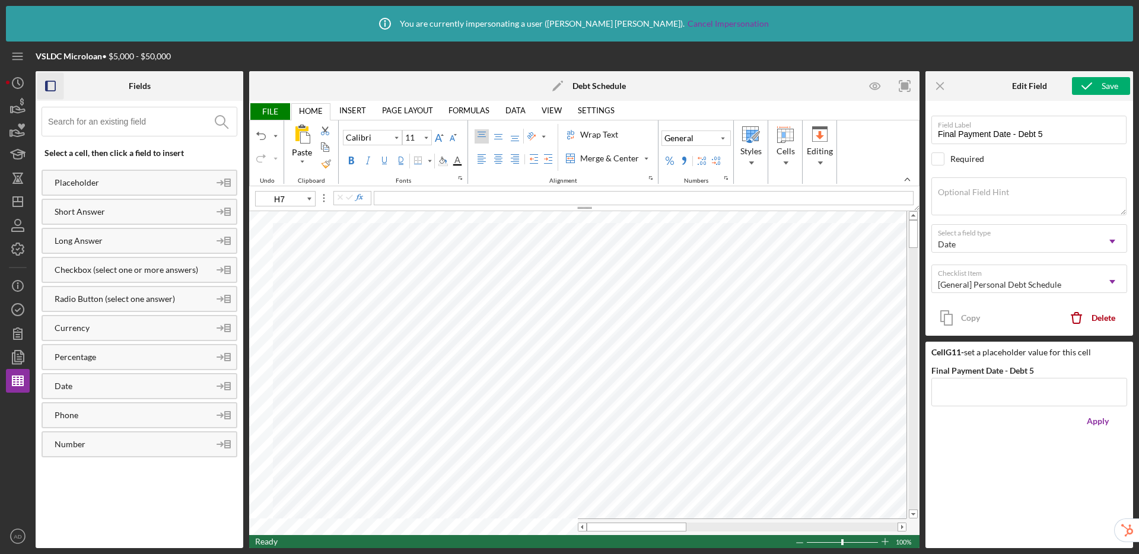
click at [147, 122] on input at bounding box center [142, 121] width 189 height 28
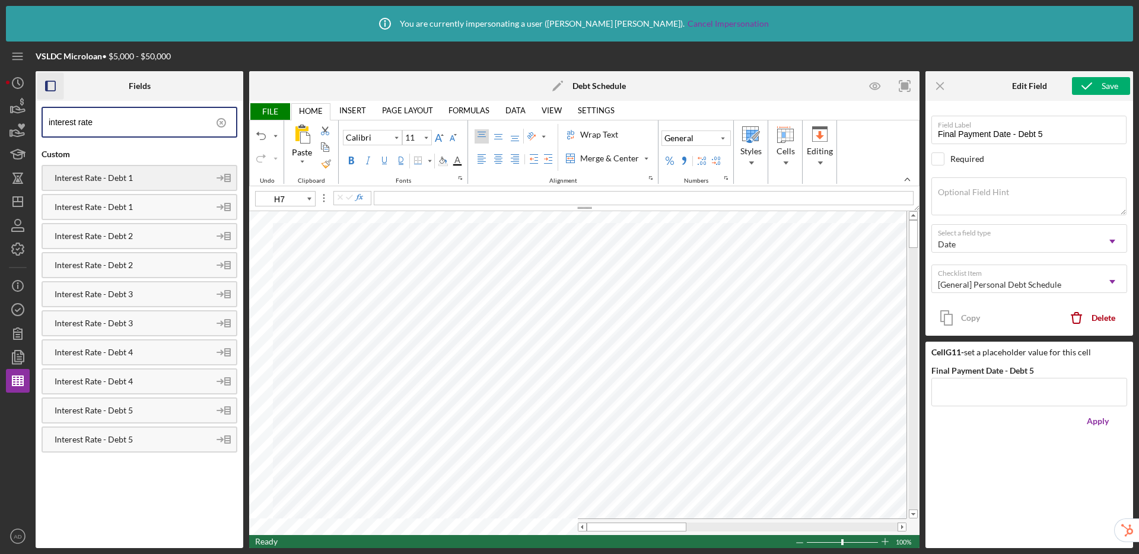
type input "interest rate"
click at [136, 174] on div "Interest Rate - Debt 1" at bounding box center [126, 177] width 167 height 9
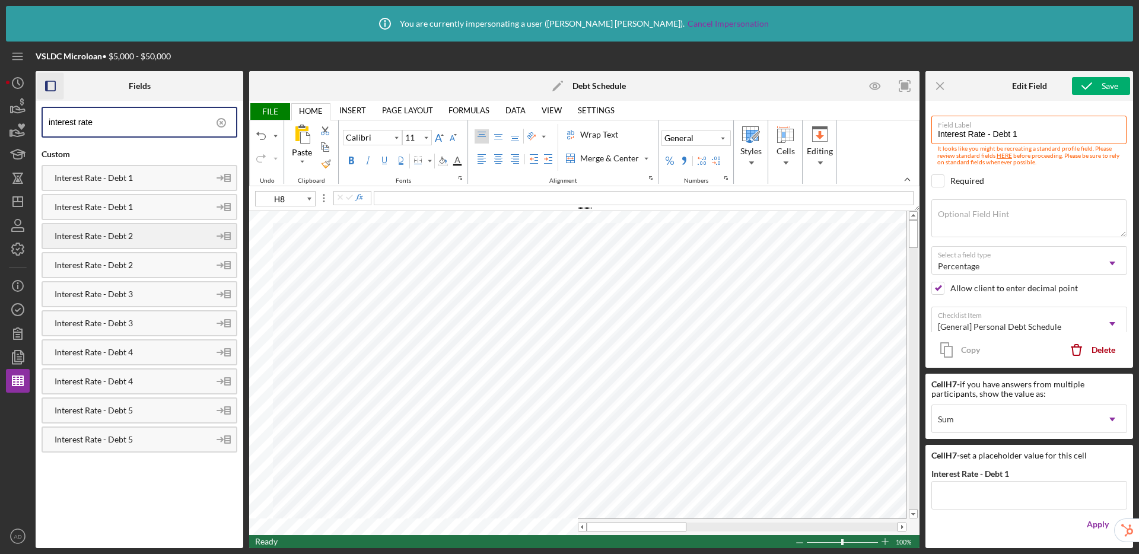
click at [138, 241] on div "Interest Rate - Debt 2" at bounding box center [140, 236] width 196 height 26
click at [147, 296] on div "Interest Rate - Debt 3" at bounding box center [126, 294] width 167 height 9
click at [103, 353] on div "Interest Rate - Debt 4" at bounding box center [126, 352] width 167 height 9
click at [106, 417] on div "Interest Rate - Debt 5" at bounding box center [140, 410] width 196 height 26
type input "A6"
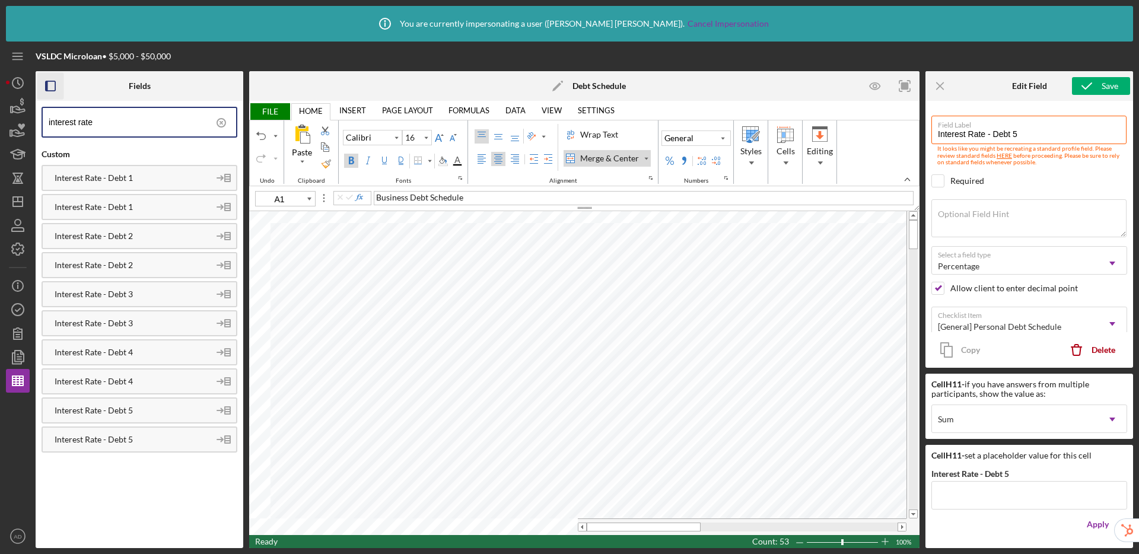
type input "11"
type input "C15"
type input "16"
type input "A1"
click at [327, 166] on div "Format Painter" at bounding box center [326, 163] width 9 height 9
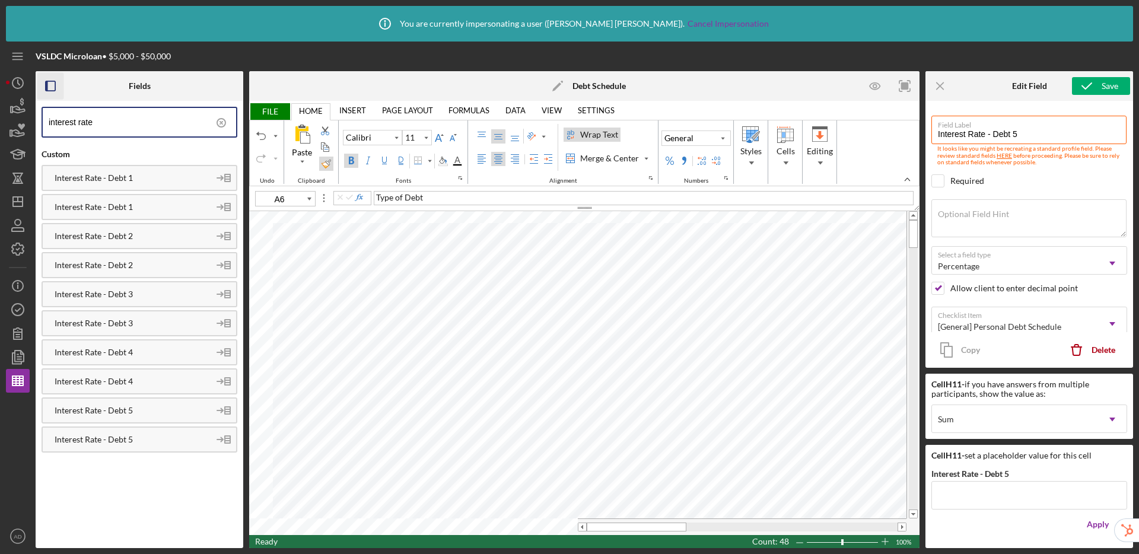
type input "16"
type input "A1"
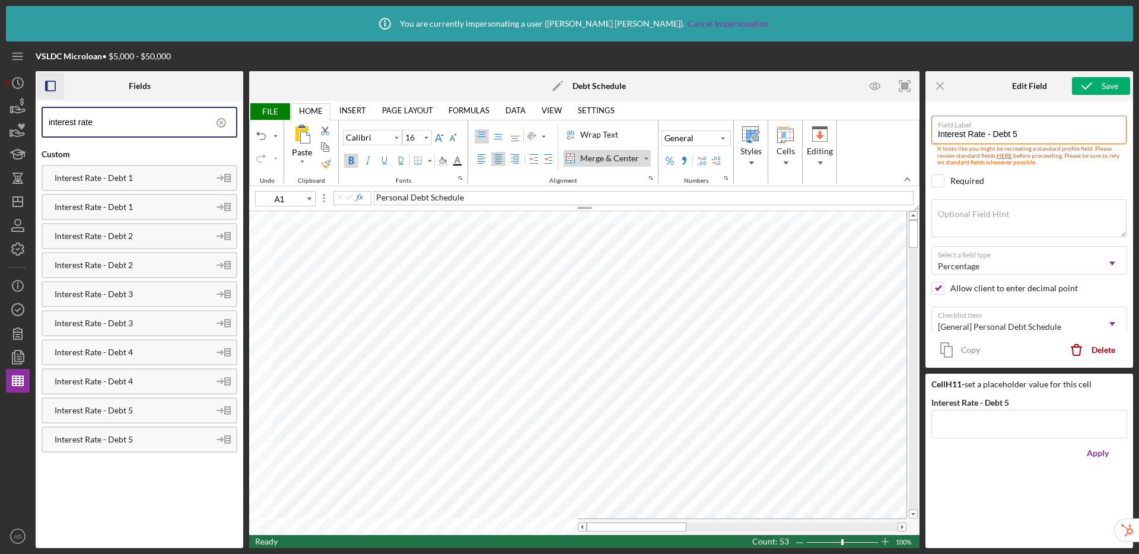
type input "11"
click at [430, 160] on div "Border" at bounding box center [430, 160] width 6 height 17
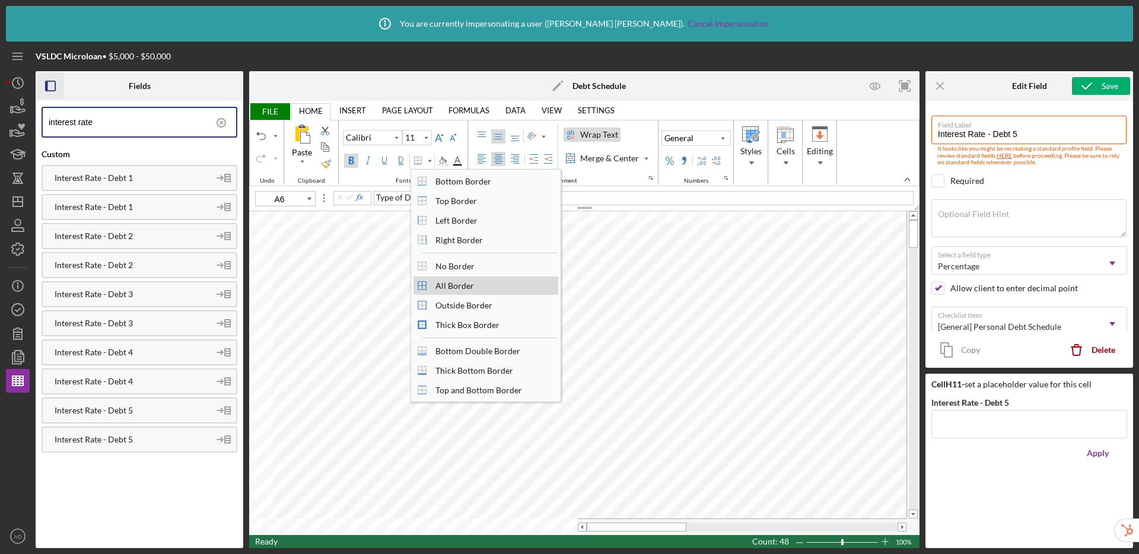
click at [451, 288] on div "All Border" at bounding box center [455, 286] width 50 height 16
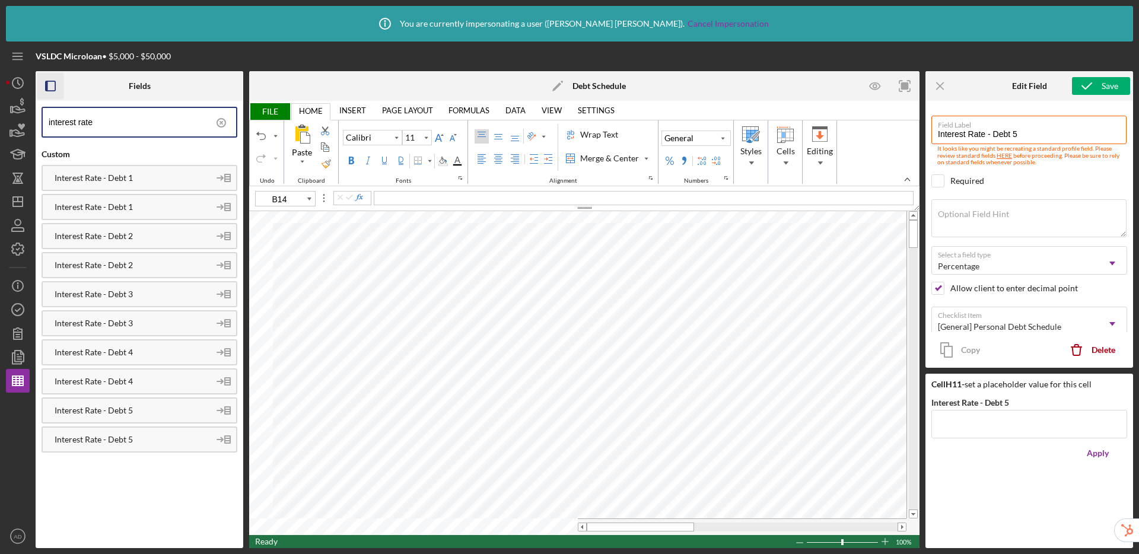
type input "F14"
type input "16"
click at [275, 107] on span "FILE" at bounding box center [269, 111] width 41 height 17
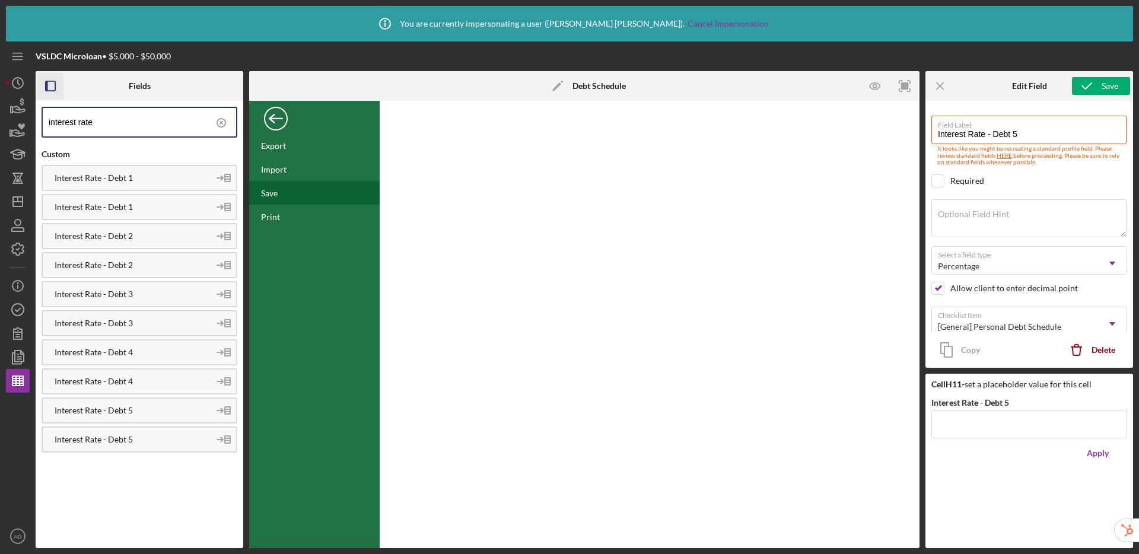
click at [274, 195] on div "Save" at bounding box center [269, 193] width 17 height 10
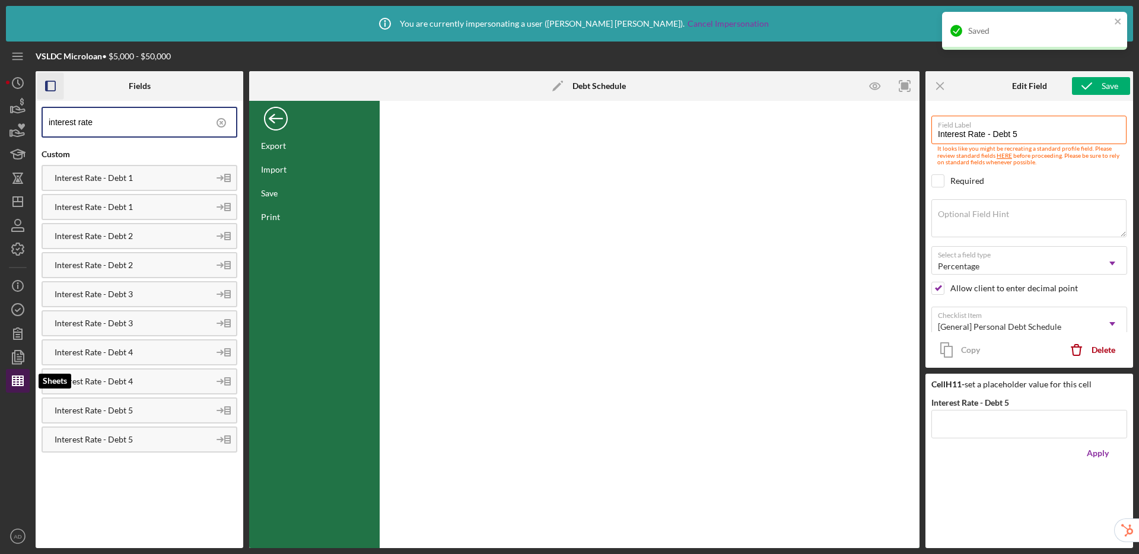
click at [17, 380] on icon "button" at bounding box center [18, 381] width 30 height 30
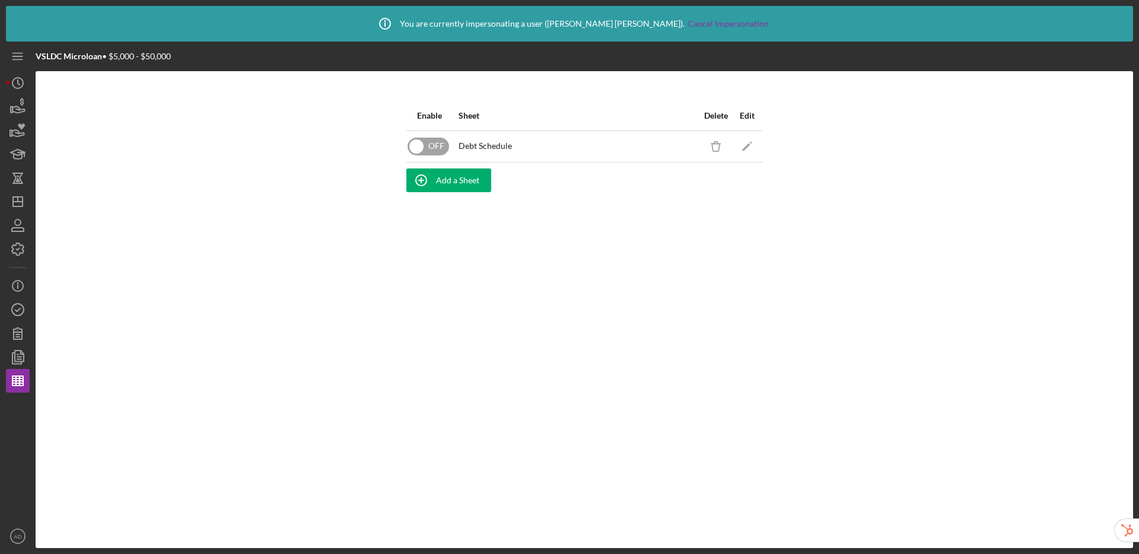
click at [415, 145] on input "checkbox" at bounding box center [429, 147] width 42 height 18
checkbox input "true"
click at [8, 357] on icon "button" at bounding box center [18, 357] width 30 height 30
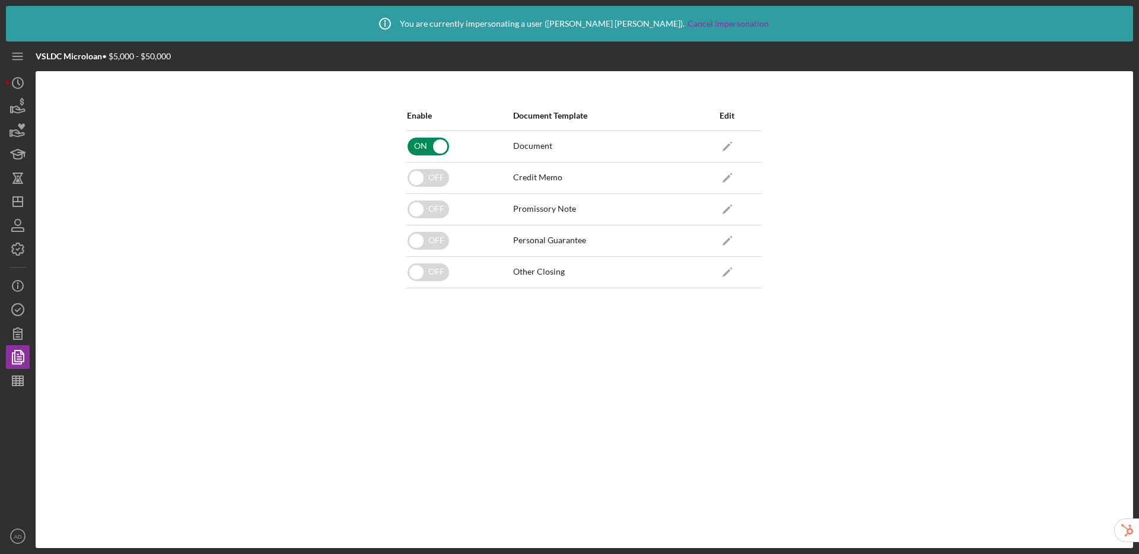
click at [427, 143] on input "checkbox" at bounding box center [429, 147] width 42 height 18
click at [425, 139] on input "checkbox" at bounding box center [429, 147] width 42 height 18
checkbox input "true"
click at [731, 146] on icon "Icon/Edit" at bounding box center [727, 146] width 27 height 27
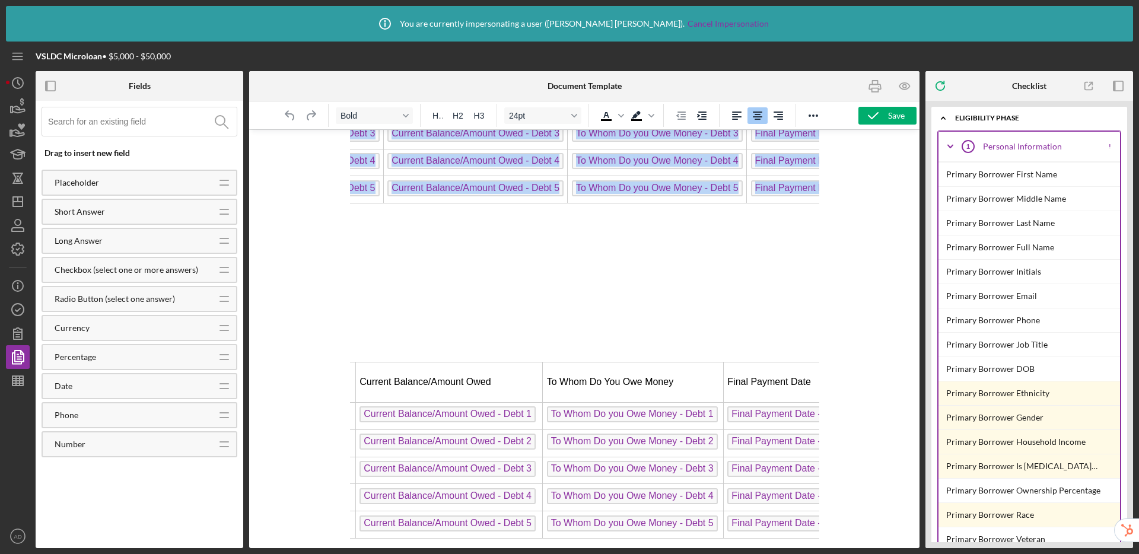
scroll to position [237, 745]
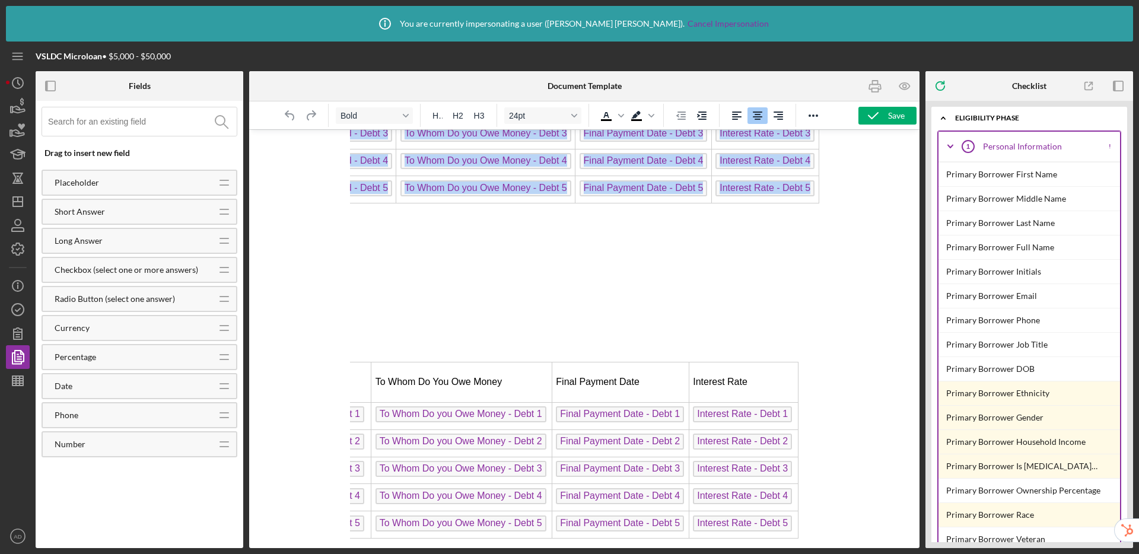
drag, startPoint x: 415, startPoint y: 144, endPoint x: 823, endPoint y: 536, distance: 566.0
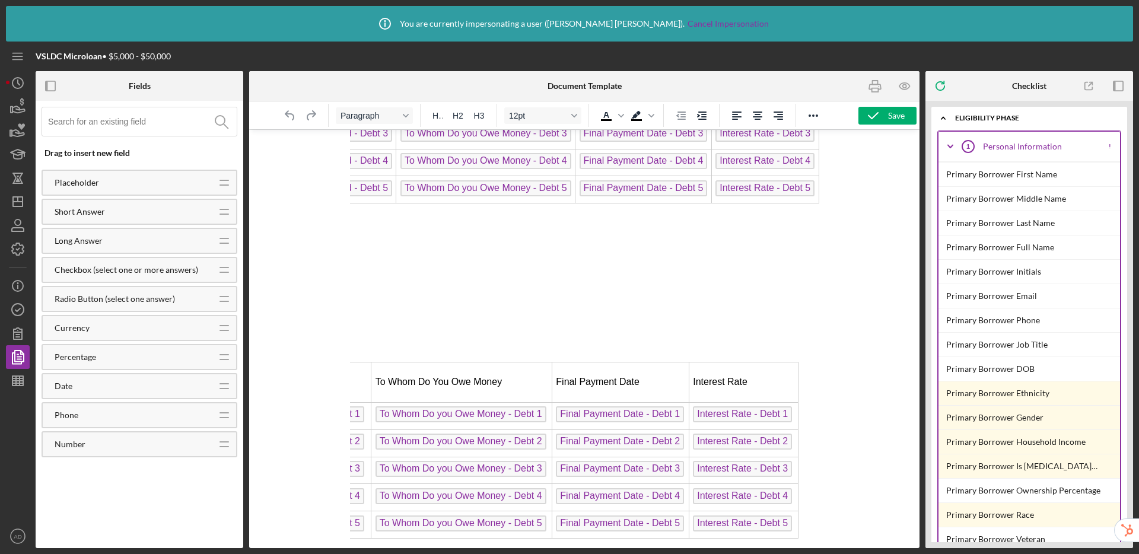
scroll to position [230, 706]
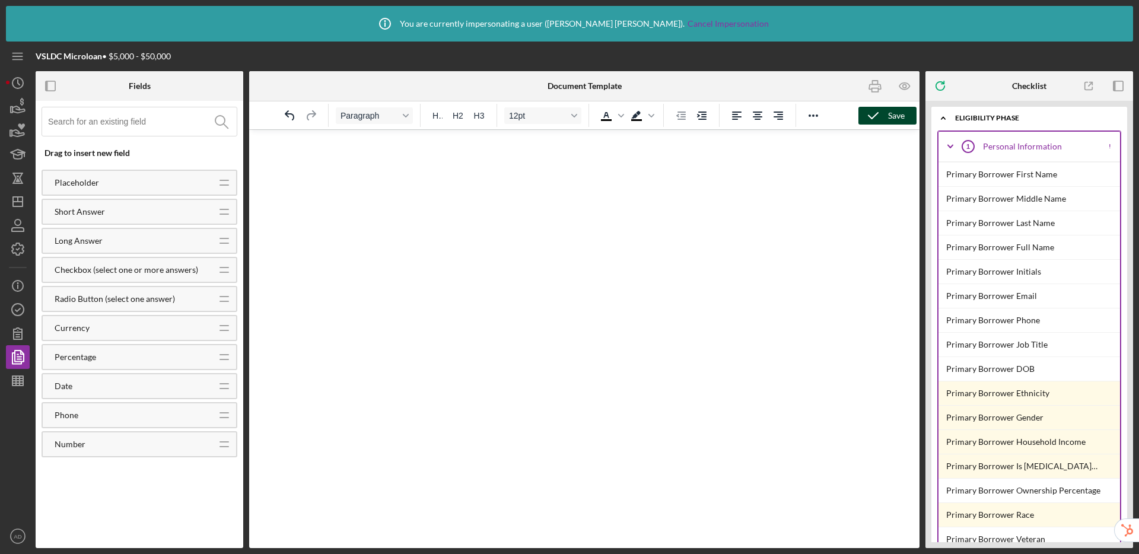
drag, startPoint x: 896, startPoint y: 112, endPoint x: 625, endPoint y: 15, distance: 287.3
click at [896, 112] on div "Save" at bounding box center [896, 116] width 17 height 18
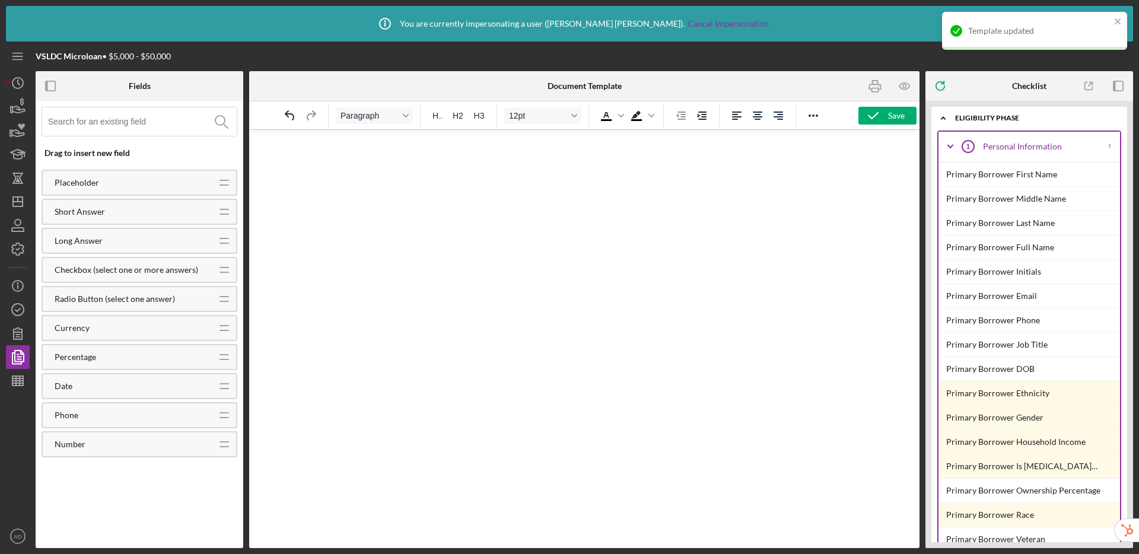
scroll to position [0, 505]
click at [21, 355] on icon "button" at bounding box center [18, 357] width 30 height 30
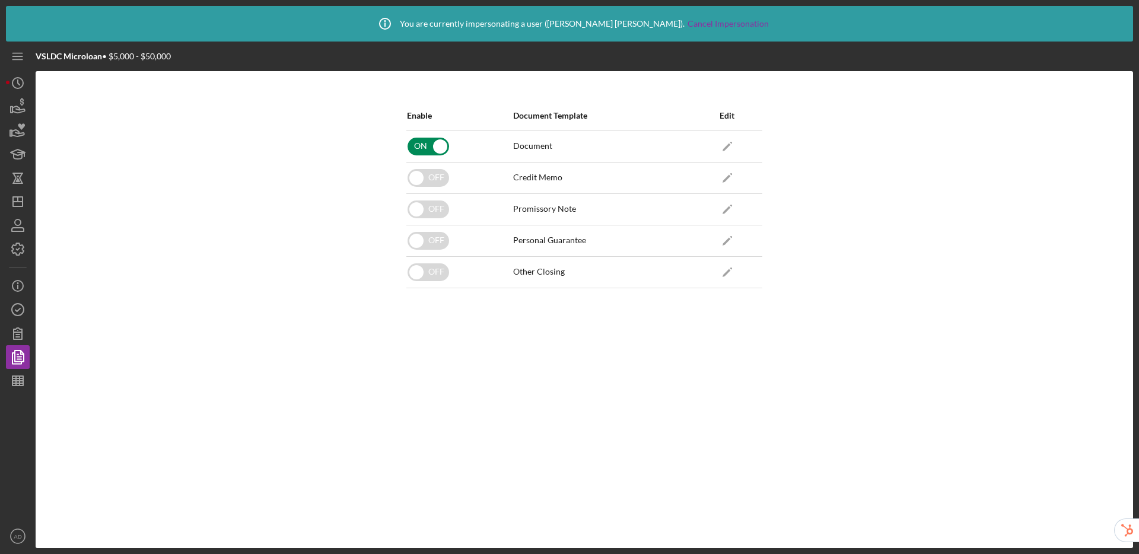
click at [418, 143] on input "checkbox" at bounding box center [429, 147] width 42 height 18
checkbox input "false"
click at [9, 379] on icon "button" at bounding box center [18, 381] width 30 height 30
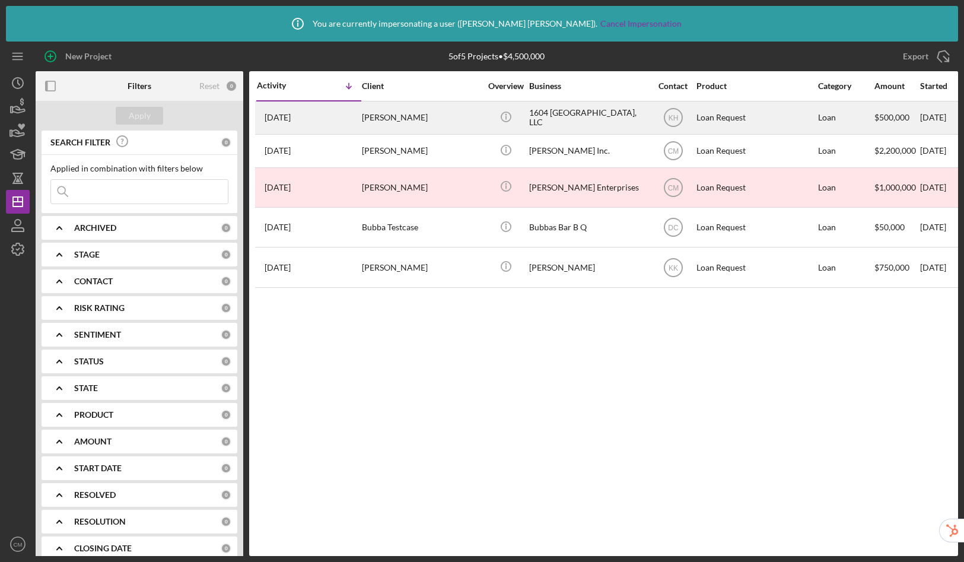
click at [440, 110] on div "Bryan Boyd" at bounding box center [421, 117] width 119 height 31
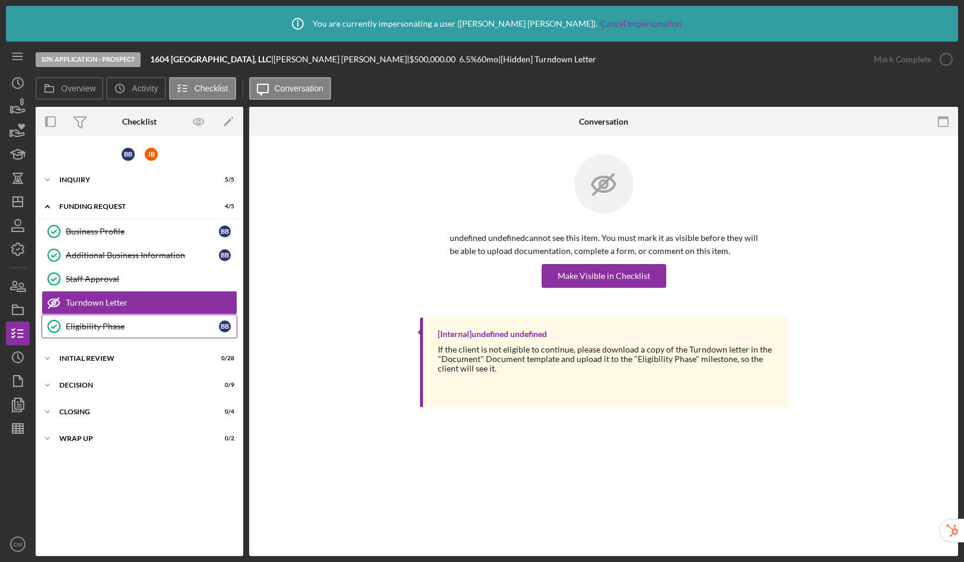
click at [109, 325] on div "Eligibility Phase" at bounding box center [142, 326] width 153 height 9
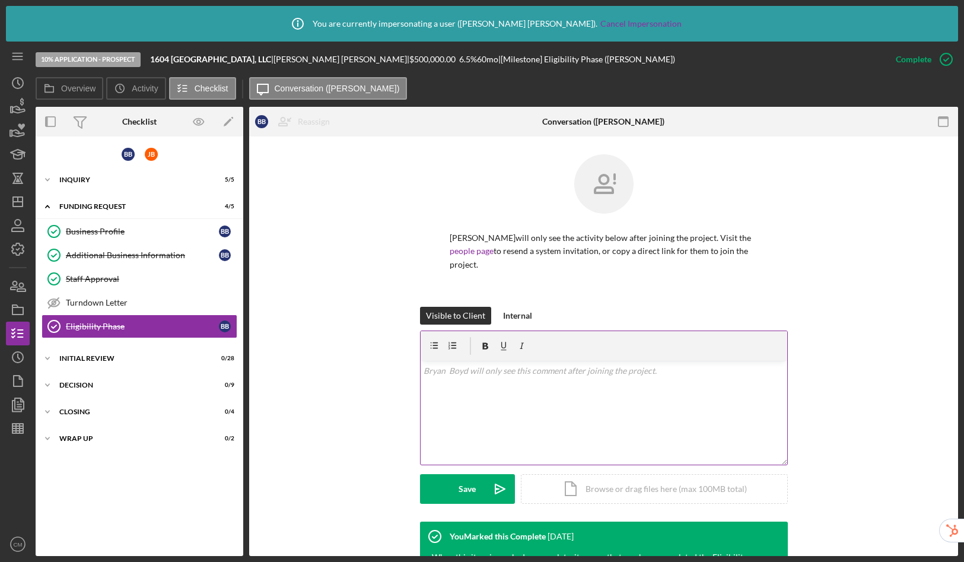
scroll to position [268, 0]
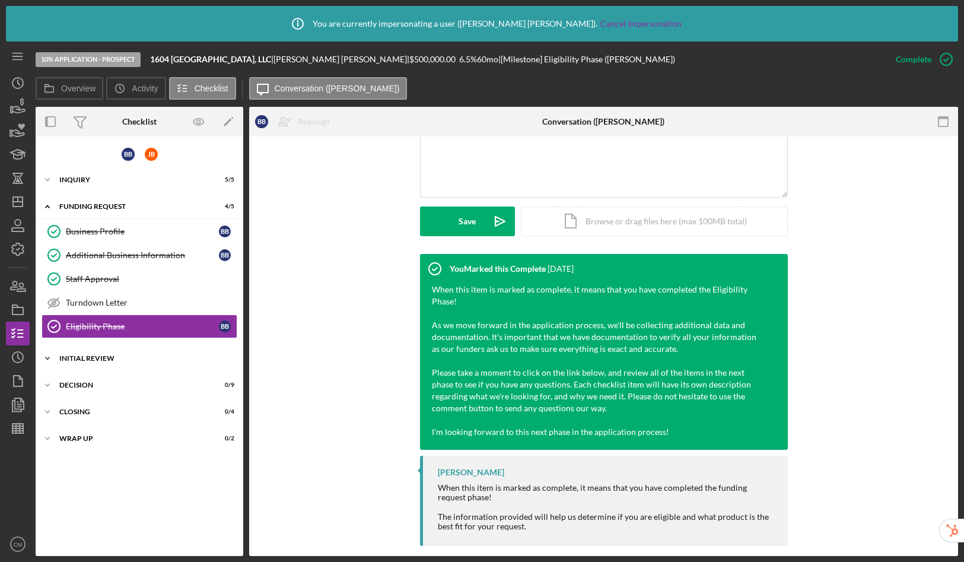
click at [95, 356] on div "Initial Review" at bounding box center [143, 358] width 169 height 7
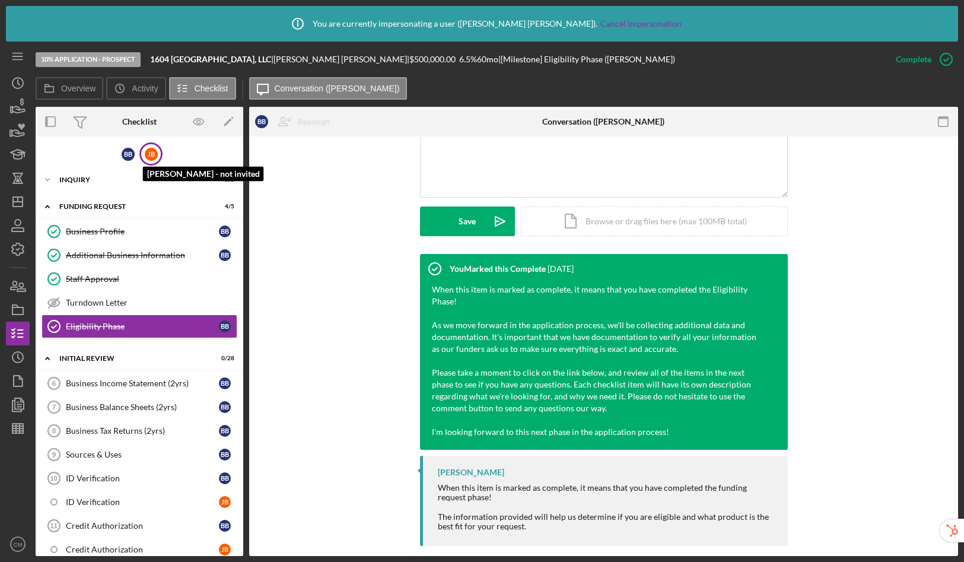
click at [151, 155] on div "J B" at bounding box center [151, 154] width 13 height 13
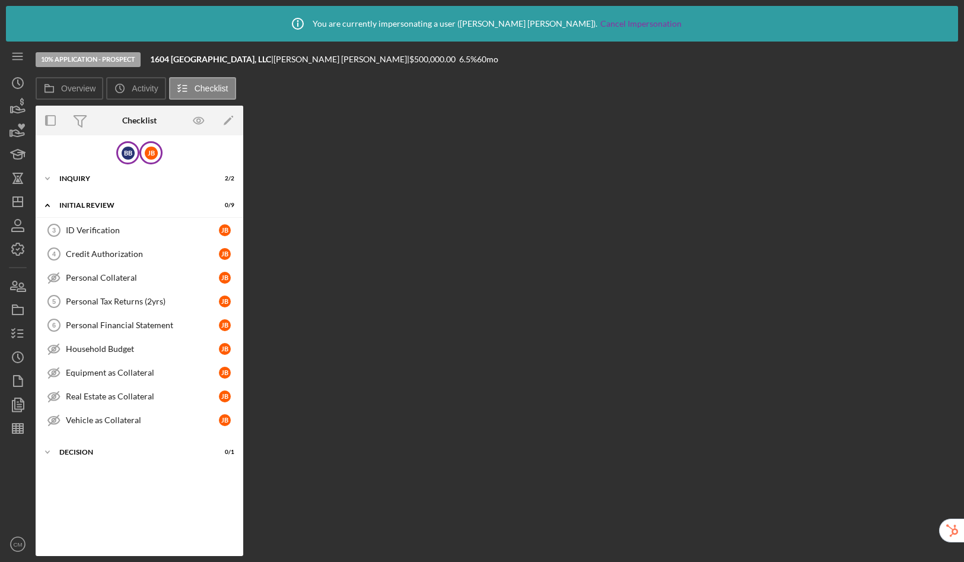
click at [120, 155] on div "B B" at bounding box center [127, 152] width 23 height 23
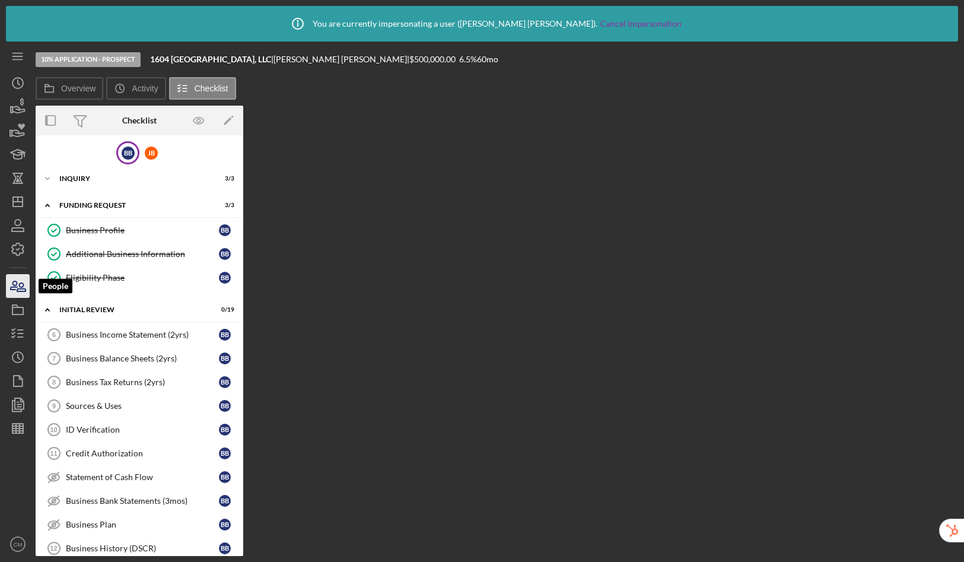
click at [21, 287] on icon "button" at bounding box center [21, 287] width 8 height 8
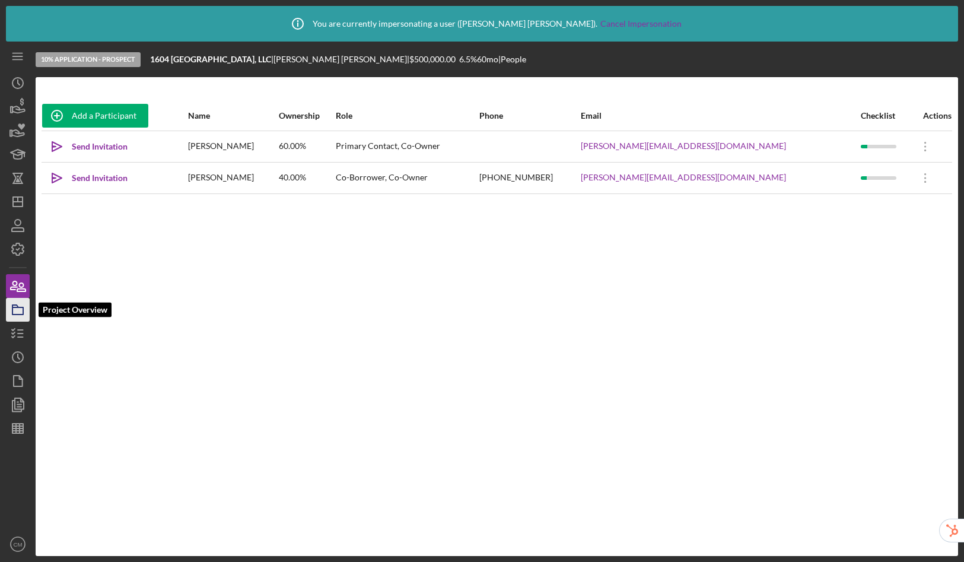
click at [17, 314] on rect "button" at bounding box center [17, 310] width 11 height 7
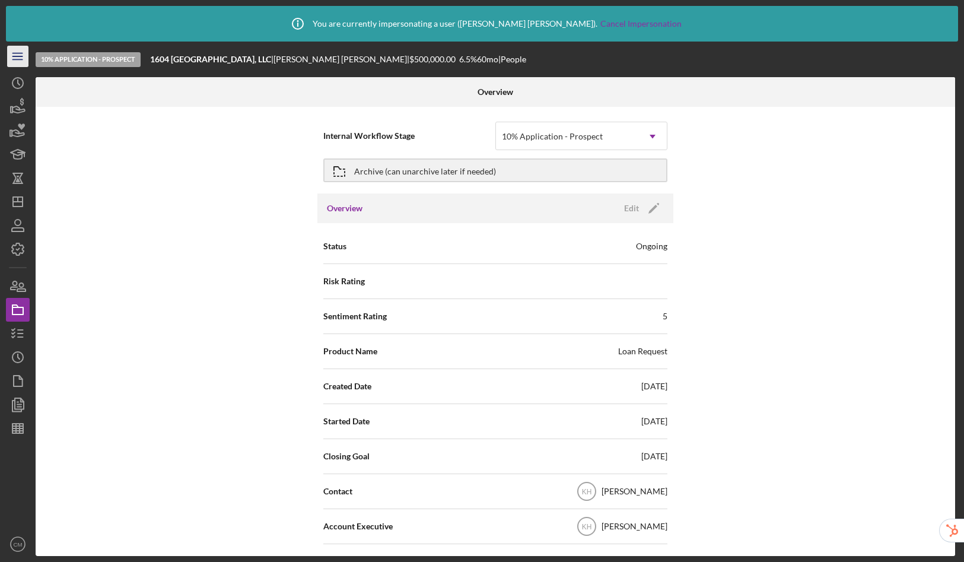
click at [12, 61] on icon "Icon/Menu" at bounding box center [18, 56] width 27 height 27
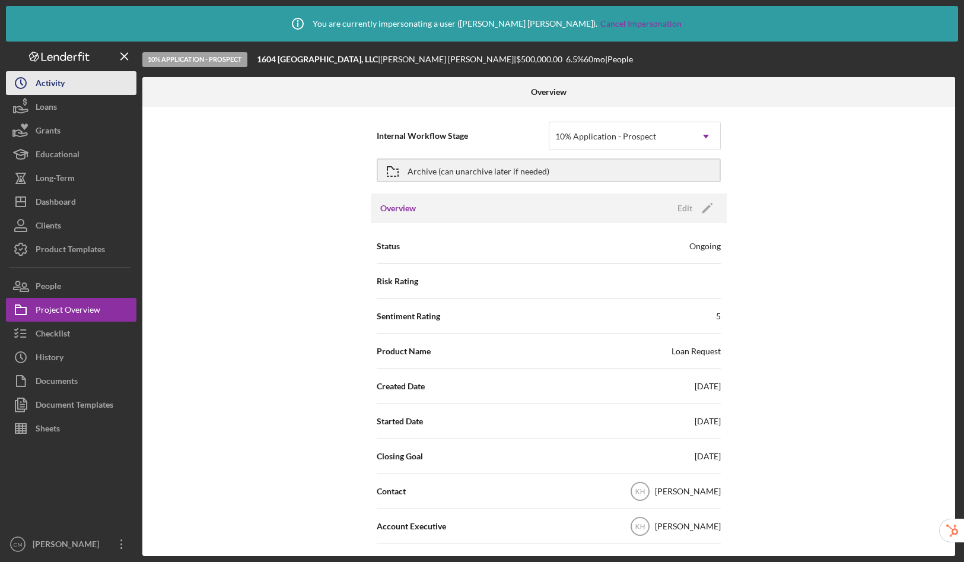
click at [52, 88] on div "Activity" at bounding box center [50, 84] width 29 height 27
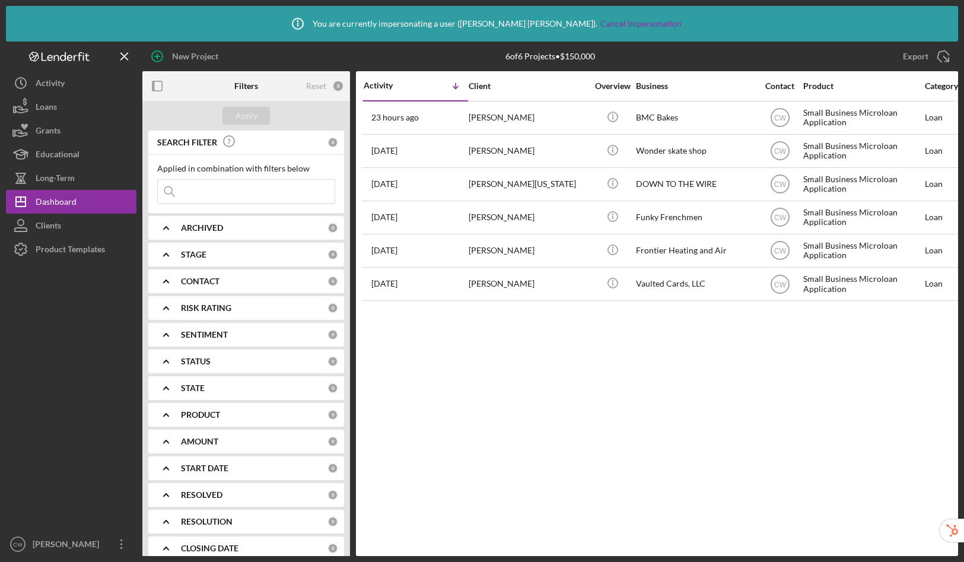
click at [243, 230] on div "ARCHIVED" at bounding box center [254, 227] width 147 height 9
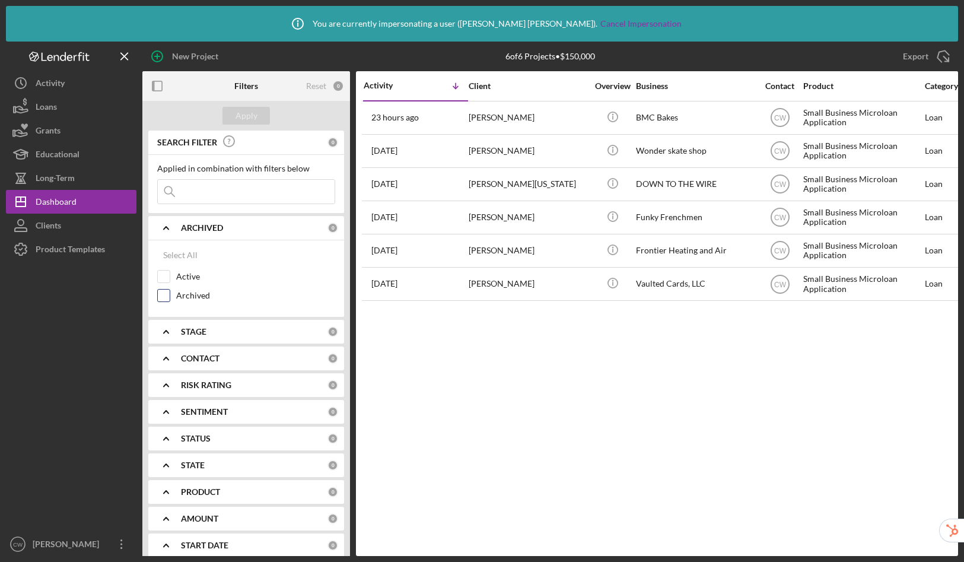
click at [163, 292] on input "Archived" at bounding box center [164, 296] width 12 height 12
click at [164, 300] on input "Archived" at bounding box center [164, 296] width 12 height 12
checkbox input "false"
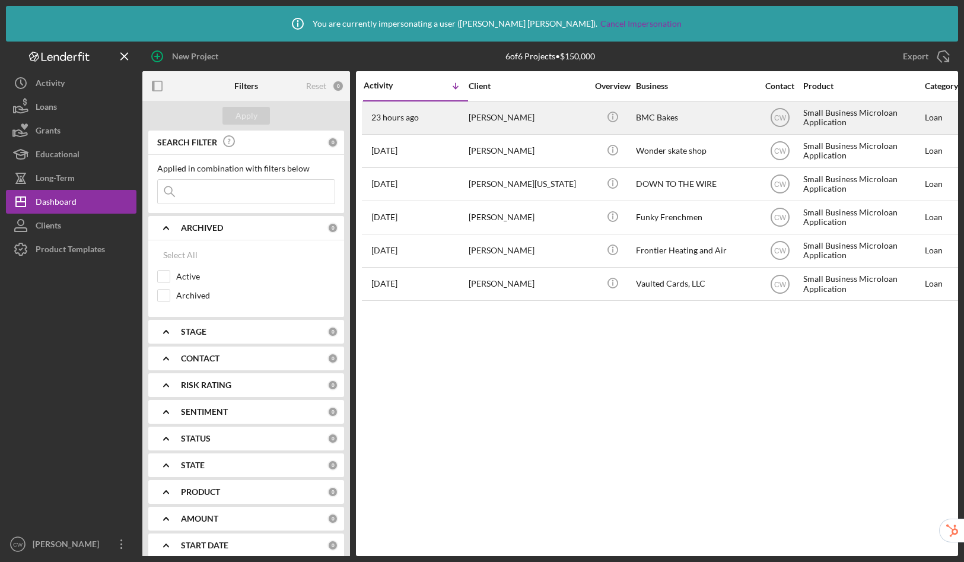
click at [545, 120] on div "[PERSON_NAME]" at bounding box center [528, 117] width 119 height 31
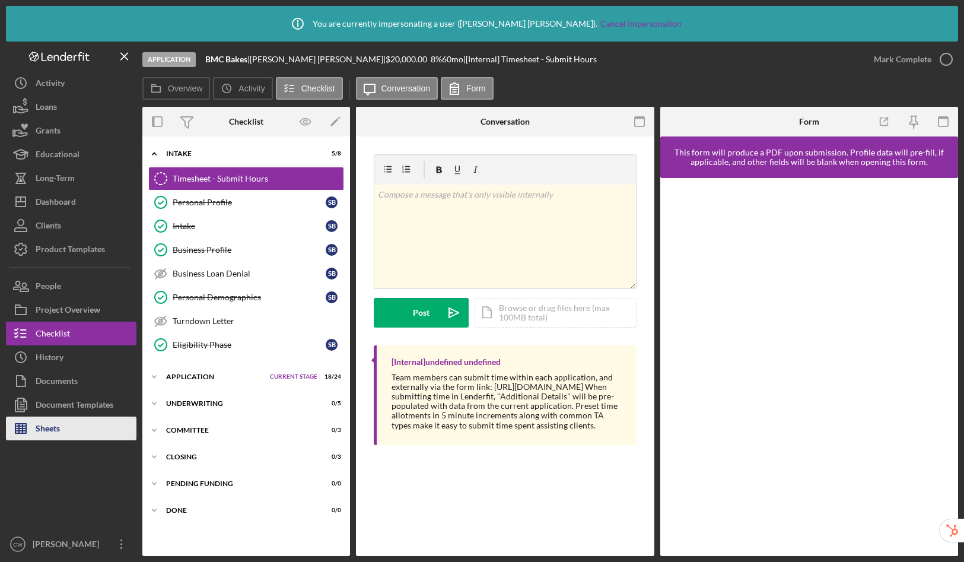
click at [72, 425] on button "Sheets" at bounding box center [71, 428] width 131 height 24
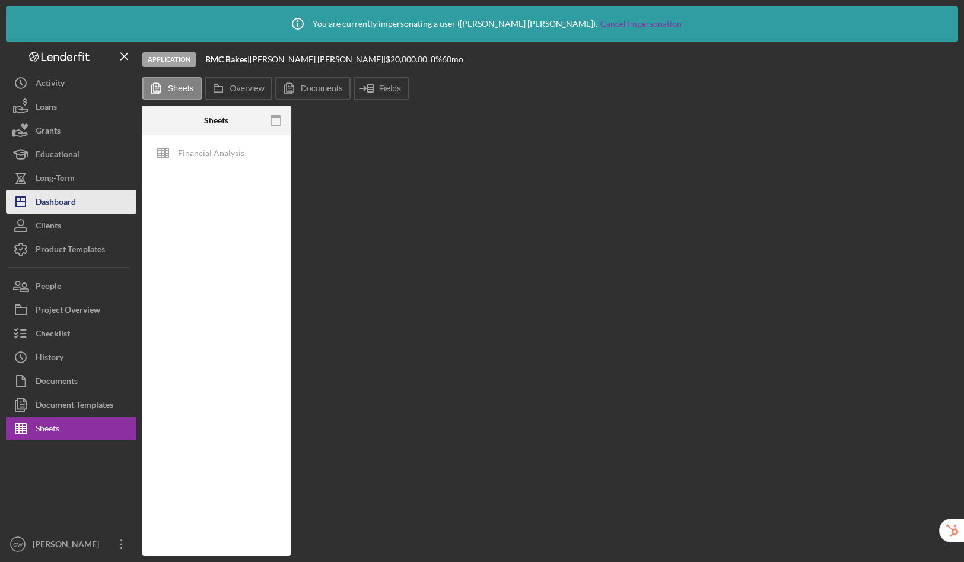
click at [62, 203] on div "Dashboard" at bounding box center [56, 203] width 40 height 27
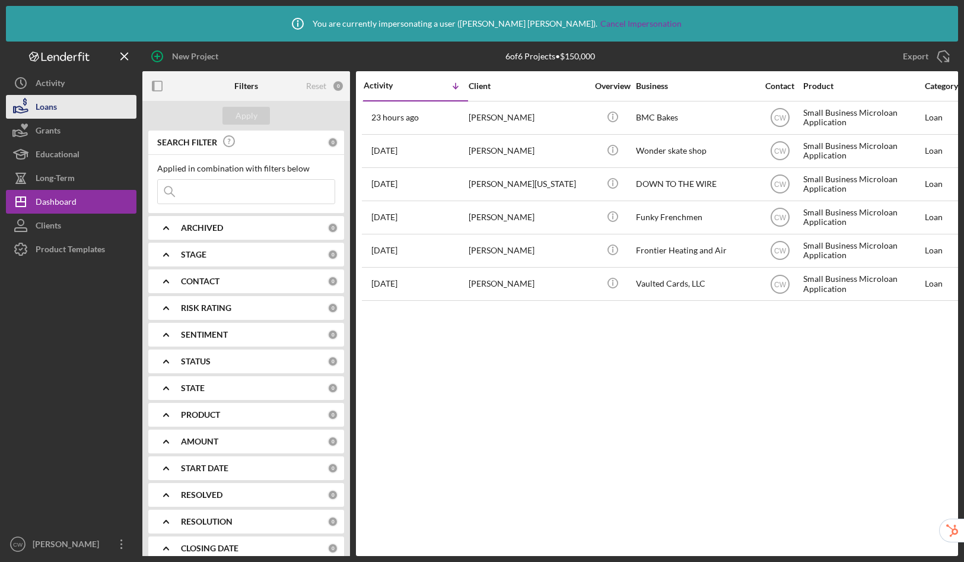
click at [65, 101] on button "Loans" at bounding box center [71, 107] width 131 height 24
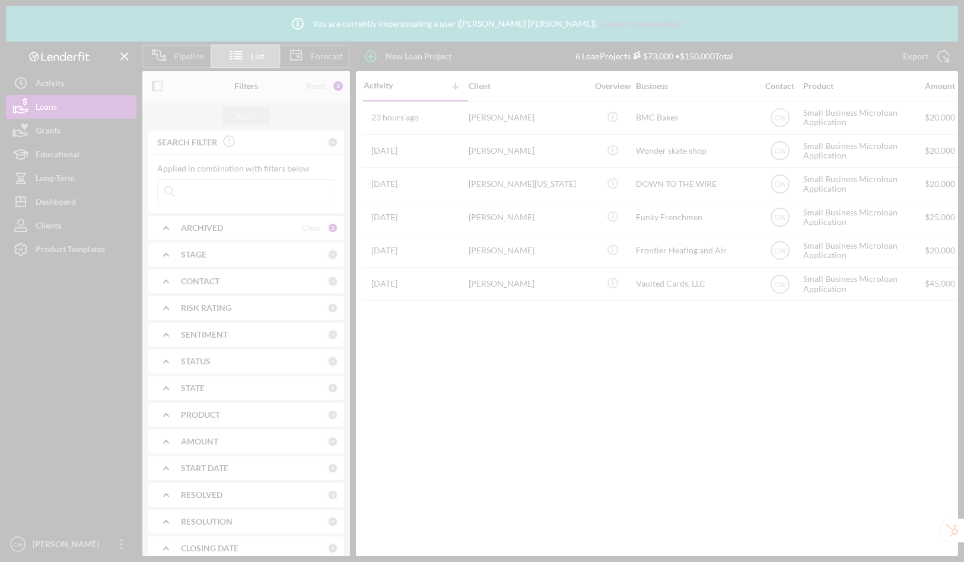
click at [65, 82] on div at bounding box center [482, 281] width 964 height 562
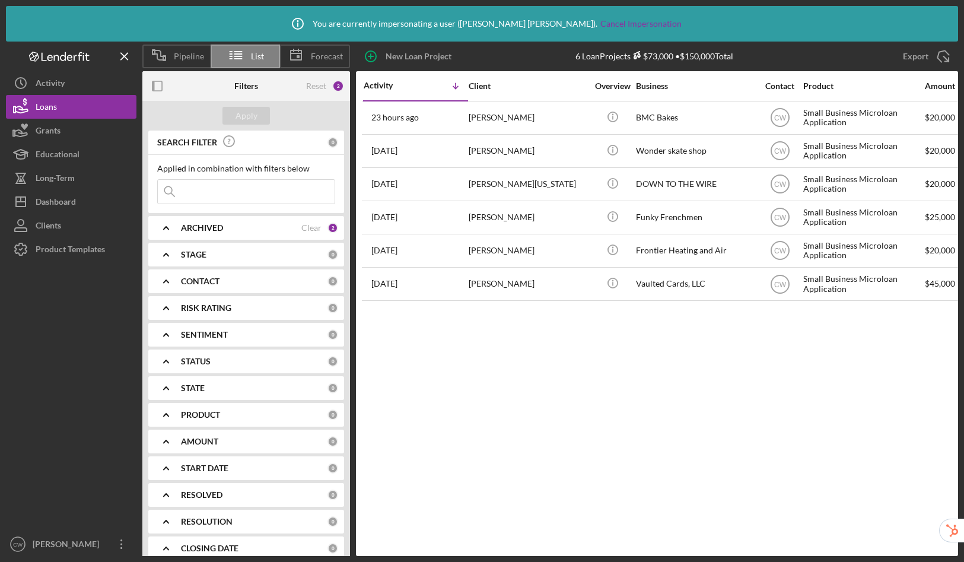
click at [65, 82] on div "Activity" at bounding box center [50, 84] width 29 height 27
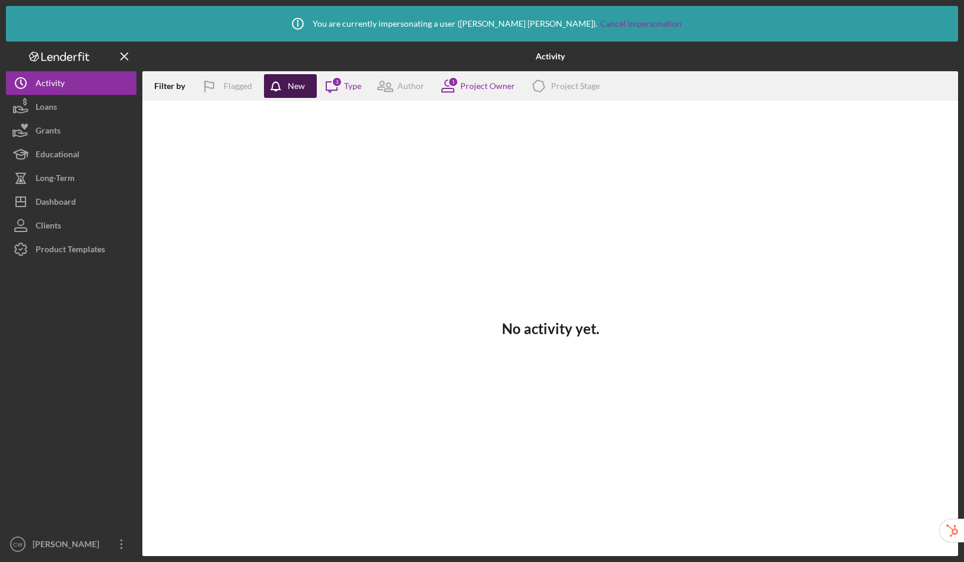
click at [299, 88] on div "New" at bounding box center [296, 86] width 17 height 24
